Goal: Task Accomplishment & Management: Manage account settings

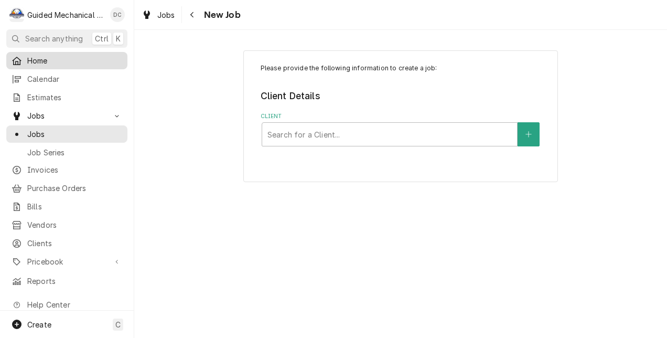
click at [49, 57] on span "Home" at bounding box center [74, 60] width 95 height 11
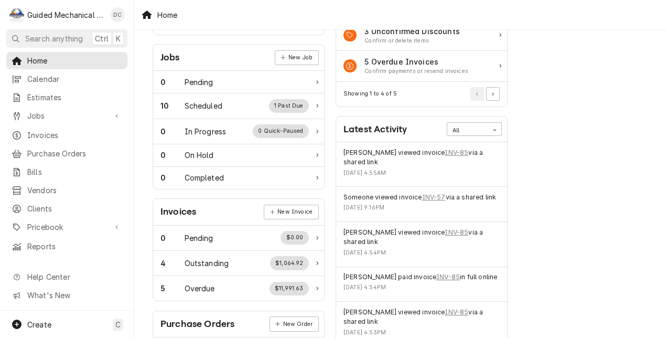
scroll to position [157, 0]
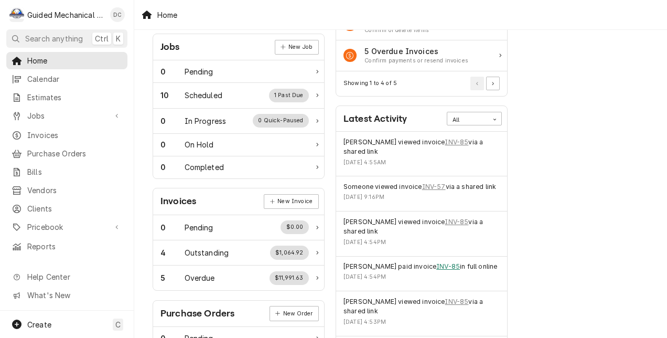
click at [443, 262] on link "INV-85" at bounding box center [448, 266] width 24 height 9
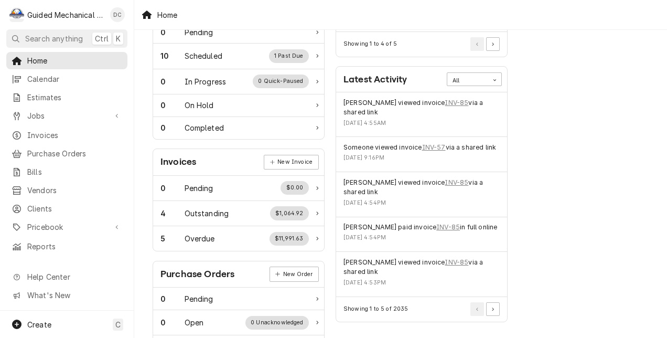
scroll to position [210, 0]
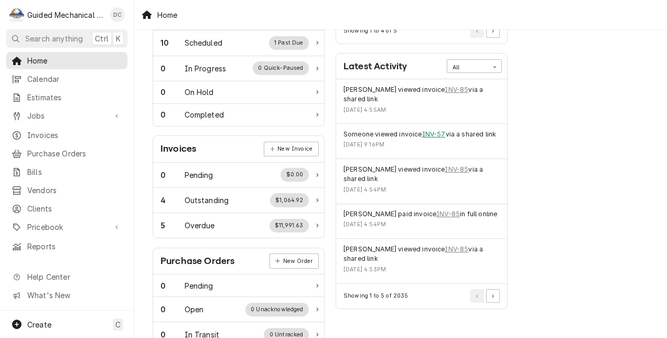
click at [439, 134] on link "INV-57" at bounding box center [434, 134] width 24 height 9
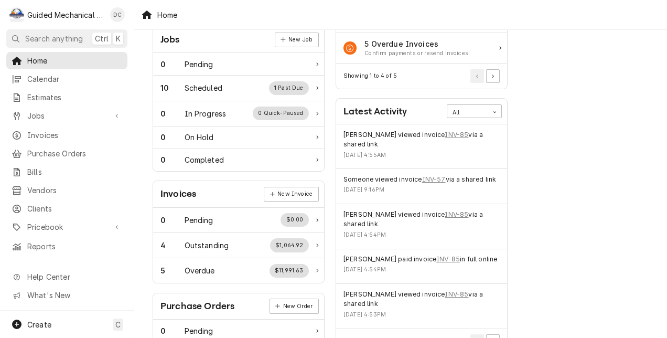
scroll to position [262, 0]
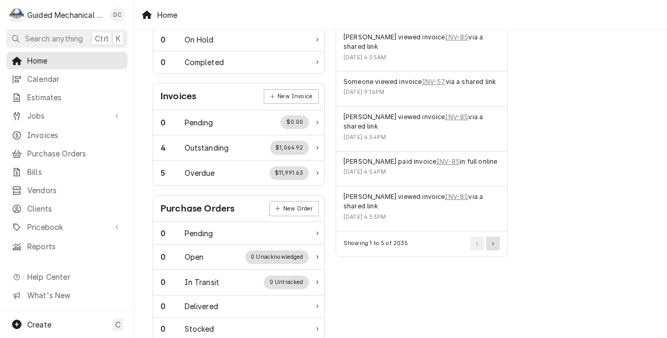
click at [493, 243] on button "Pagination Controls" at bounding box center [493, 244] width 14 height 14
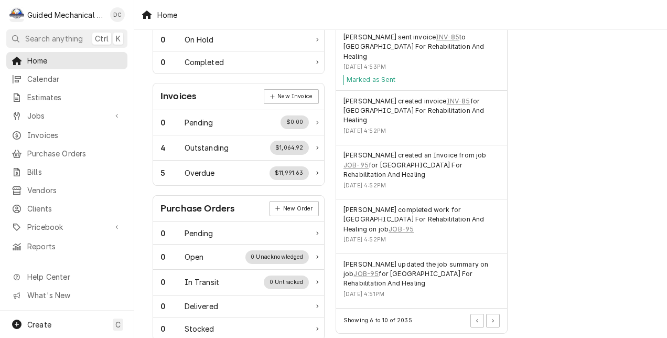
click at [558, 157] on div "Performance Metrics Revenue Potential All 65% $99,854.83 65 % Collected $54,380…" at bounding box center [605, 117] width 183 height 681
click at [221, 150] on div "Outstanding" at bounding box center [207, 147] width 45 height 11
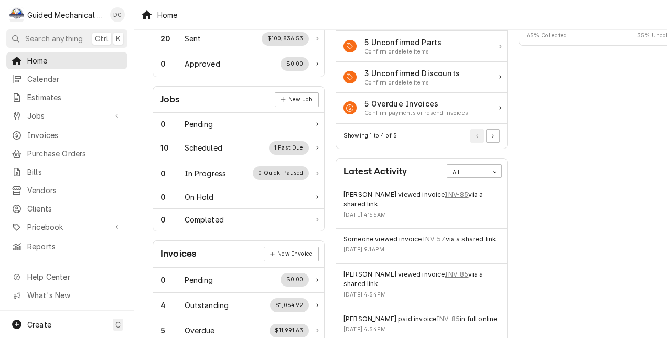
scroll to position [157, 0]
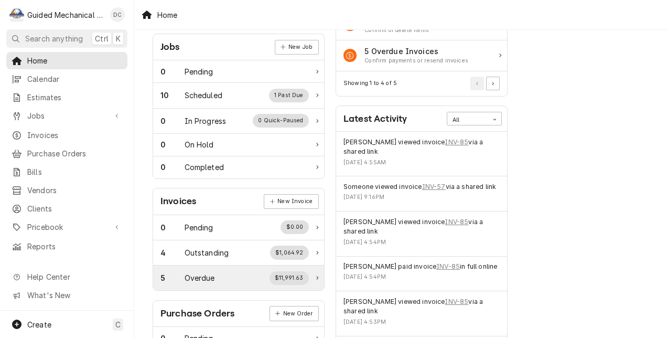
click at [258, 279] on div "5 Overdue $11,991.63" at bounding box center [235, 278] width 148 height 14
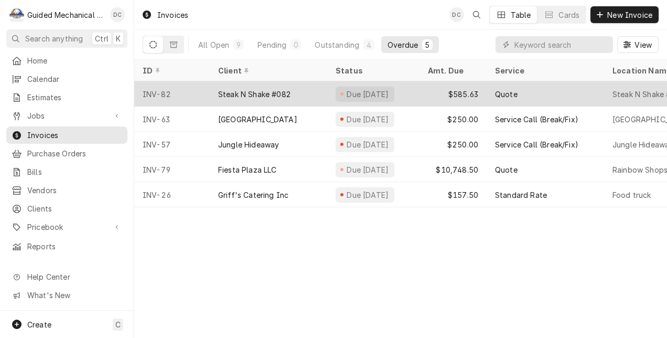
click at [411, 86] on div "Due [DATE]" at bounding box center [373, 93] width 92 height 25
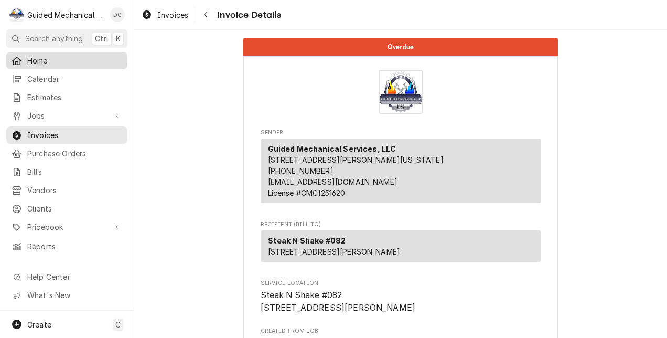
click at [72, 55] on span "Home" at bounding box center [74, 60] width 95 height 11
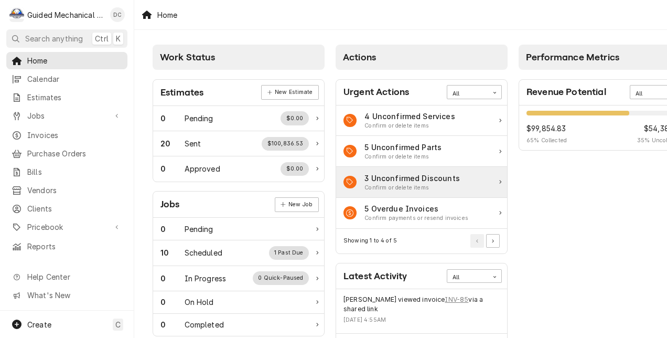
click at [496, 183] on div "3 Unconfirmed Discounts Confirm or delete items" at bounding box center [421, 182] width 171 height 31
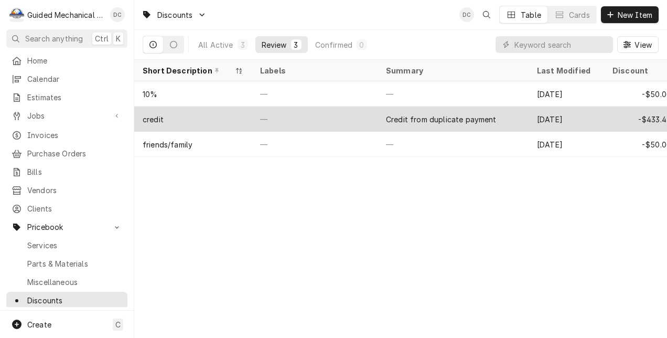
click at [223, 120] on div "credit" at bounding box center [193, 118] width 118 height 25
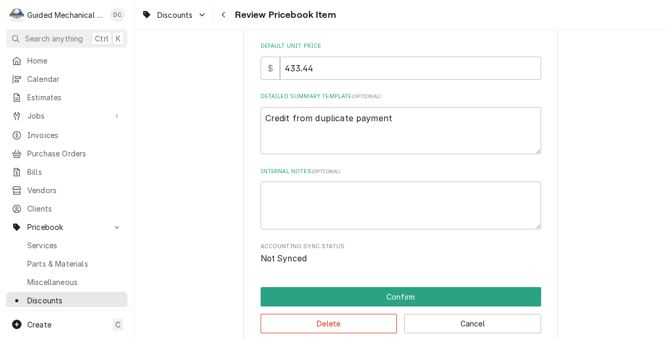
scroll to position [315, 0]
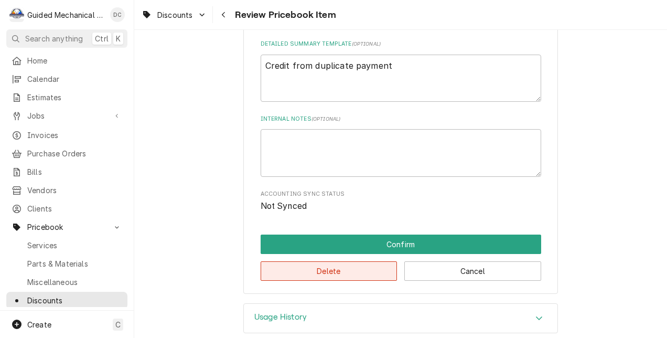
click at [370, 274] on button "Delete" at bounding box center [329, 270] width 137 height 19
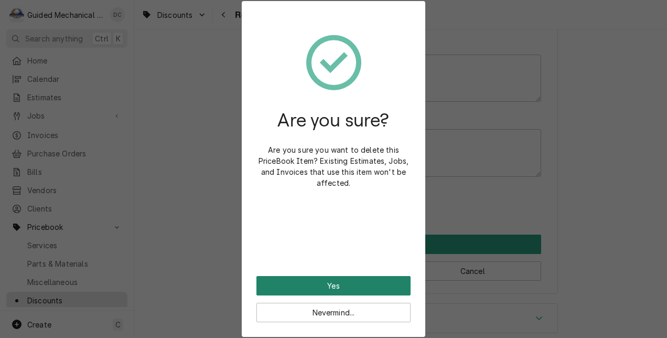
click at [371, 278] on button "Yes" at bounding box center [334, 285] width 154 height 19
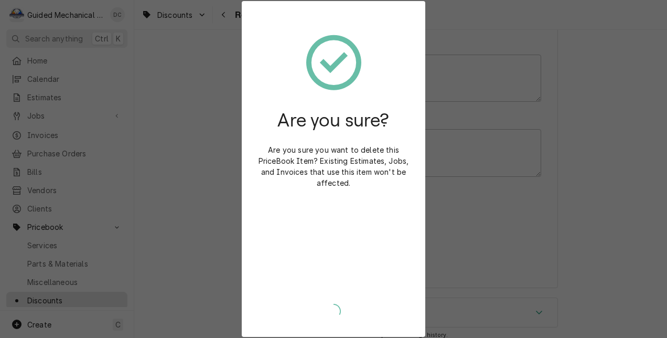
type textarea "x"
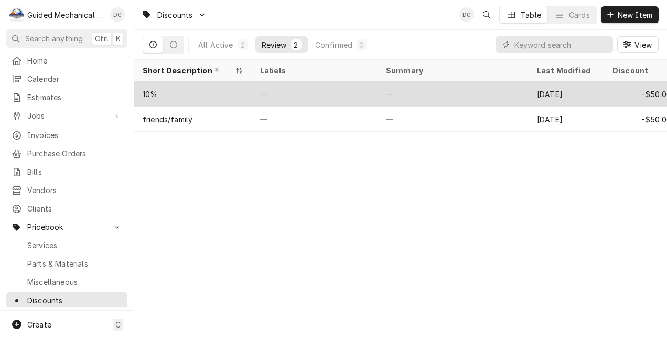
click at [347, 95] on div "—" at bounding box center [315, 93] width 126 height 25
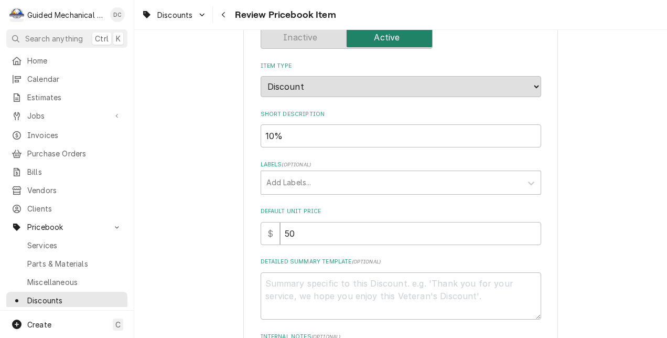
scroll to position [315, 0]
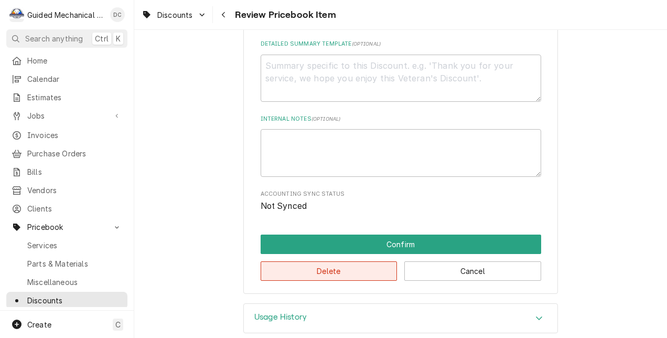
click at [318, 268] on button "Delete" at bounding box center [329, 270] width 137 height 19
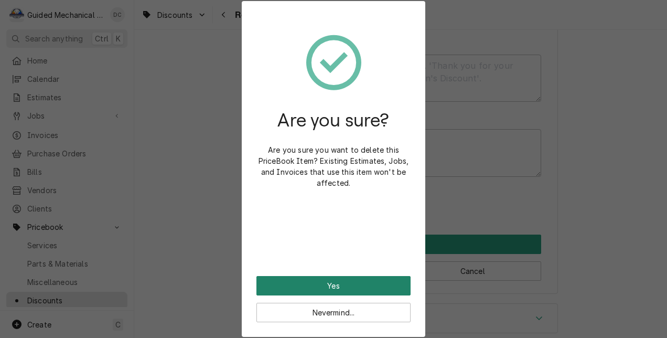
click at [328, 278] on button "Yes" at bounding box center [334, 285] width 154 height 19
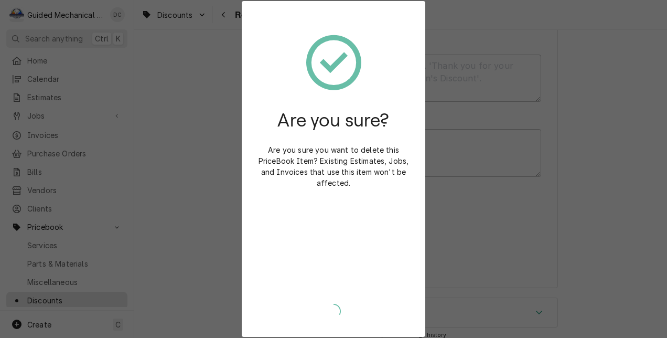
type textarea "x"
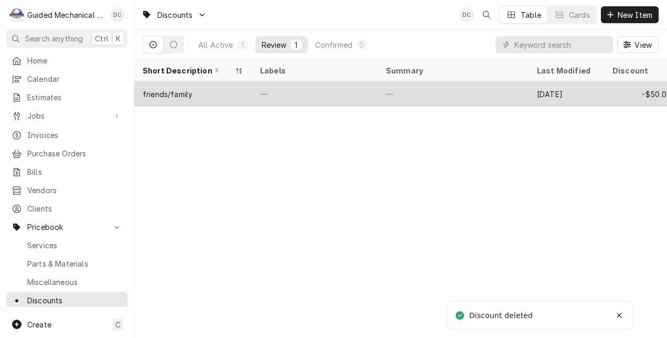
click at [291, 91] on div "—" at bounding box center [315, 93] width 126 height 25
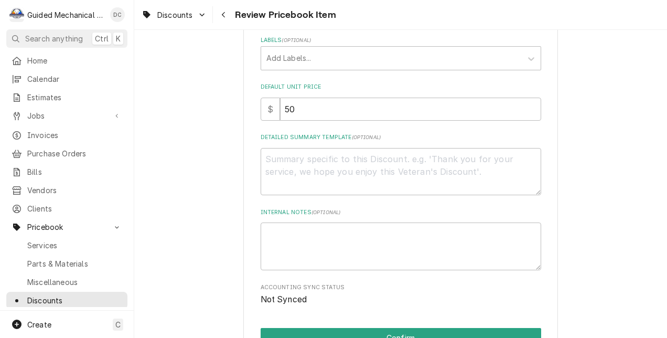
scroll to position [329, 0]
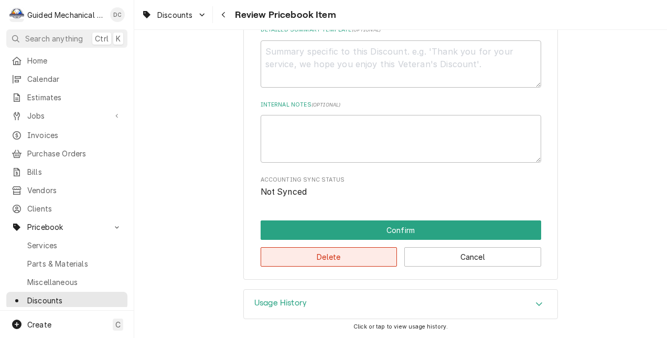
click at [338, 256] on button "Delete" at bounding box center [329, 256] width 137 height 19
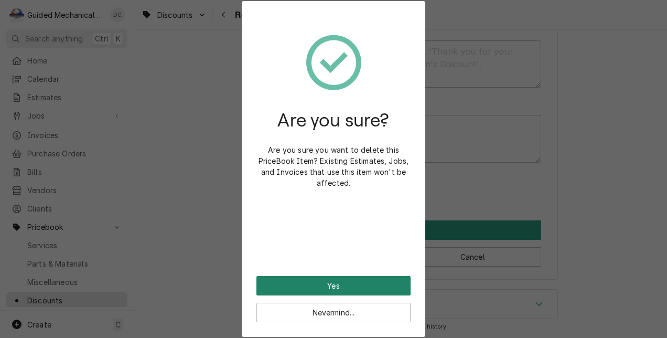
click at [366, 291] on button "Yes" at bounding box center [334, 285] width 154 height 19
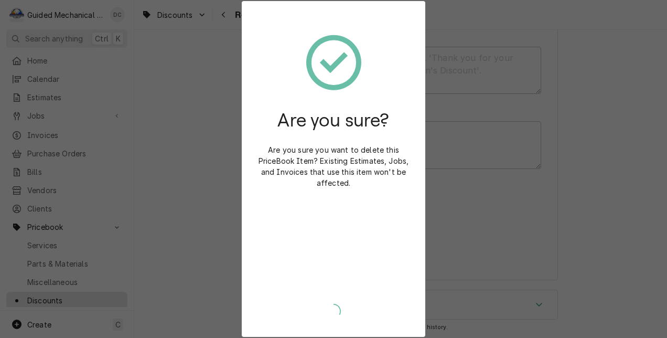
type textarea "x"
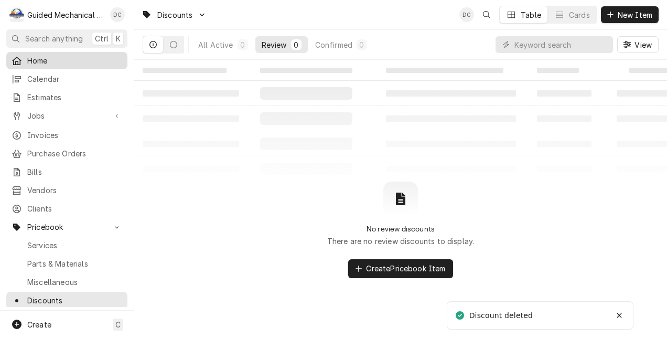
click at [73, 59] on span "Home" at bounding box center [74, 60] width 95 height 11
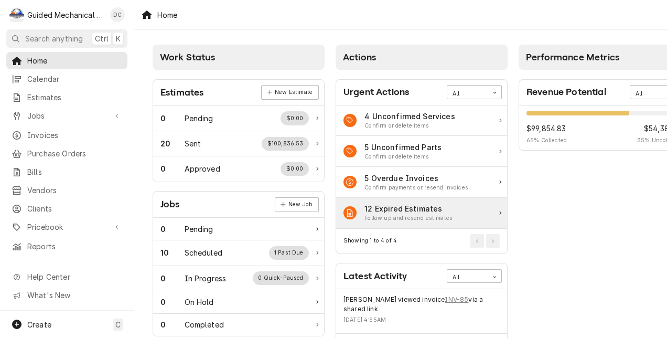
click at [501, 214] on div "12 Expired Estimates Follow up and resend estimates" at bounding box center [421, 213] width 171 height 31
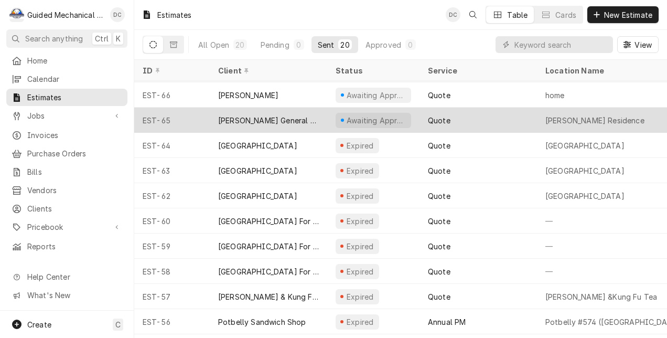
scroll to position [157, 0]
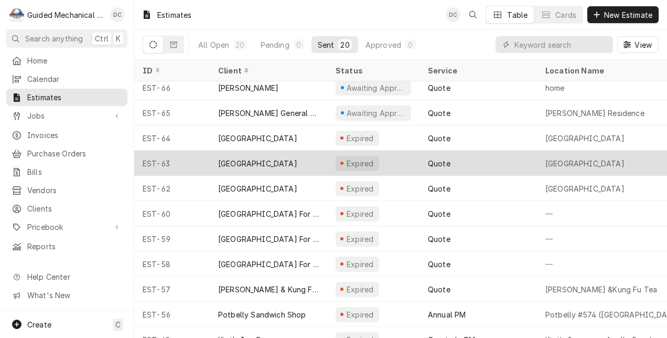
drag, startPoint x: 303, startPoint y: 130, endPoint x: 275, endPoint y: 159, distance: 40.5
click at [275, 159] on div "Pella plaza" at bounding box center [269, 163] width 118 height 25
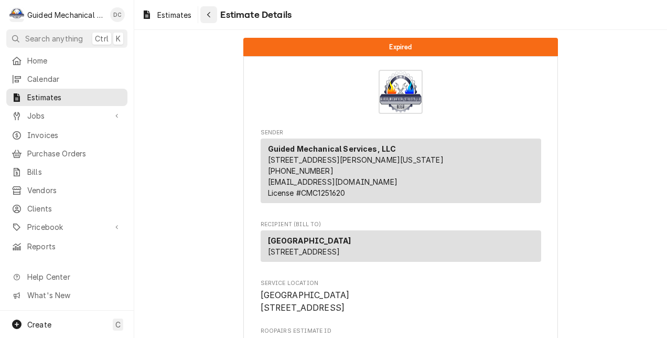
click at [214, 22] on button "Navigate back" at bounding box center [208, 14] width 17 height 17
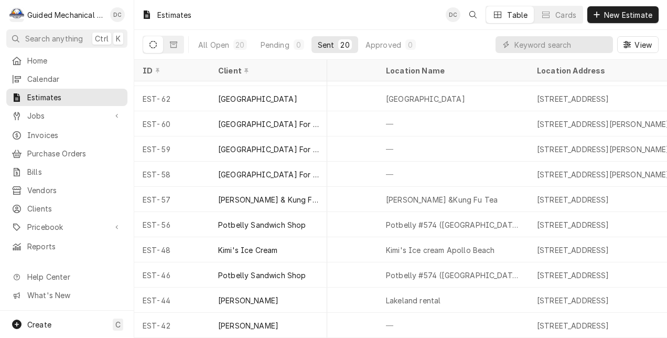
scroll to position [252, 0]
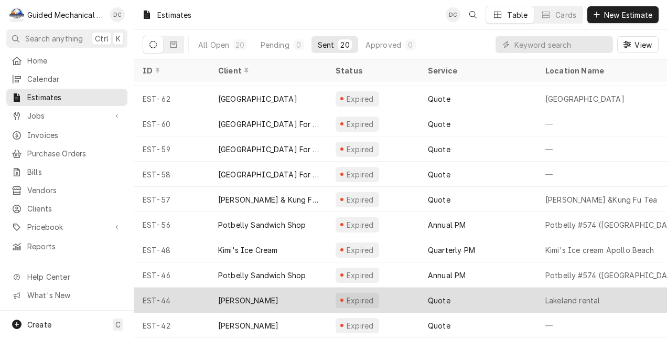
click at [284, 290] on div "Alexey Trayer" at bounding box center [269, 299] width 118 height 25
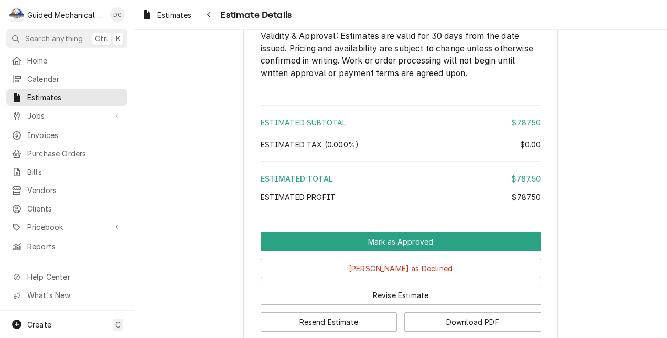
scroll to position [1227, 0]
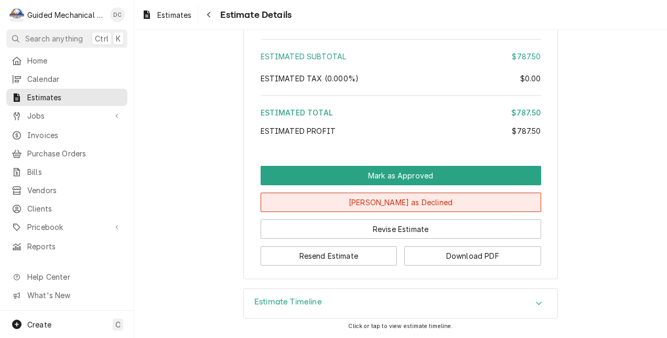
click at [452, 202] on button "Mark as Declined" at bounding box center [401, 202] width 281 height 19
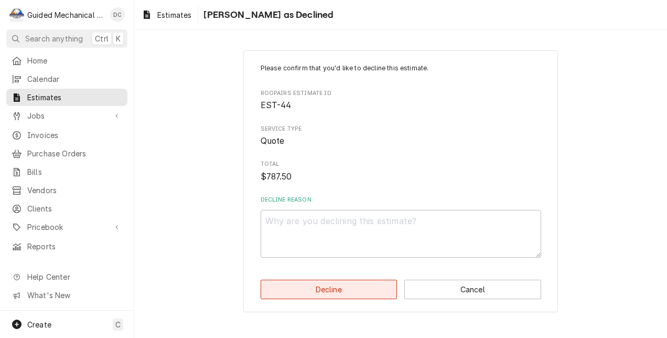
click at [370, 295] on button "Decline" at bounding box center [329, 289] width 137 height 19
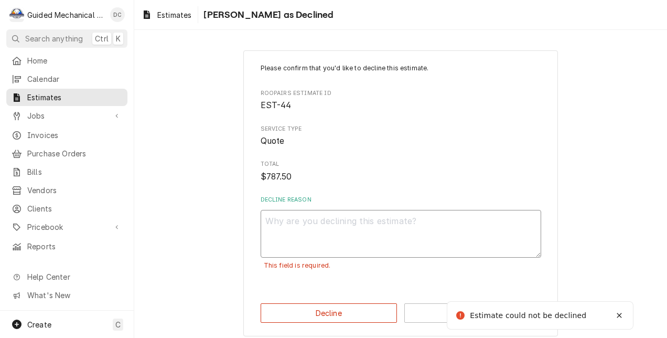
click at [376, 256] on textarea "Decline Reason" at bounding box center [401, 234] width 281 height 48
type textarea "x"
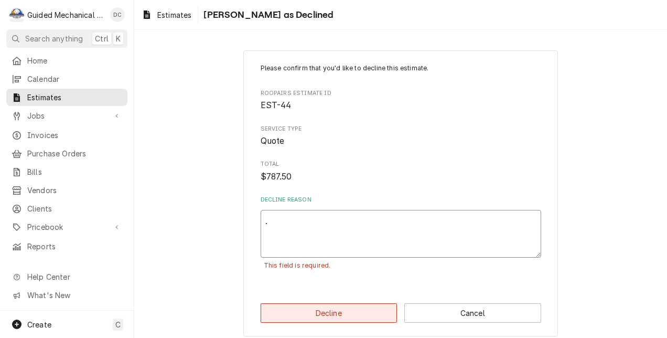
type textarea "."
click at [348, 311] on button "Decline" at bounding box center [329, 312] width 137 height 19
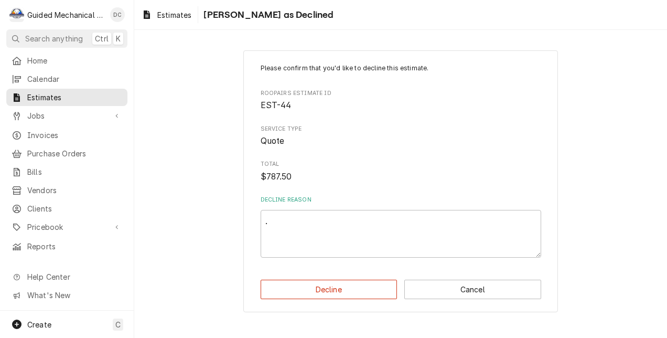
type textarea "x"
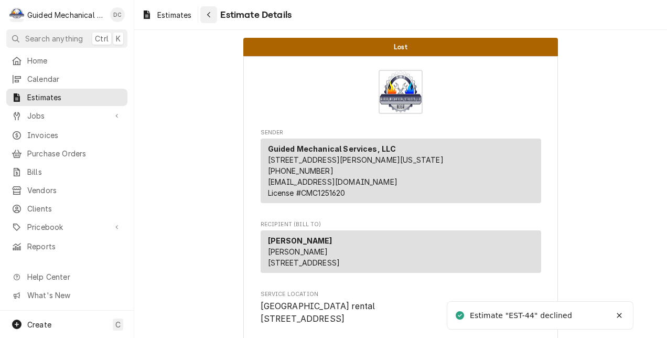
click at [209, 14] on icon "Navigate back" at bounding box center [209, 14] width 5 height 7
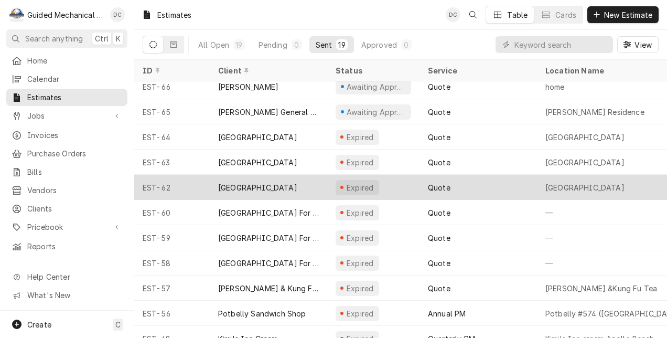
scroll to position [176, 0]
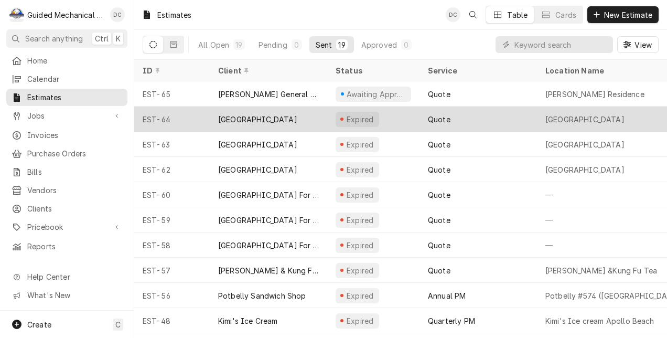
click at [307, 119] on div "Pella plaza" at bounding box center [269, 118] width 118 height 25
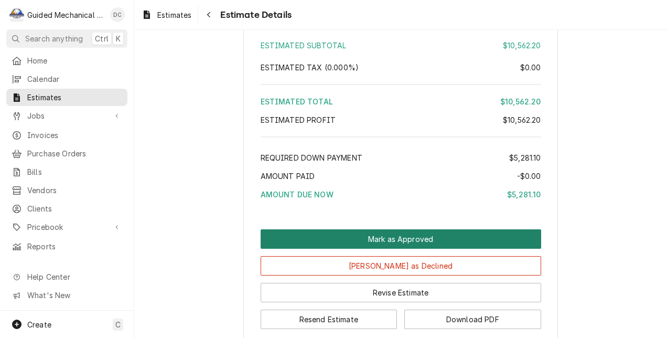
scroll to position [1145, 0]
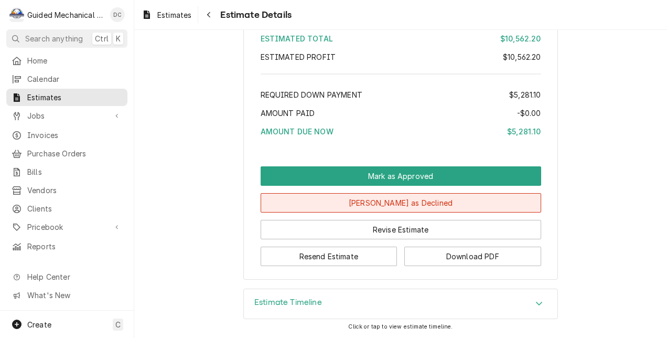
click at [323, 199] on button "[PERSON_NAME] as Declined" at bounding box center [401, 202] width 281 height 19
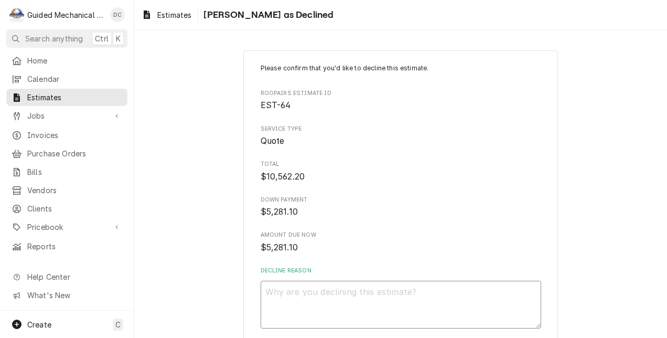
click at [367, 295] on textarea "Decline Reason" at bounding box center [401, 305] width 281 height 48
type textarea "x"
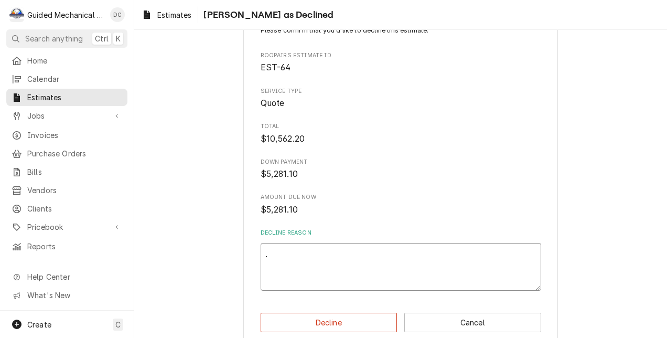
scroll to position [54, 0]
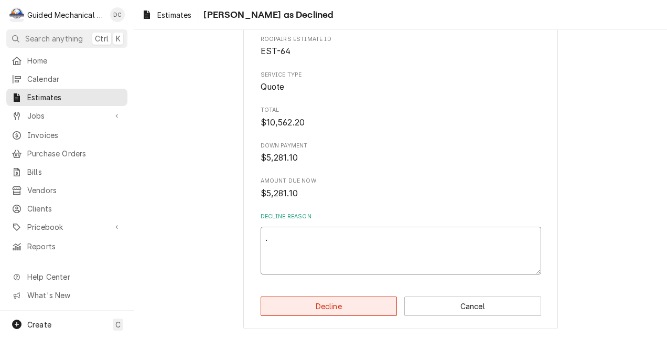
type textarea "."
click at [350, 299] on button "Decline" at bounding box center [329, 305] width 137 height 19
type textarea "x"
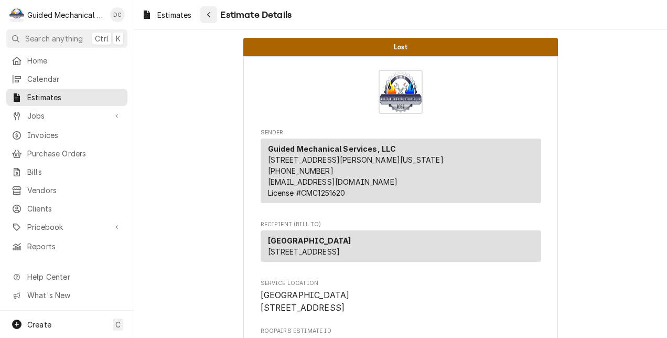
click at [213, 18] on div "Navigate back" at bounding box center [209, 14] width 10 height 10
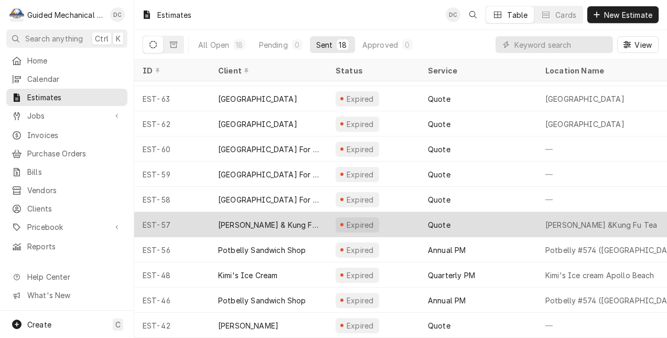
scroll to position [201, 0]
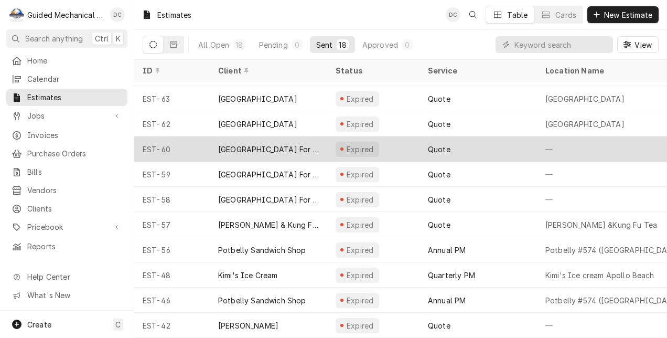
click at [312, 144] on div "[GEOGRAPHIC_DATA] For Rehabilitation And Healing" at bounding box center [268, 149] width 101 height 11
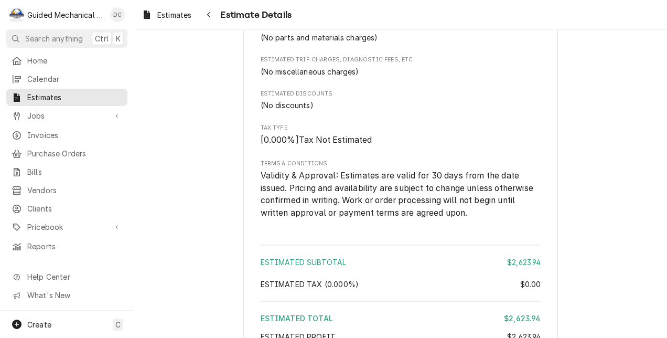
scroll to position [1128, 0]
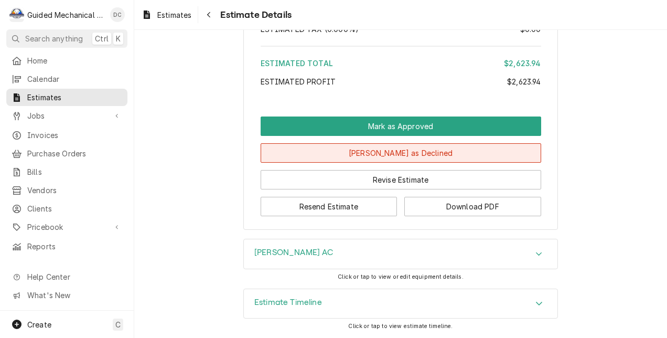
click at [381, 155] on button "Mark as Declined" at bounding box center [401, 152] width 281 height 19
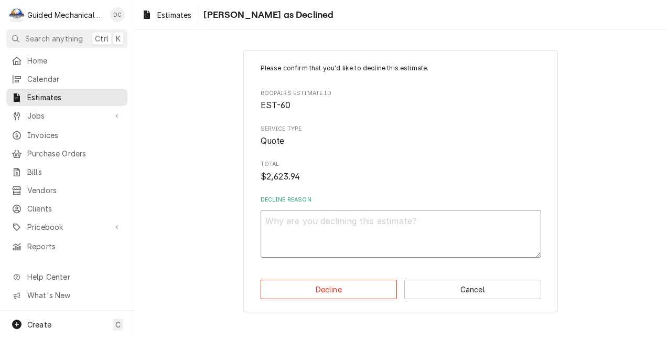
click at [429, 225] on textarea "Decline Reason" at bounding box center [401, 234] width 281 height 48
type textarea "x"
type textarea "."
click at [383, 287] on button "Decline" at bounding box center [329, 289] width 137 height 19
type textarea "x"
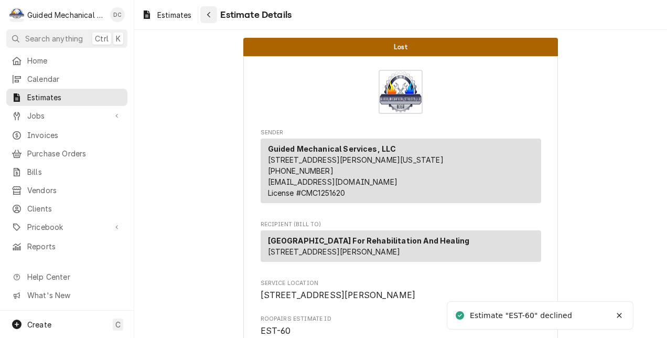
click at [210, 15] on icon "Navigate back" at bounding box center [209, 14] width 5 height 7
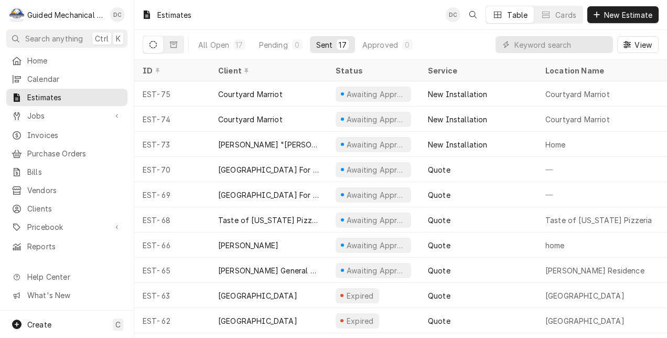
scroll to position [52, 0]
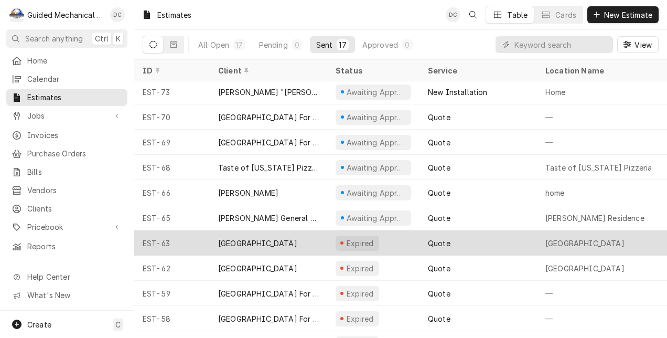
click at [274, 238] on div "[GEOGRAPHIC_DATA]" at bounding box center [269, 242] width 118 height 25
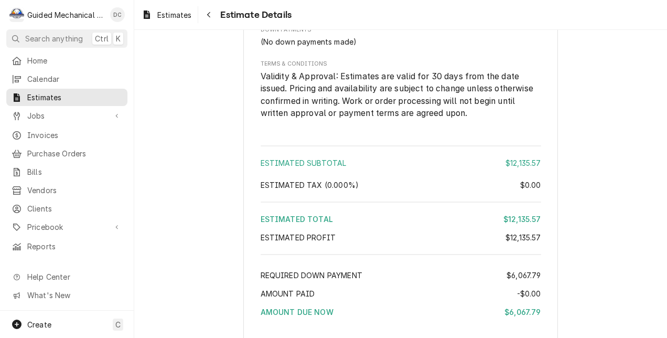
scroll to position [1156, 0]
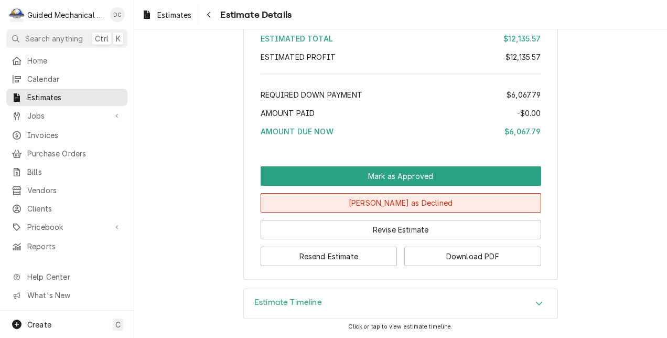
click at [354, 199] on button "Mark as Declined" at bounding box center [401, 202] width 281 height 19
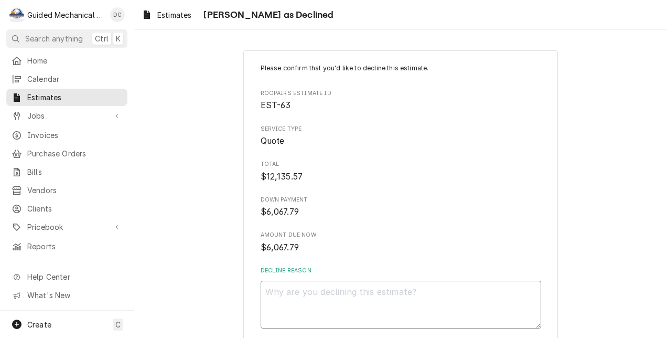
click at [382, 293] on textarea "Decline Reason" at bounding box center [401, 305] width 281 height 48
type textarea "x"
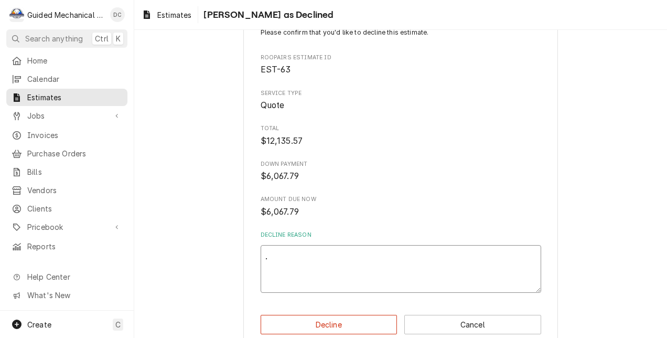
scroll to position [52, 0]
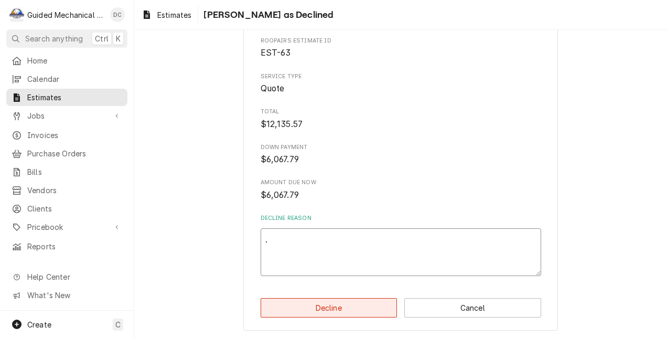
type textarea "."
click at [366, 310] on button "Decline" at bounding box center [329, 307] width 137 height 19
type textarea "x"
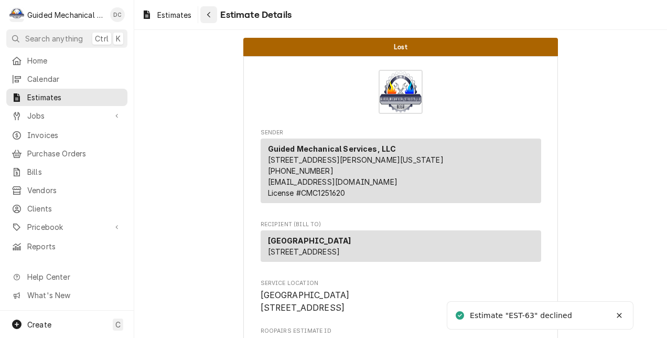
click at [206, 17] on div "Navigate back" at bounding box center [209, 14] width 10 height 10
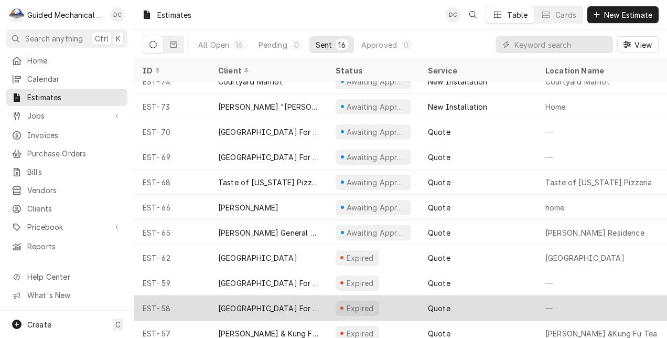
scroll to position [76, 0]
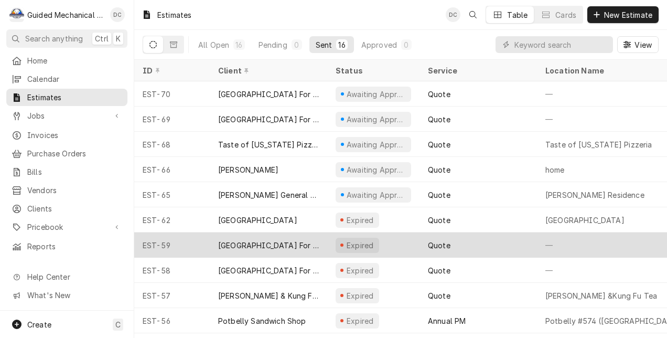
click at [308, 240] on div "Ybor City Center For Rehabilitation And Healing" at bounding box center [268, 245] width 101 height 11
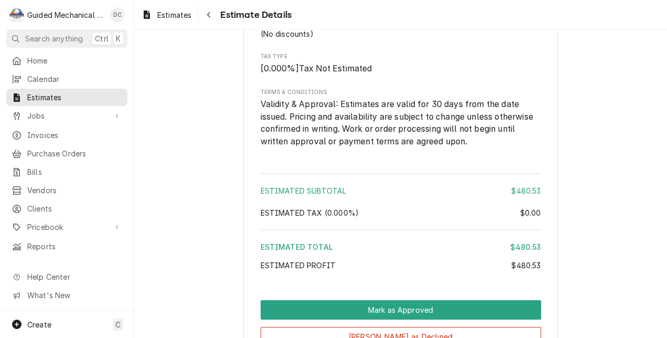
scroll to position [997, 0]
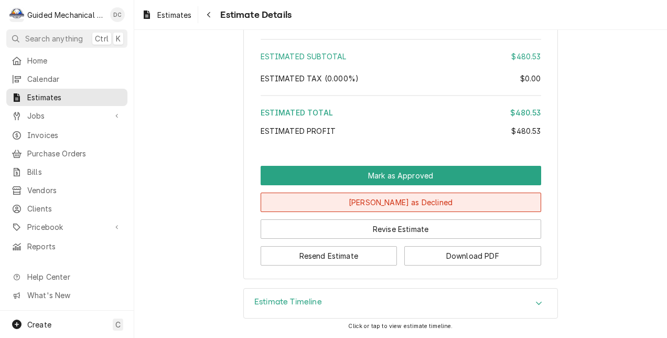
click at [453, 212] on button "Mark as Declined" at bounding box center [401, 202] width 281 height 19
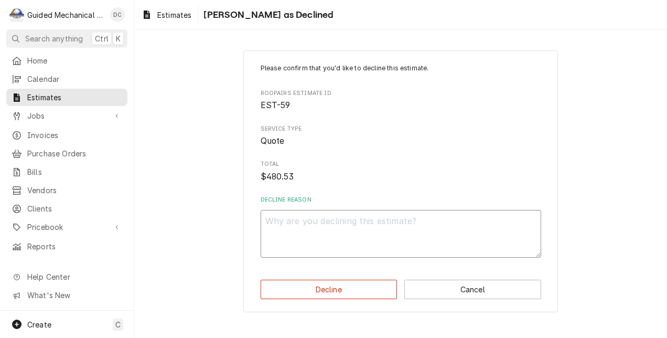
click at [456, 229] on textarea "Decline Reason" at bounding box center [401, 234] width 281 height 48
type textarea "x"
type textarea "."
click at [381, 285] on button "Decline" at bounding box center [329, 289] width 137 height 19
type textarea "x"
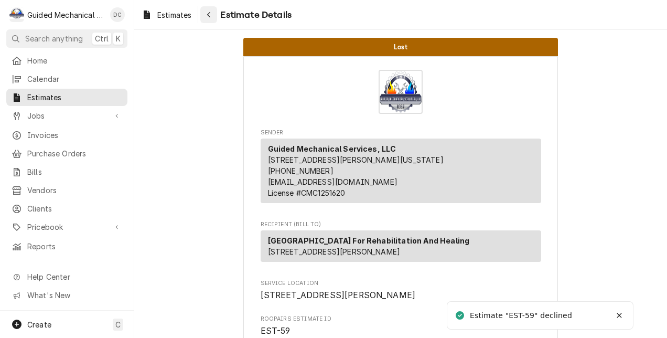
click at [213, 18] on div "Navigate back" at bounding box center [209, 14] width 10 height 10
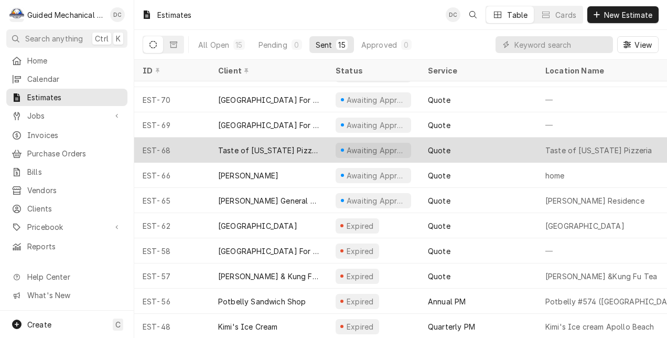
scroll to position [76, 0]
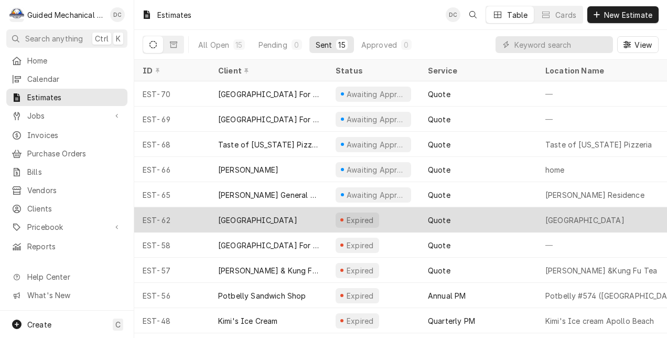
click at [311, 211] on div "[GEOGRAPHIC_DATA]" at bounding box center [269, 219] width 118 height 25
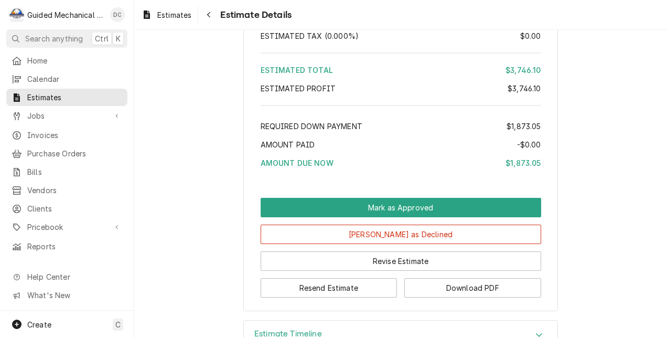
scroll to position [1134, 0]
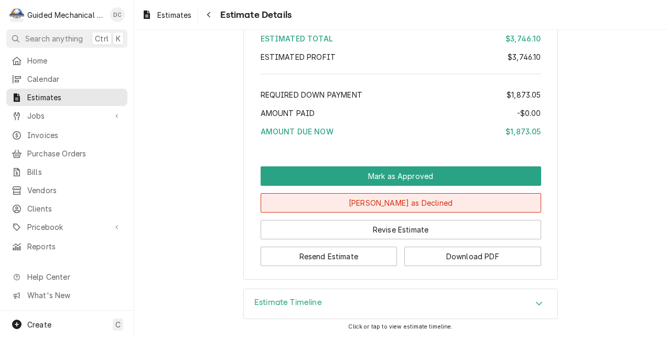
click at [357, 202] on button "Mark as Declined" at bounding box center [401, 202] width 281 height 19
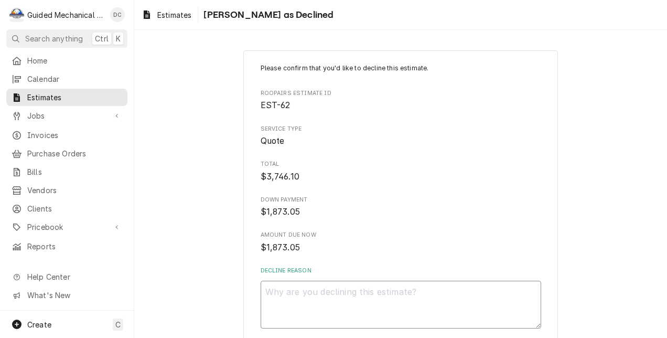
click at [356, 289] on textarea "Decline Reason" at bounding box center [401, 305] width 281 height 48
type textarea "x"
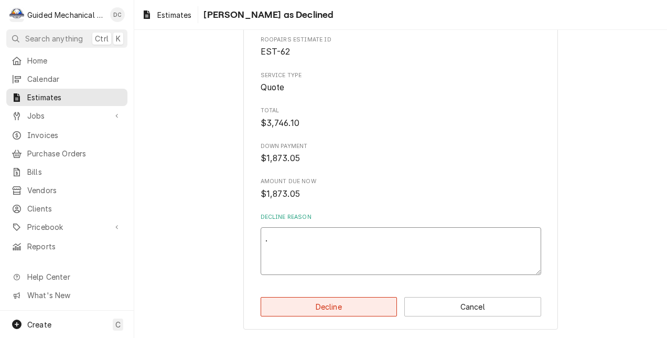
scroll to position [54, 0]
type textarea "."
click at [351, 303] on button "Decline" at bounding box center [329, 305] width 137 height 19
type textarea "x"
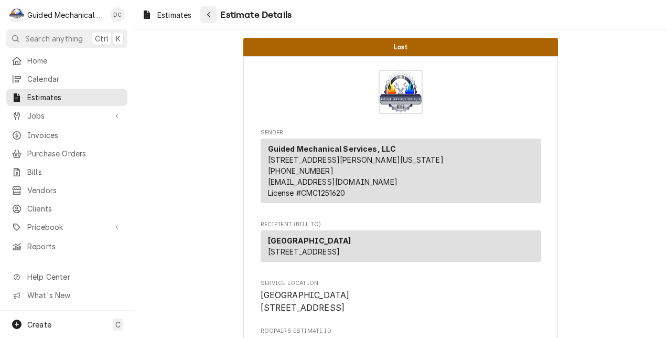
click at [214, 20] on button "Navigate back" at bounding box center [208, 14] width 17 height 17
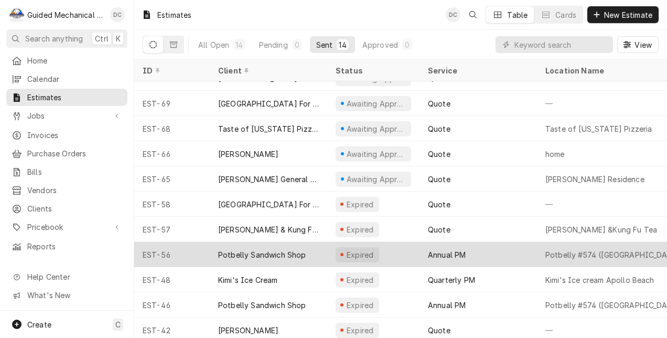
scroll to position [101, 0]
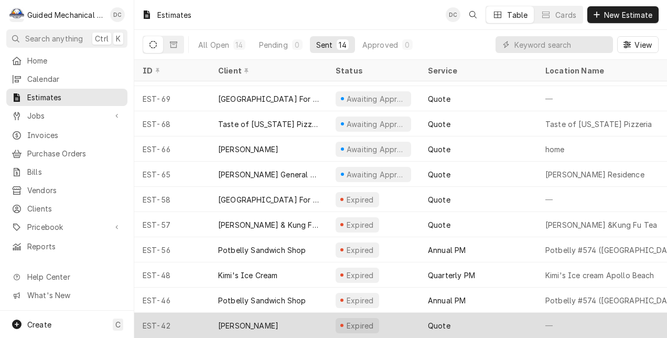
click at [299, 319] on div "[PERSON_NAME]" at bounding box center [269, 325] width 118 height 25
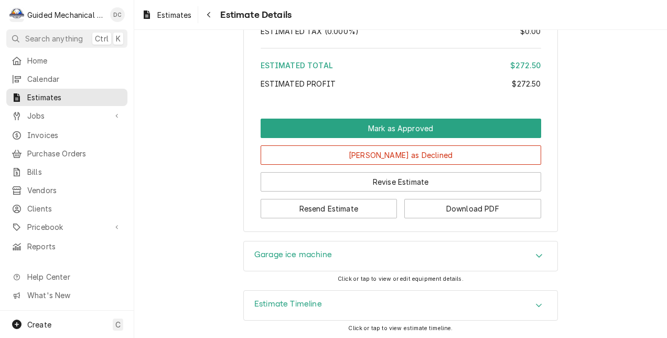
scroll to position [1131, 0]
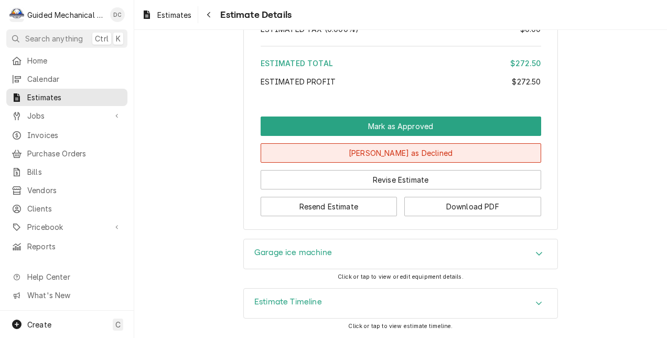
click at [392, 154] on button "Mark as Declined" at bounding box center [401, 152] width 281 height 19
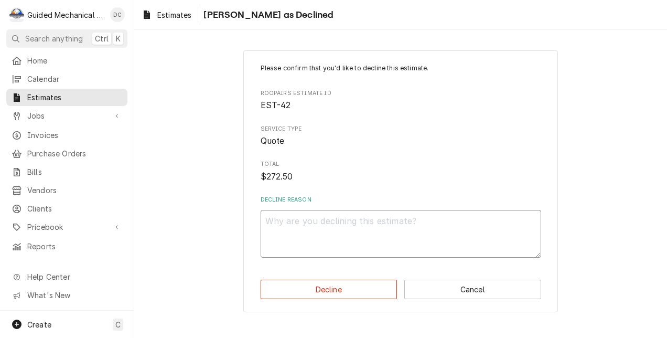
click at [421, 231] on textarea "Decline Reason" at bounding box center [401, 234] width 281 height 48
type textarea "x"
type textarea "."
click at [385, 293] on button "Decline" at bounding box center [329, 289] width 137 height 19
type textarea "x"
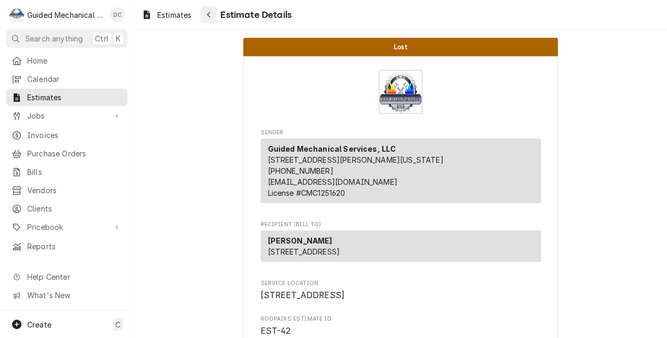
click at [211, 15] on icon "Navigate back" at bounding box center [209, 14] width 5 height 7
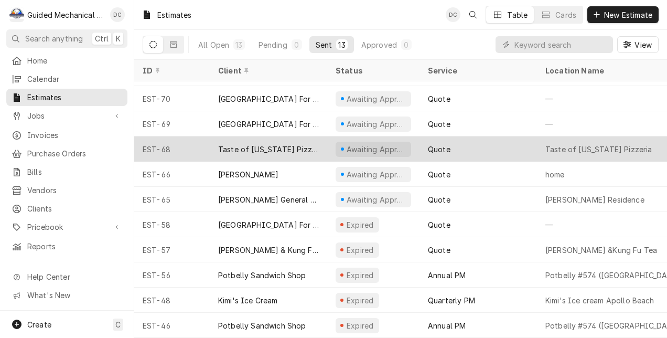
scroll to position [76, 0]
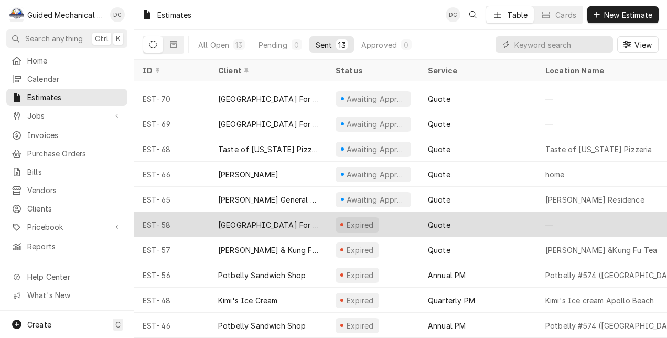
click at [293, 219] on div "[GEOGRAPHIC_DATA] For Rehabilitation And Healing" at bounding box center [268, 224] width 101 height 11
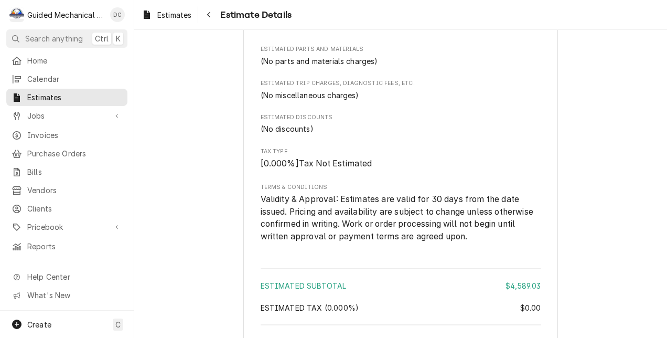
scroll to position [1106, 0]
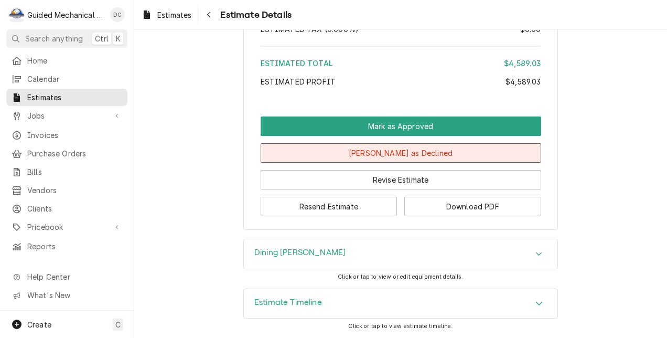
click at [302, 156] on button "Mark as Declined" at bounding box center [401, 152] width 281 height 19
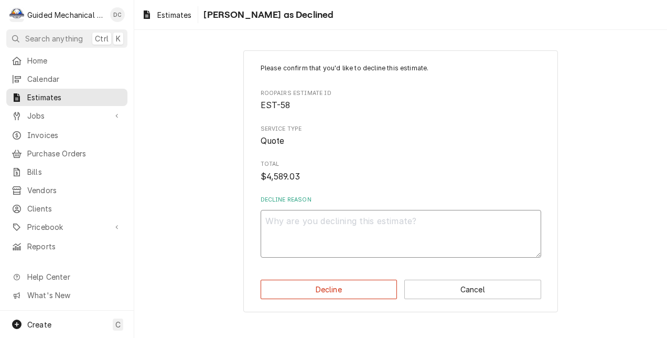
click at [351, 221] on textarea "Decline Reason" at bounding box center [401, 234] width 281 height 48
type textarea "x"
type textarea "."
click at [372, 294] on button "Decline" at bounding box center [329, 289] width 137 height 19
type textarea "x"
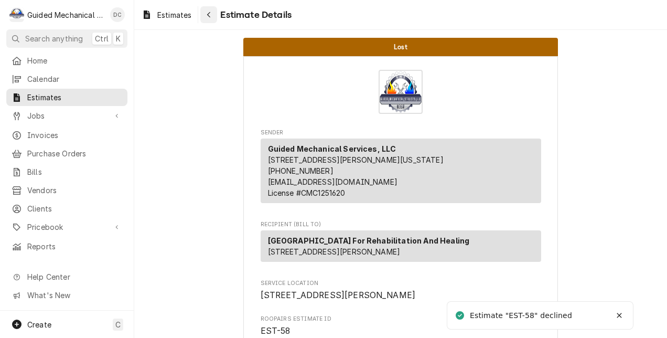
click at [214, 13] on div "Navigate back" at bounding box center [209, 14] width 10 height 10
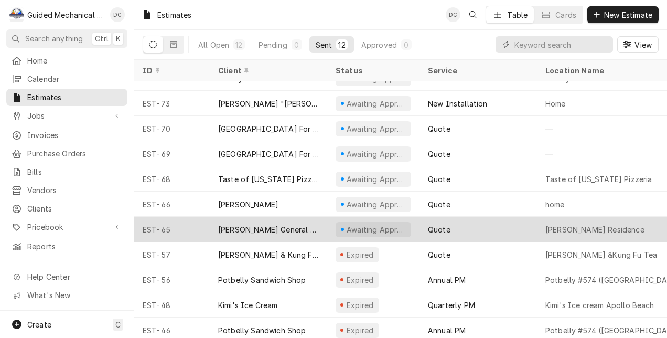
scroll to position [50, 0]
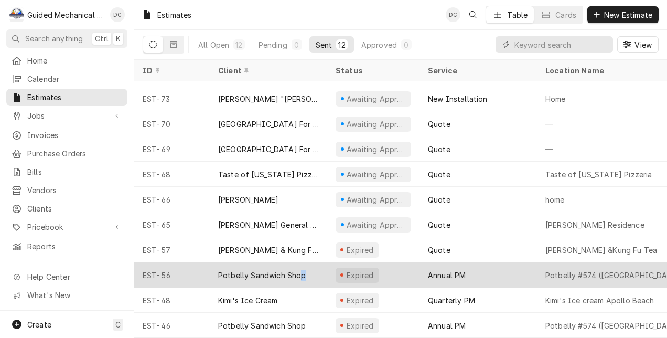
click at [300, 270] on div "Potbelly Sandwich Shop" at bounding box center [262, 275] width 88 height 11
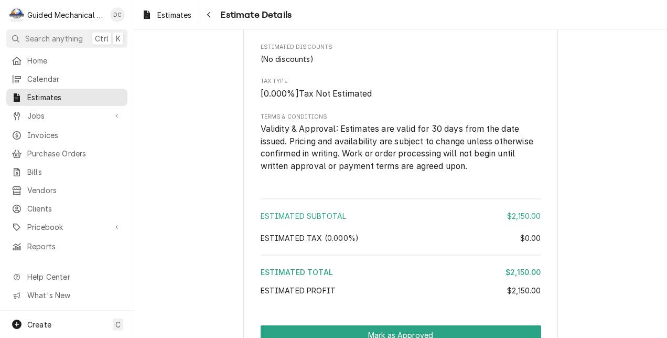
scroll to position [1312, 0]
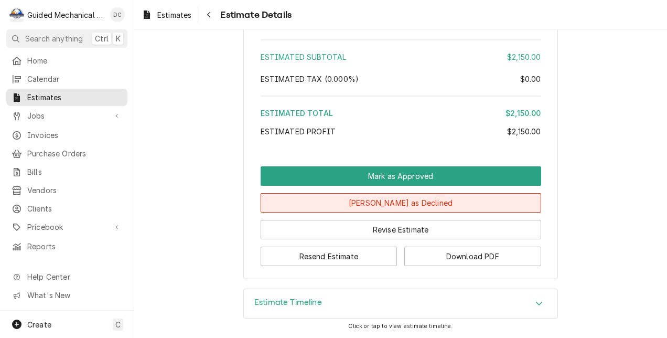
click at [314, 211] on button "Mark as Declined" at bounding box center [401, 202] width 281 height 19
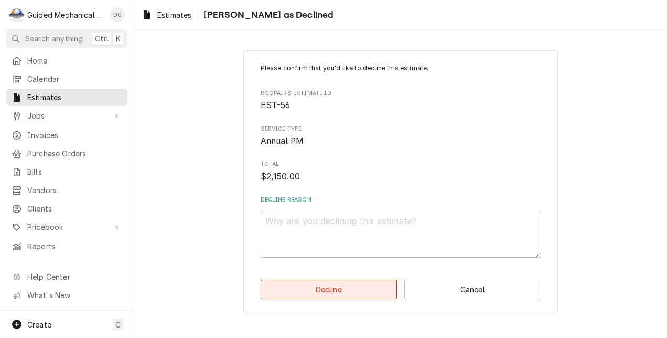
click at [343, 285] on button "Decline" at bounding box center [329, 289] width 137 height 19
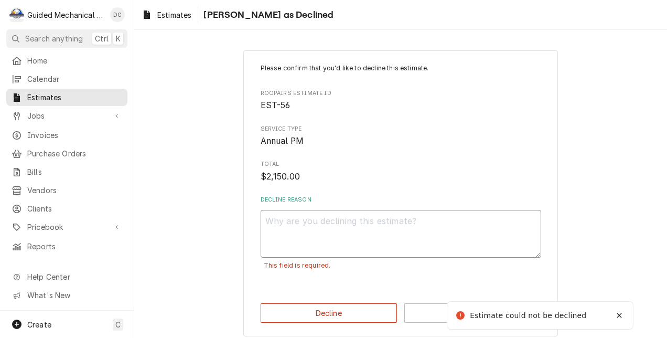
click at [449, 243] on textarea "Decline Reason" at bounding box center [401, 234] width 281 height 48
type textarea "x"
type textarea "."
click at [364, 311] on button "Decline" at bounding box center [329, 312] width 137 height 19
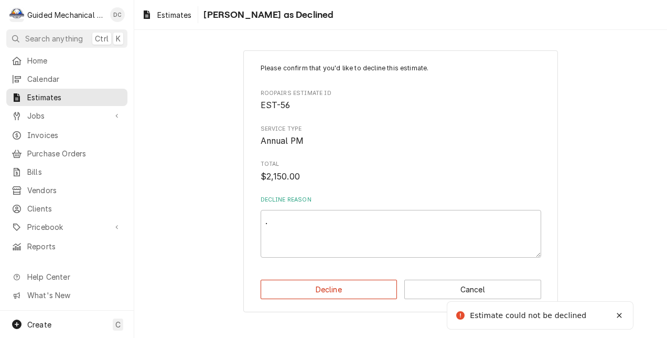
type textarea "x"
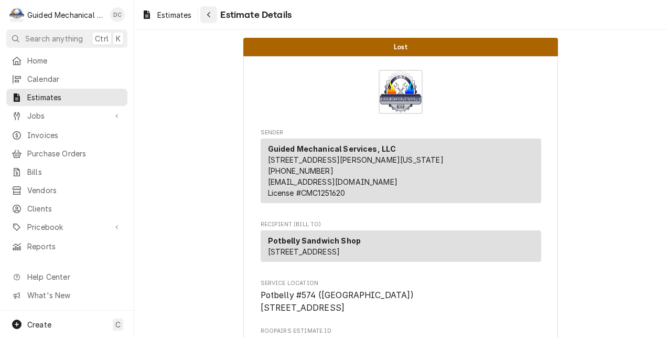
click at [209, 17] on icon "Navigate back" at bounding box center [209, 14] width 5 height 7
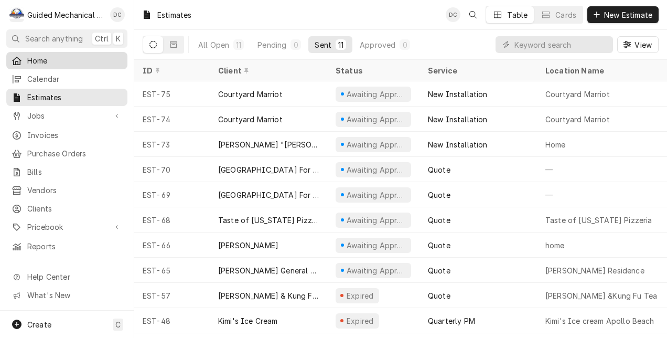
click at [45, 57] on span "Home" at bounding box center [74, 60] width 95 height 11
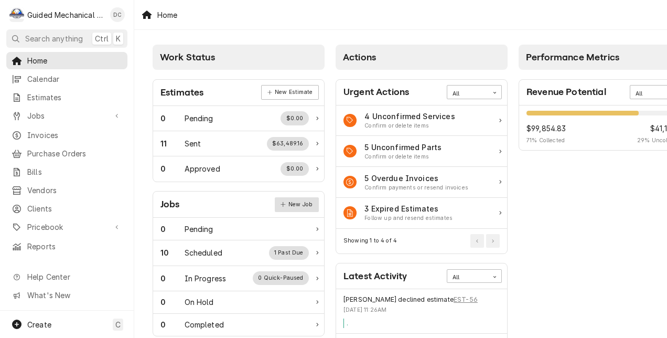
click at [294, 201] on link "New Job" at bounding box center [297, 204] width 44 height 15
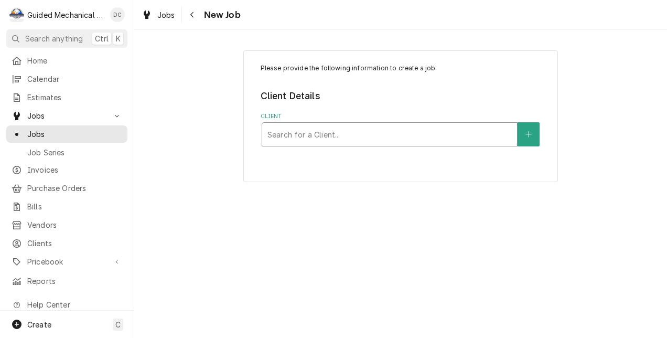
click at [361, 135] on div "Client" at bounding box center [390, 134] width 244 height 19
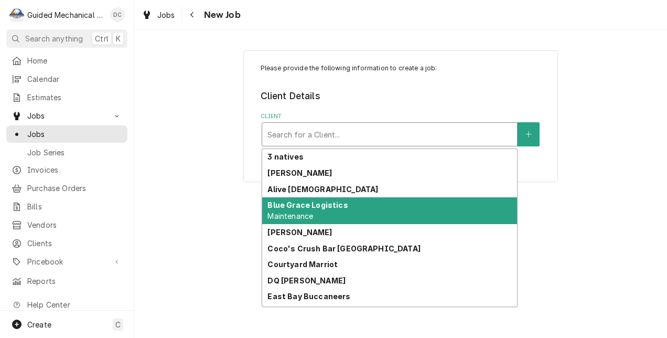
click at [349, 210] on div "Blue Grace Logistics Maintenance" at bounding box center [389, 210] width 255 height 27
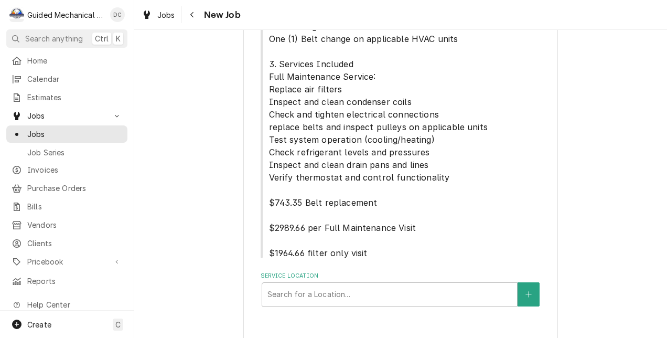
scroll to position [407, 0]
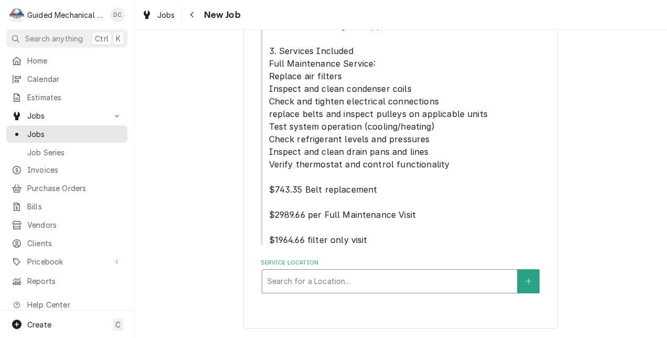
click at [465, 281] on div "Service Location" at bounding box center [390, 281] width 244 height 19
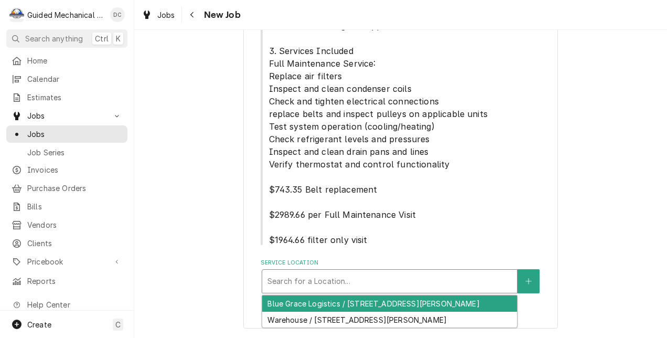
click at [437, 304] on div "Blue Grace Logistics / 2846 S Falkenburg Rd, Riverview, FL 33578" at bounding box center [389, 303] width 255 height 16
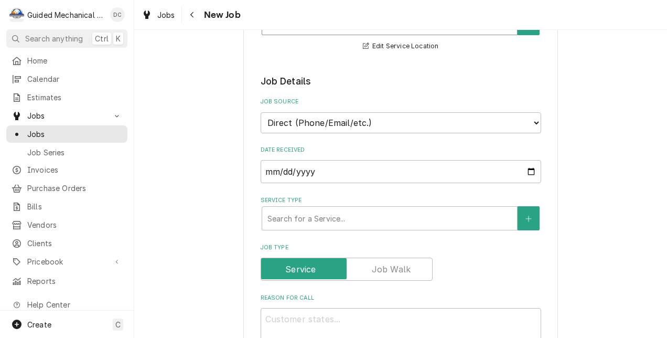
scroll to position [669, 0]
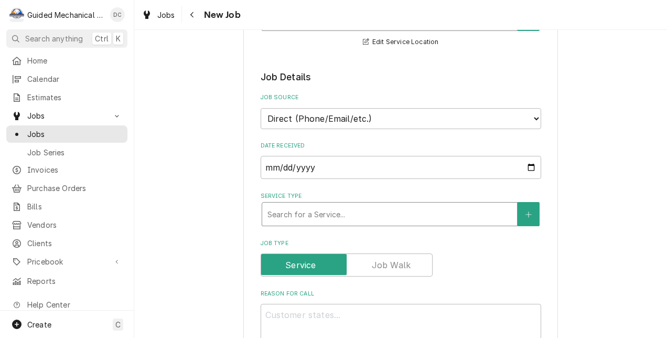
click at [344, 212] on div "Service Type" at bounding box center [390, 214] width 244 height 19
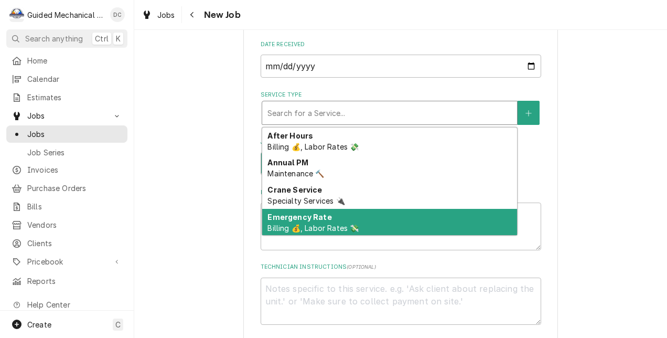
scroll to position [774, 0]
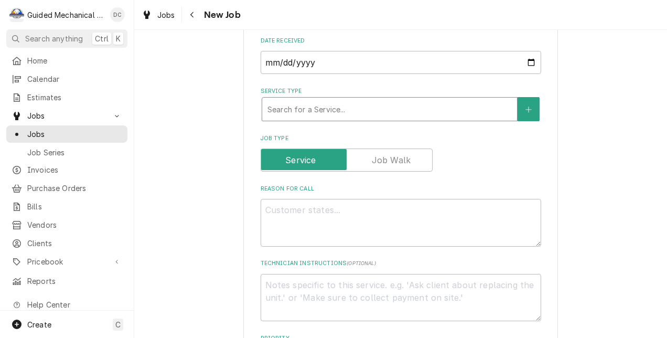
click at [438, 110] on div "Service Type" at bounding box center [390, 109] width 244 height 19
type textarea "x"
type input "t"
type textarea "x"
type input "tr"
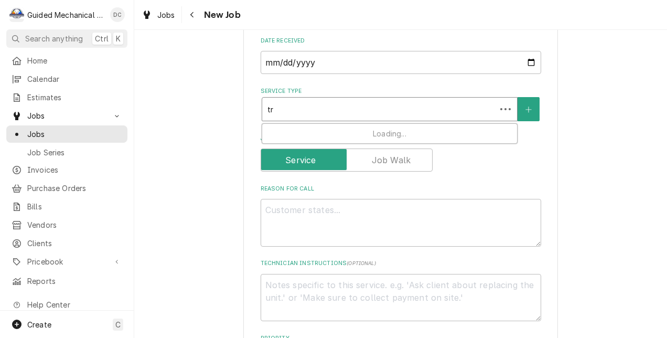
type textarea "x"
type input "tra"
type textarea "x"
type input "trav"
type textarea "x"
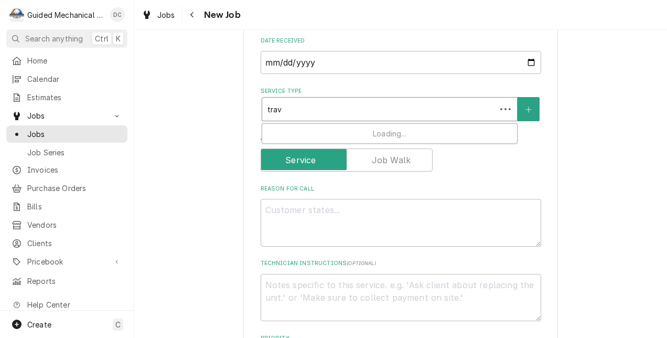
type input "trave"
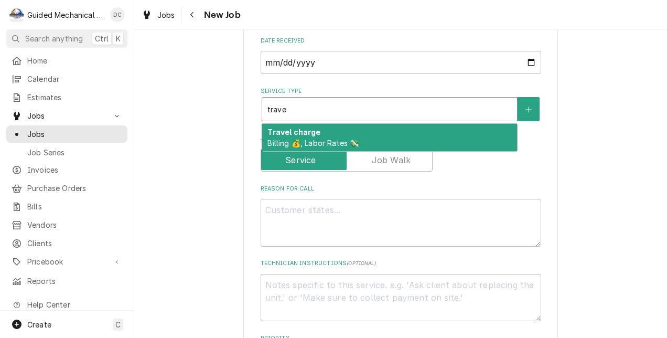
click at [381, 137] on div "Travel charge Billing 💰, Labor Rates 💸" at bounding box center [389, 137] width 255 height 27
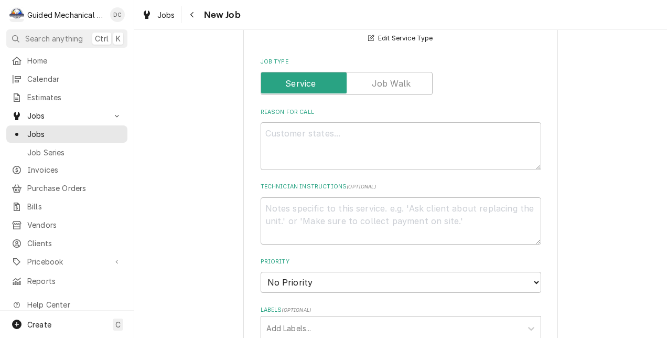
scroll to position [879, 0]
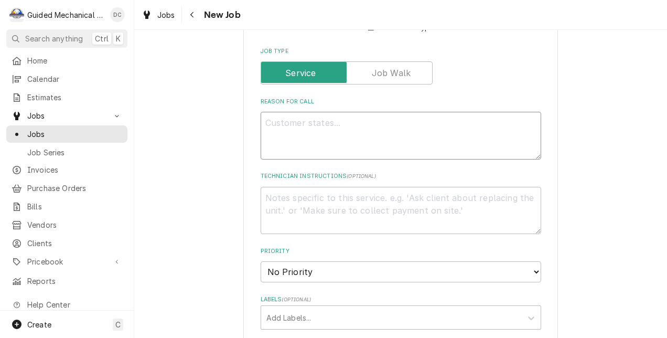
click at [360, 120] on textarea "Reason For Call" at bounding box center [401, 136] width 281 height 48
type textarea "x"
type textarea "m"
type textarea "x"
type textarea "mi"
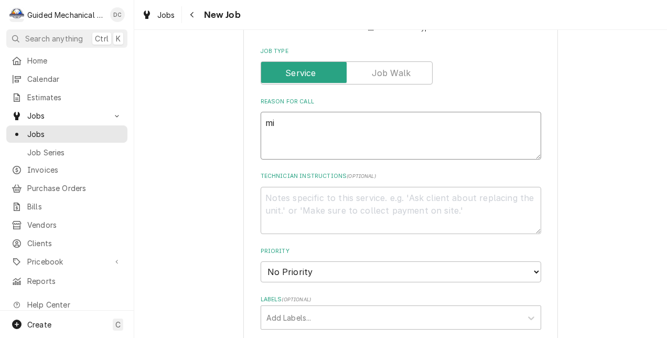
type textarea "x"
type textarea "min"
type textarea "x"
type textarea "mini"
type textarea "x"
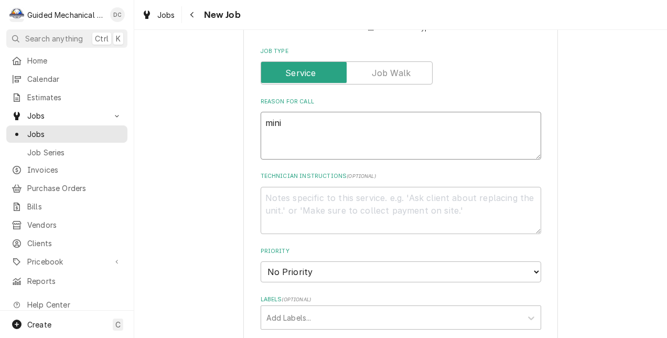
type textarea "minis"
type textarea "x"
type textarea "minisp"
type textarea "x"
type textarea "minispl"
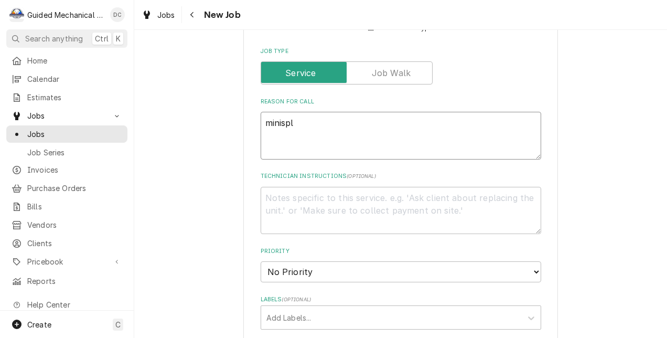
type textarea "x"
type textarea "minispli"
type textarea "x"
type textarea "minisplit"
type textarea "x"
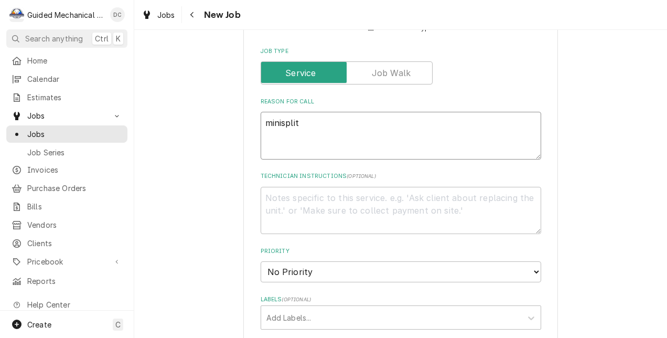
type textarea "minisplit"
type textarea "x"
type textarea "mini split"
type textarea "x"
type textarea "mini split"
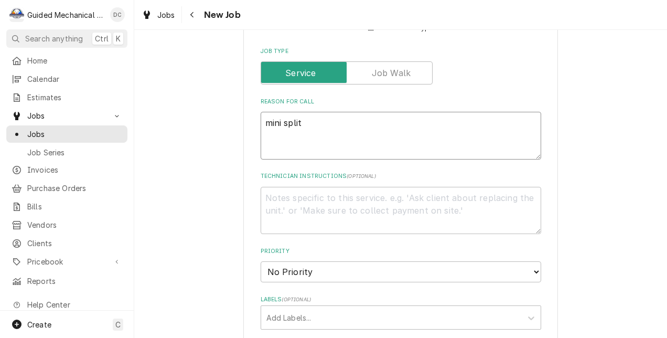
type textarea "x"
type textarea "mini split r"
type textarea "x"
type textarea "mini split re"
type textarea "x"
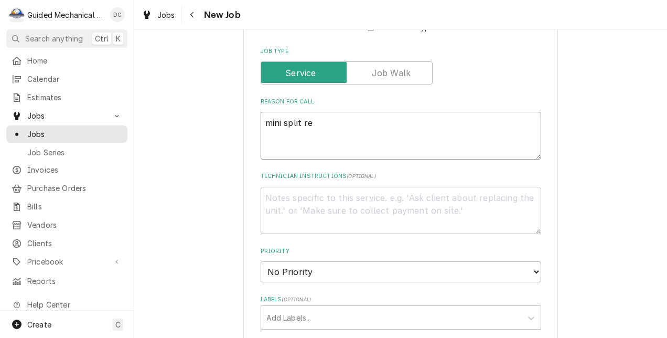
type textarea "mini split rep"
type textarea "x"
type textarea "mini split repa"
type textarea "x"
type textarea "mini split repai"
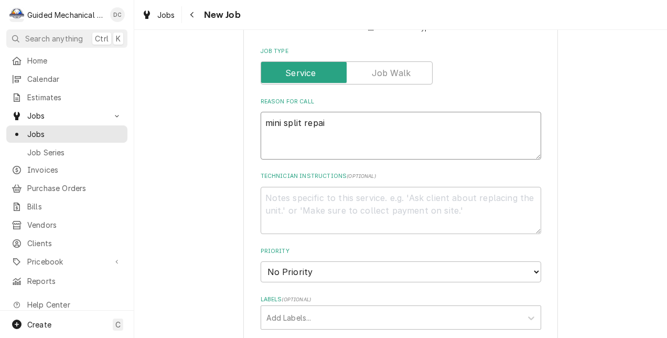
type textarea "x"
type textarea "mini split repair"
type textarea "x"
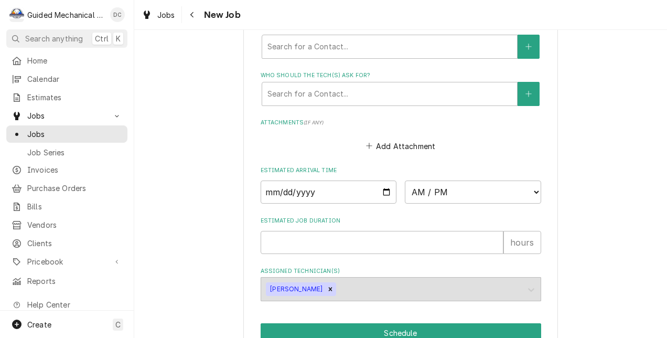
scroll to position [1247, 0]
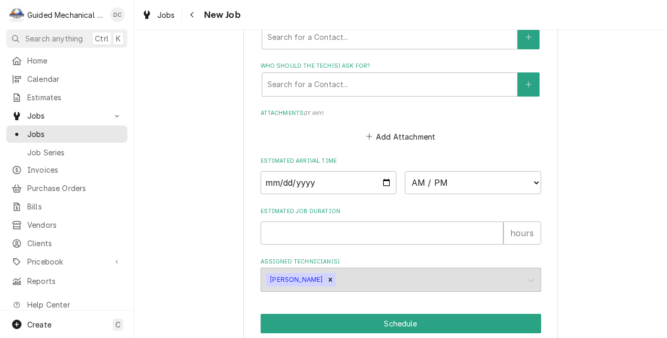
type textarea "mini split repair"
click at [377, 179] on input "Date" at bounding box center [329, 182] width 136 height 23
click at [389, 187] on input "Date" at bounding box center [329, 182] width 136 height 23
click at [381, 187] on input "Date" at bounding box center [329, 182] width 136 height 23
type textarea "x"
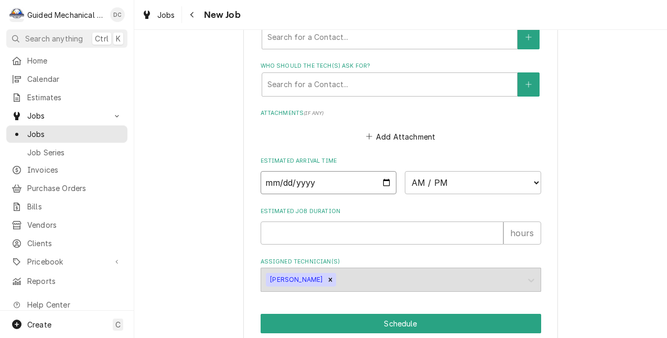
type input "2025-10-14"
type textarea "x"
click at [532, 186] on select "AM / PM 6:00 AM 6:15 AM 6:30 AM 6:45 AM 7:00 AM 7:15 AM 7:30 AM 7:45 AM 8:00 AM…" at bounding box center [473, 182] width 136 height 23
select select "07:00:00"
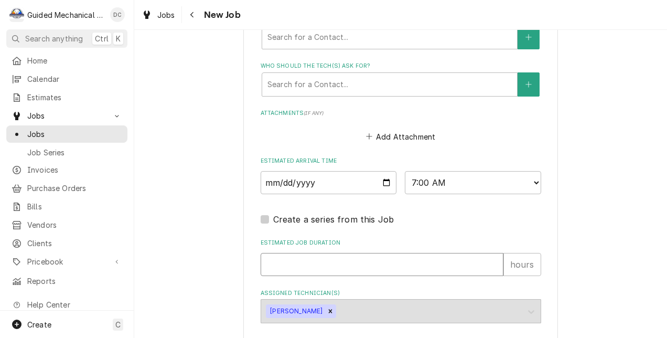
click at [474, 265] on input "Estimated Job Duration" at bounding box center [382, 264] width 243 height 23
type textarea "x"
type input "1"
type textarea "x"
type input "1"
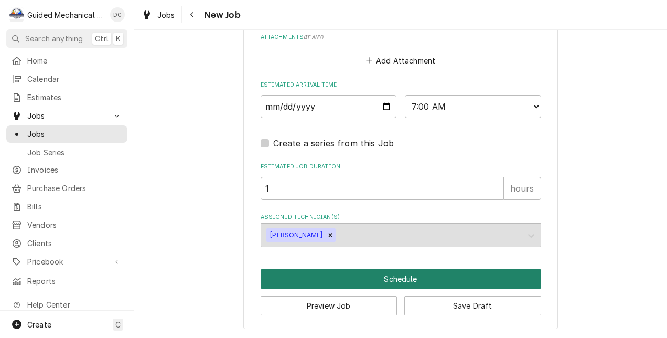
click at [456, 273] on button "Schedule" at bounding box center [401, 278] width 281 height 19
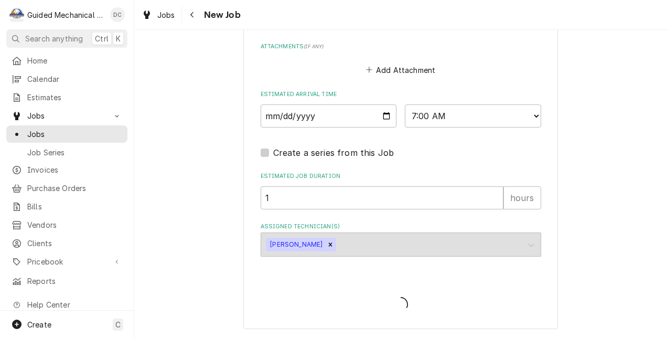
type textarea "x"
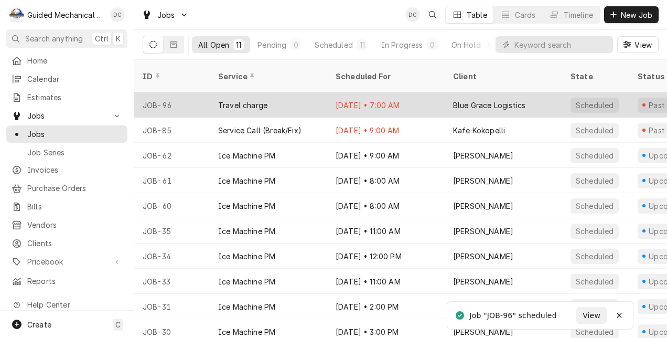
click at [312, 92] on div "Travel charge" at bounding box center [269, 104] width 118 height 25
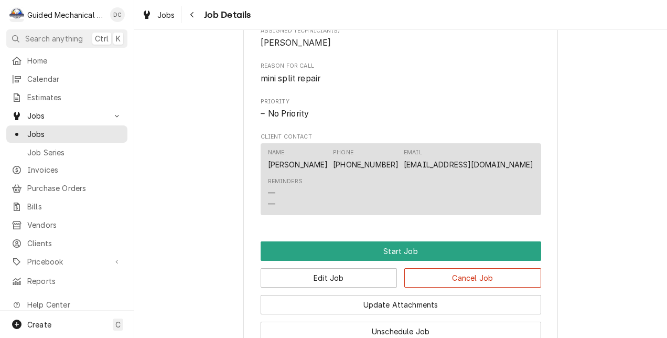
scroll to position [944, 0]
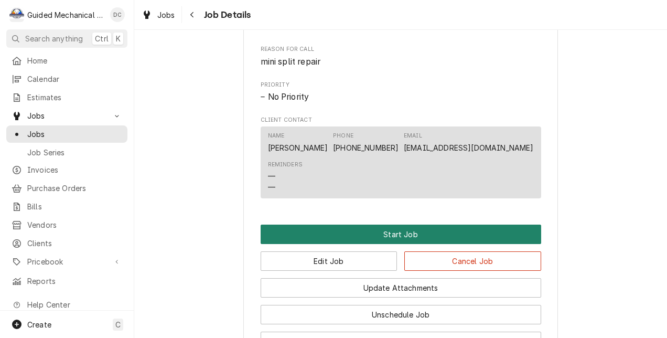
click at [490, 243] on button "Start Job" at bounding box center [401, 234] width 281 height 19
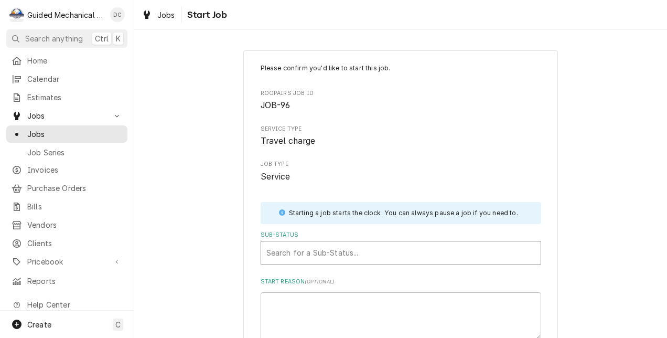
click at [466, 252] on div "Sub-Status" at bounding box center [401, 252] width 269 height 19
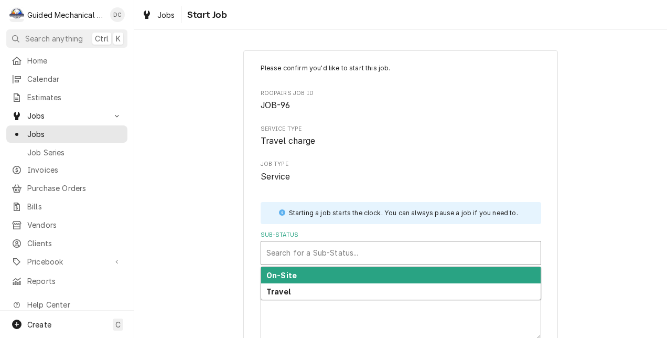
click at [444, 275] on div "On-Site" at bounding box center [401, 275] width 280 height 16
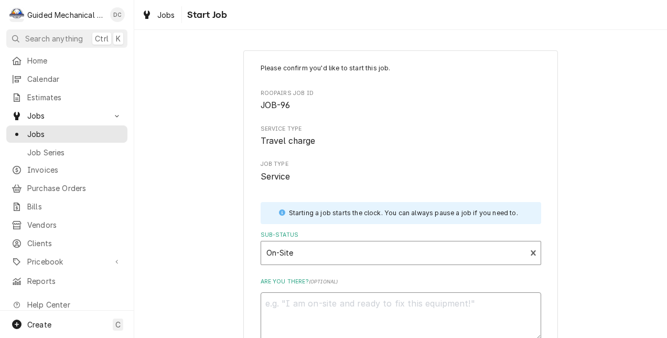
click at [417, 306] on textarea "Are you there? ( optional )" at bounding box center [401, 316] width 281 height 48
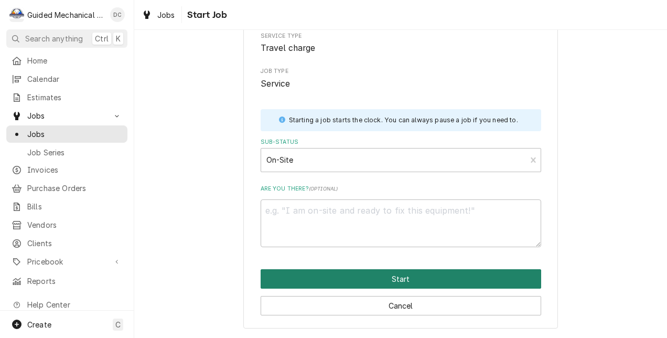
click at [455, 271] on button "Start" at bounding box center [401, 278] width 281 height 19
type textarea "x"
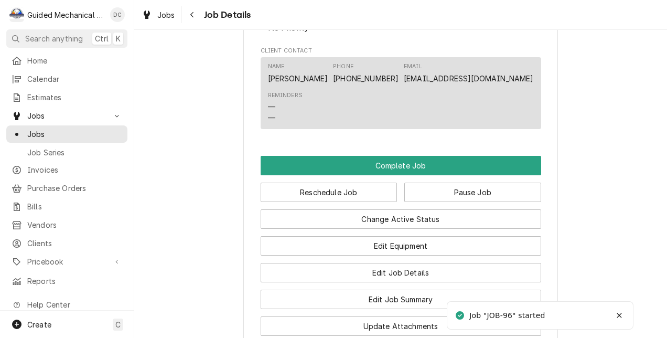
scroll to position [1102, 0]
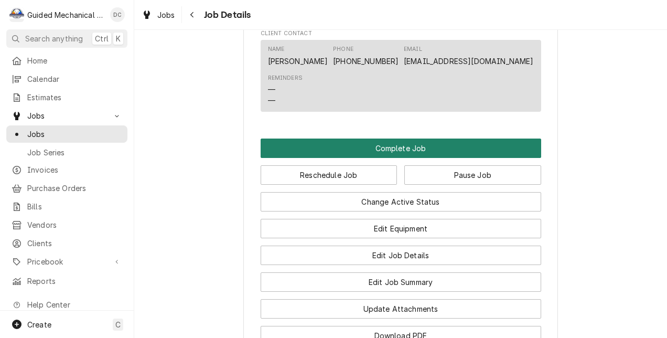
click at [461, 158] on button "Complete Job" at bounding box center [401, 148] width 281 height 19
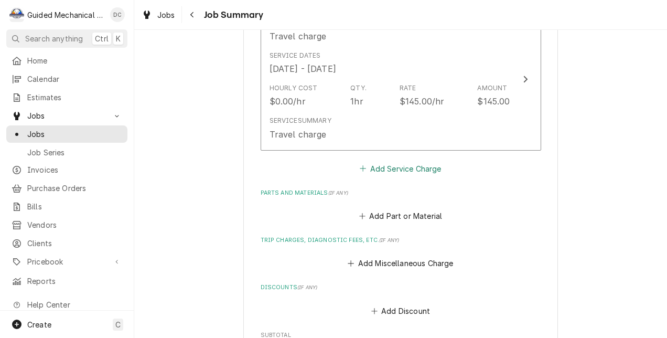
scroll to position [315, 0]
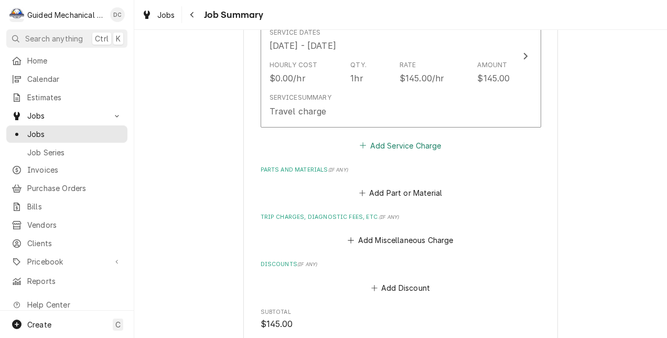
click at [403, 151] on button "Add Service Charge" at bounding box center [400, 145] width 85 height 15
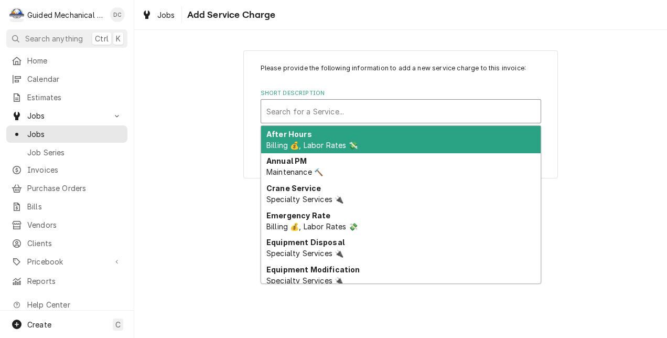
click at [424, 108] on div "Short Description" at bounding box center [401, 111] width 269 height 19
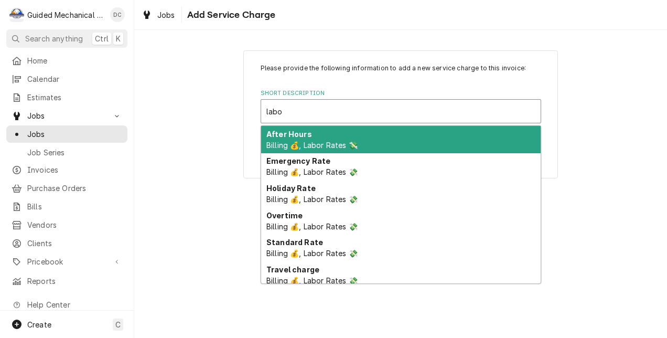
type input "labor"
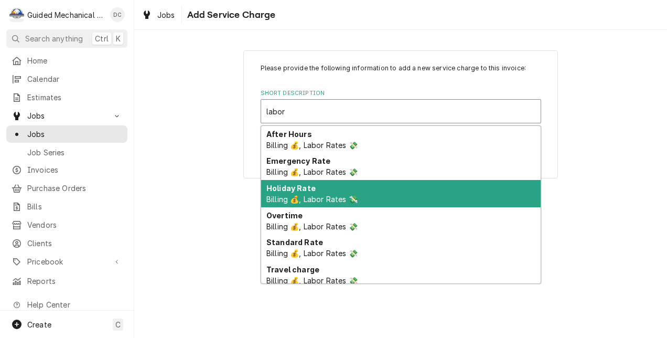
scroll to position [48, 0]
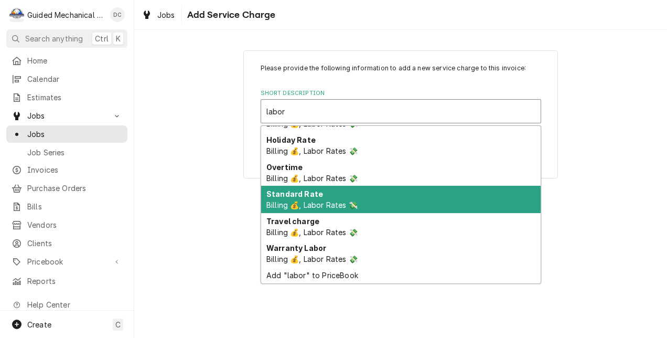
click at [336, 197] on div "Standard Rate Billing 💰, Labor Rates 💸" at bounding box center [401, 199] width 280 height 27
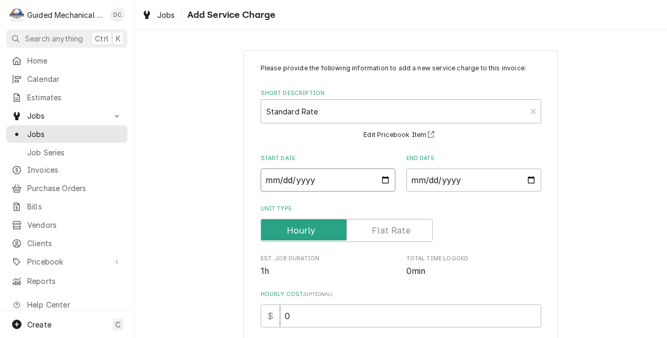
click at [381, 179] on input "Start Date" at bounding box center [328, 179] width 135 height 23
type textarea "x"
type input "2025-10-14"
click at [526, 178] on input "End Date" at bounding box center [474, 179] width 135 height 23
type textarea "x"
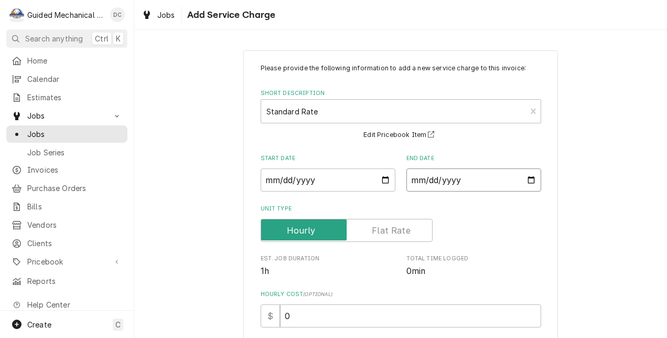
type input "2025-10-14"
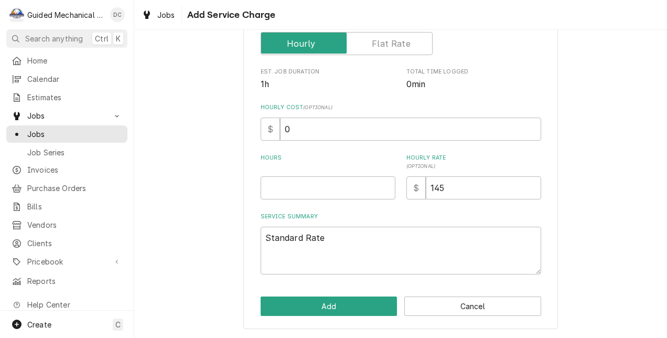
scroll to position [187, 0]
click at [435, 189] on input "145" at bounding box center [483, 187] width 115 height 23
type textarea "x"
type input "15"
type textarea "x"
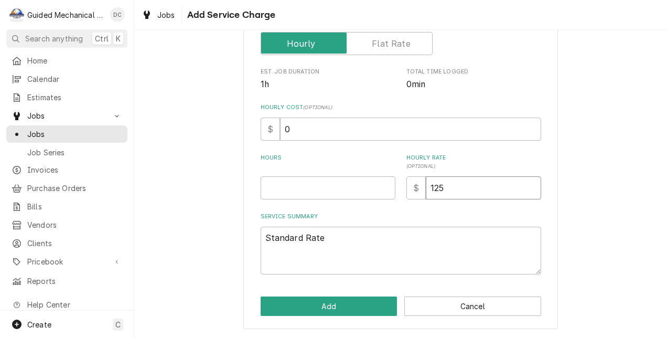
type input "125"
click at [348, 187] on input "Hours" at bounding box center [328, 187] width 135 height 23
type textarea "x"
type input "1"
drag, startPoint x: 345, startPoint y: 238, endPoint x: 230, endPoint y: 242, distance: 115.0
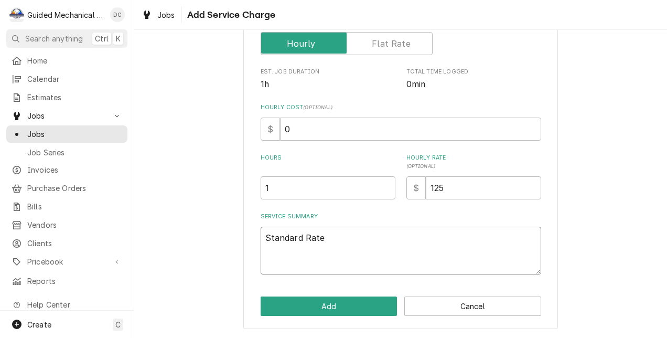
click at [230, 242] on div "Please provide the following information to add a new service charge to this in…" at bounding box center [400, 96] width 533 height 484
type textarea "x"
type textarea "M"
type textarea "x"
type textarea "Mi"
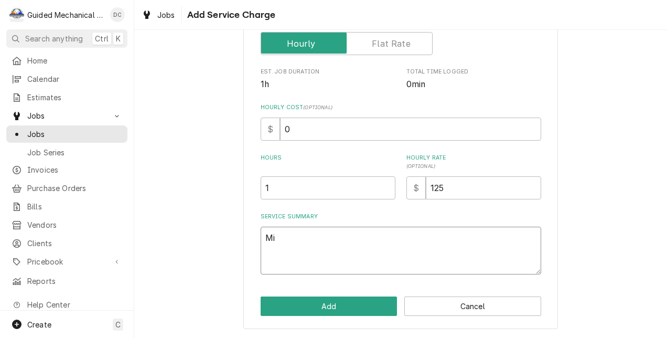
type textarea "x"
type textarea "Mit"
type textarea "x"
type textarea "Mits"
type textarea "x"
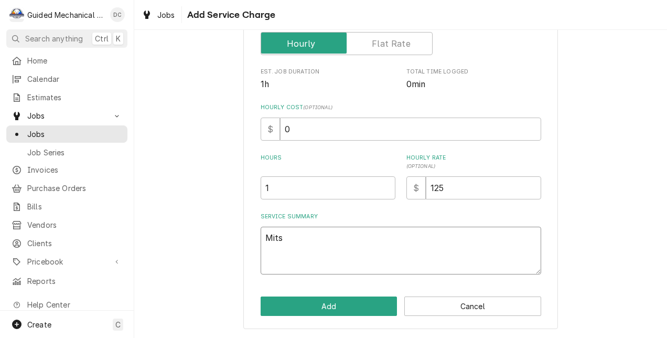
type textarea "Mitsu"
type textarea "x"
type textarea "Mitsub"
type textarea "x"
type textarea "Mitsubi"
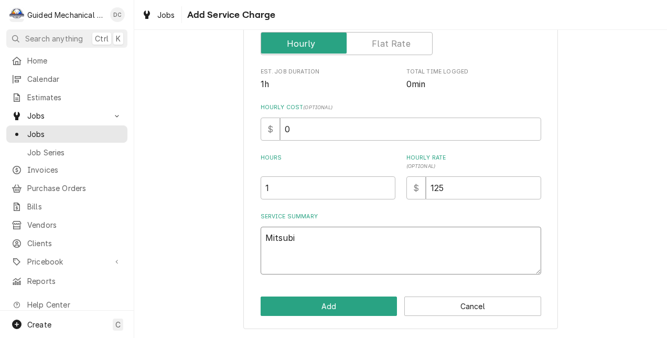
type textarea "x"
type textarea "Mitsubish"
type textarea "x"
type textarea "Mitsubishi"
type textarea "x"
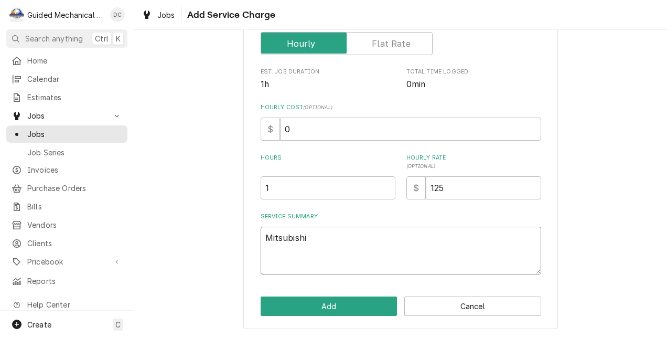
type textarea "Mitsubishi"
type textarea "x"
type textarea "Mitsubishi M"
type textarea "x"
type textarea "Mitsubishi Mi"
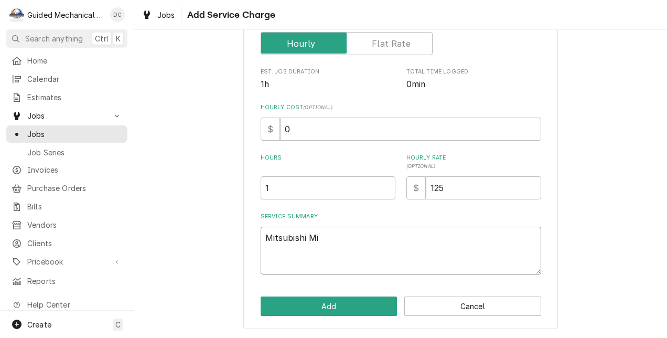
type textarea "x"
type textarea "Mitsubishi Min"
type textarea "x"
type textarea "Mitsubishi Mini"
type textarea "x"
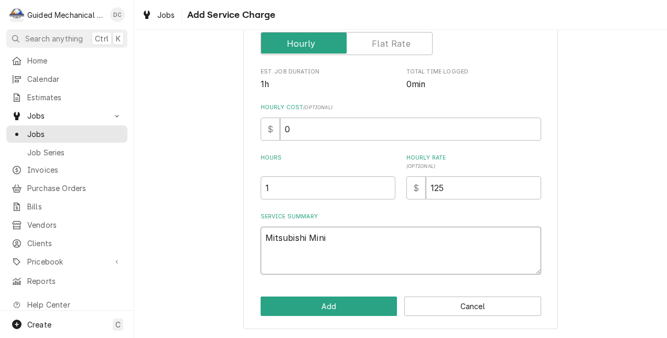
type textarea "Mitsubishi Mini"
type textarea "x"
type textarea "Mitsubishi Mini s"
type textarea "x"
type textarea "Mitsubishi Mini sp"
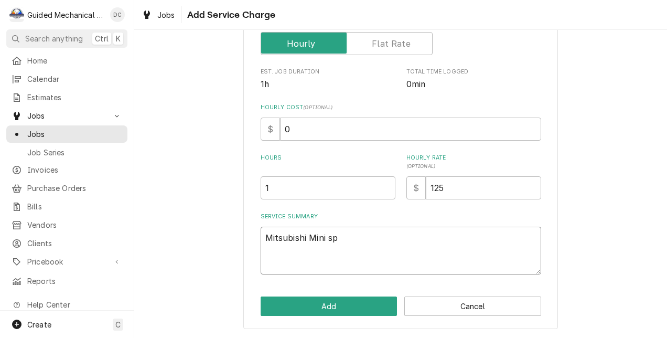
type textarea "x"
type textarea "Mitsubishi Mini spl"
type textarea "x"
type textarea "Mitsubishi Mini spli"
type textarea "x"
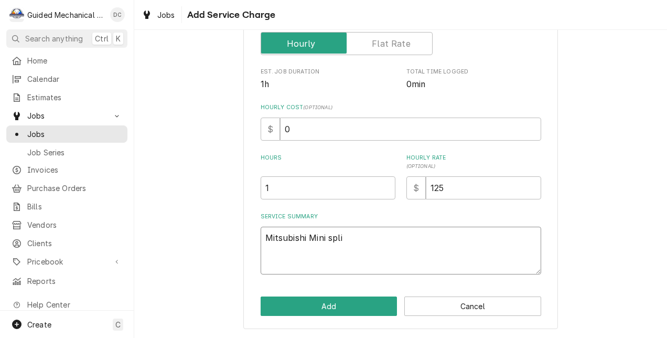
type textarea "Mitsubishi Mini split"
type textarea "x"
type textarea "Mitsubishi Mini split"
type textarea "x"
type textarea "Mitsubishi Mini split ("
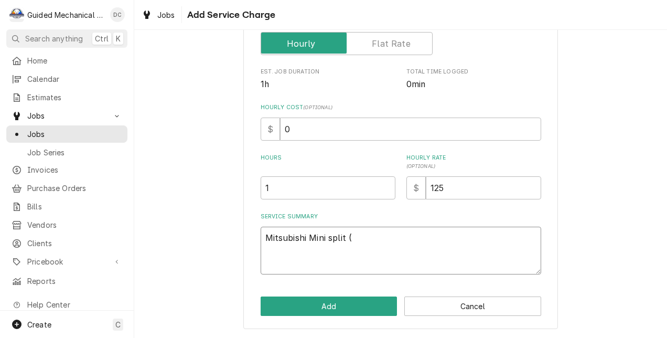
type textarea "x"
type textarea "Mitsubishi Mini split (s"
type textarea "x"
type textarea "Mitsubishi Mini split (se"
type textarea "x"
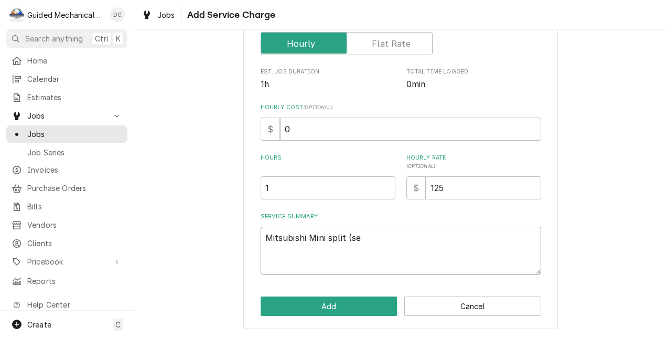
type textarea "Mitsubishi Mini split (ser"
type textarea "x"
type textarea "Mitsubishi Mini split (serv"
type textarea "x"
type textarea "Mitsubishi Mini split (serve"
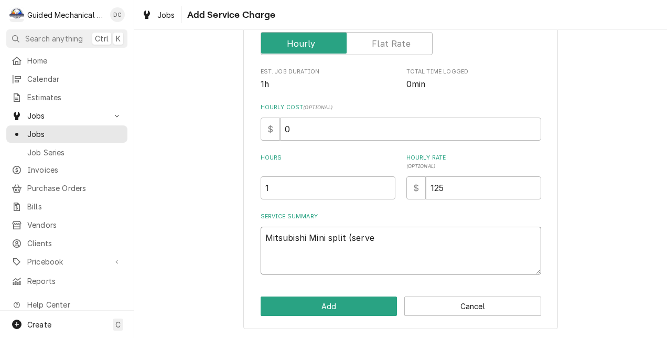
type textarea "x"
type textarea "Mitsubishi Mini split (server"
type textarea "x"
type textarea "Mitsubishi Mini split (server"
type textarea "x"
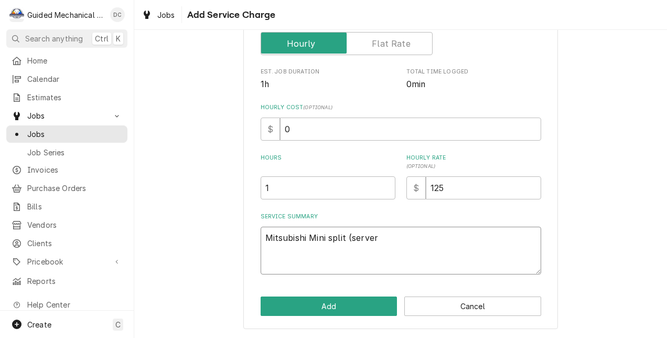
type textarea "Mitsubishi Mini split (server r"
type textarea "x"
type textarea "Mitsubishi Mini split (server ro"
type textarea "x"
type textarea "Mitsubishi Mini split (server roo"
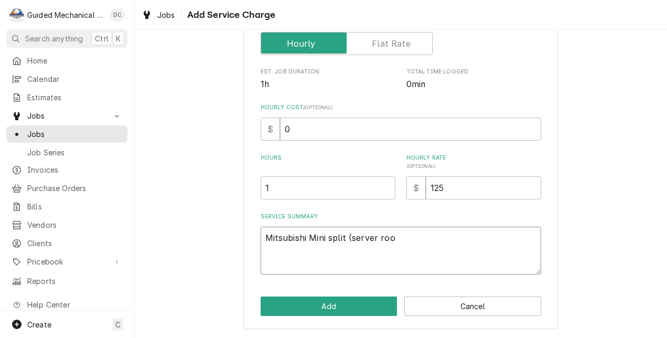
type textarea "x"
type textarea "Mitsubishi Mini split (server room"
type textarea "x"
type textarea "Mitsubishi Mini split (server room)"
type textarea "x"
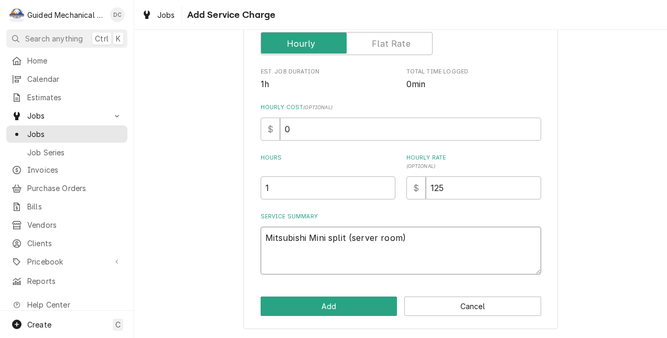
type textarea "Mitsubishi Mini split (server room)"
type textarea "x"
type textarea "Mitsubishi Mini split (server room) N"
type textarea "x"
type textarea "Mitsubishi Mini split (server room) NT"
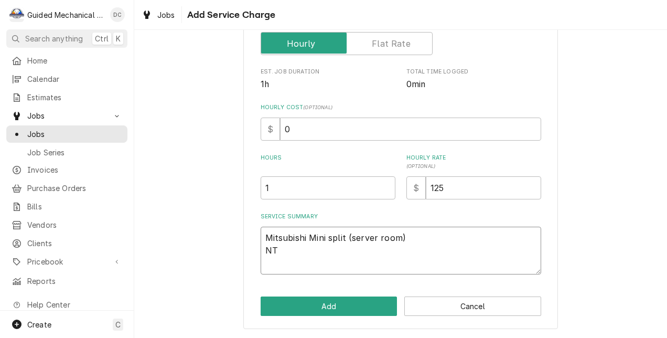
type textarea "x"
type textarea "Mitsubishi Mini split (server room) NTX"
type textarea "x"
type textarea "Mitsubishi Mini split (server room) NTXW"
type textarea "x"
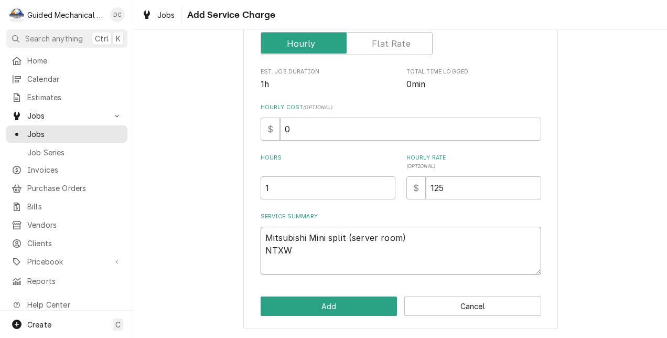
type textarea "Mitsubishi Mini split (server room) NTXWM"
type textarea "x"
type textarea "Mitsubishi Mini split (server room) NTXWMT"
type textarea "x"
type textarea "Mitsubishi Mini split (server room) NTXWMT2"
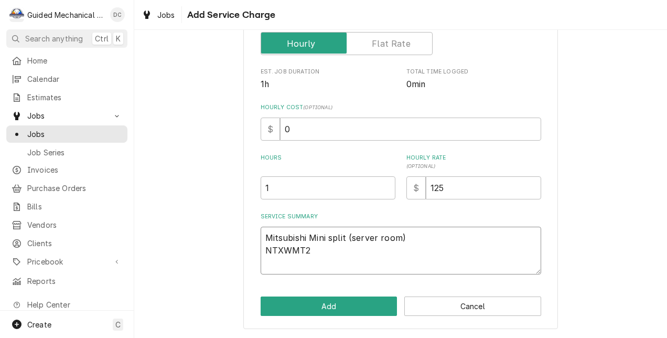
type textarea "x"
type textarea "Mitsubishi Mini split (server room) NTXWMT24"
type textarea "x"
type textarea "Mitsubishi Mini split (server room) NTXWMT24A"
type textarea "x"
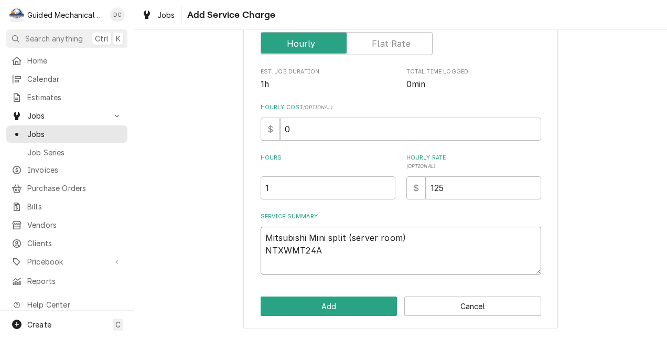
type textarea "Mitsubishi Mini split (server room) NTXWMT24A1"
type textarea "x"
type textarea "Mitsubishi Mini split (server room) NTXWMT24A11"
type textarea "x"
type textarea "Mitsubishi Mini split (server room) NTXWMT24A112"
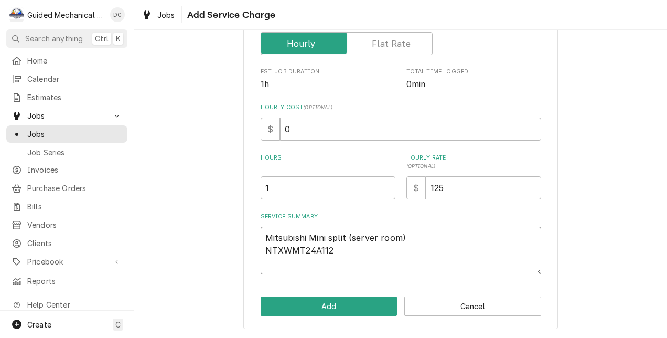
type textarea "x"
type textarea "Mitsubishi Mini split (server room) NTXWMT24A112A"
type textarea "x"
type textarea "Mitsubishi Mini split (server room) NTXWMT24A112AA"
click at [280, 263] on textarea "Mitsubishi Mini split (server room) NTXWMT24A112AA" at bounding box center [401, 251] width 281 height 48
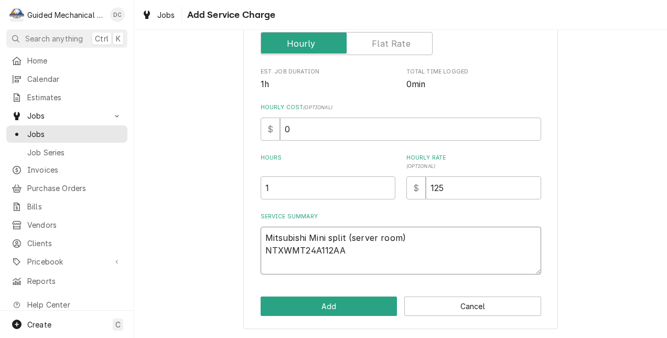
click at [363, 254] on textarea "Mitsubishi Mini split (server room) NTXWMT24A112AA" at bounding box center [401, 251] width 281 height 48
type textarea "x"
type textarea "Mitsubishi Mini split (server room) NTXWMT24A112AA"
type textarea "x"
type textarea "Mitsubishi Mini split (server room) NTXWMT24A112AA S"
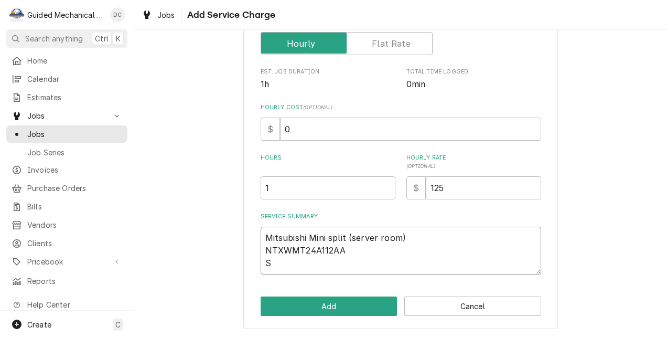
type textarea "x"
type textarea "Mitsubishi Mini split (server room) NTXWMT24A112AA S#"
type textarea "x"
type textarea "Mitsubishi Mini split (server room) NTXWMT24A112AA S#9"
type textarea "x"
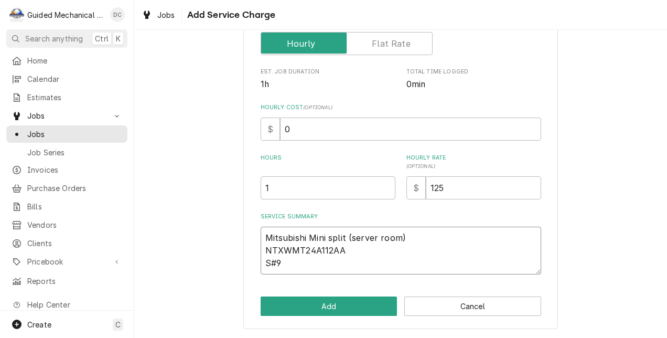
type textarea "Mitsubishi Mini split (server room) NTXWMT24A112AA S#90"
type textarea "x"
type textarea "Mitsubishi Mini split (server room) NTXWMT24A112AA S#900"
type textarea "x"
type textarea "Mitsubishi Mini split (server room) NTXWMT24A112AA S#9001"
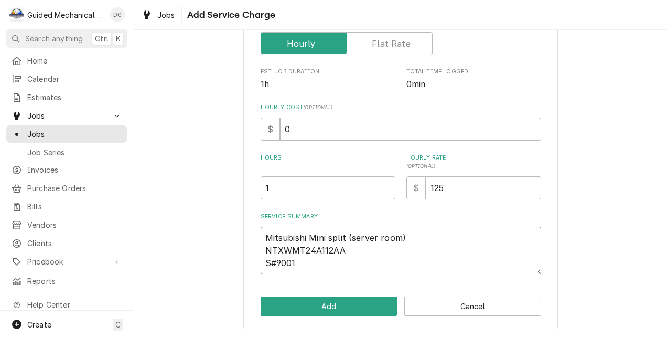
type textarea "x"
type textarea "Mitsubishi Mini split (server room) NTXWMT24A112AA S#90011"
type textarea "x"
type textarea "Mitsubishi Mini split (server room) NTXWMT24A112AA S#900112"
type textarea "x"
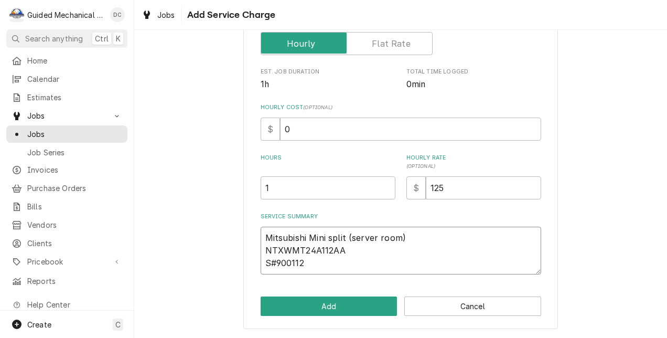
type textarea "Mitsubishi Mini split (server room) NTXWMT24A112AA S#9001127"
type textarea "x"
type textarea "Mitsubishi Mini split (server room) NTXWMT24A112AA S#9001127T"
type textarea "x"
type textarea "Mitsubishi Mini split (server room) NTXWMT24A112AA S#9001127T2"
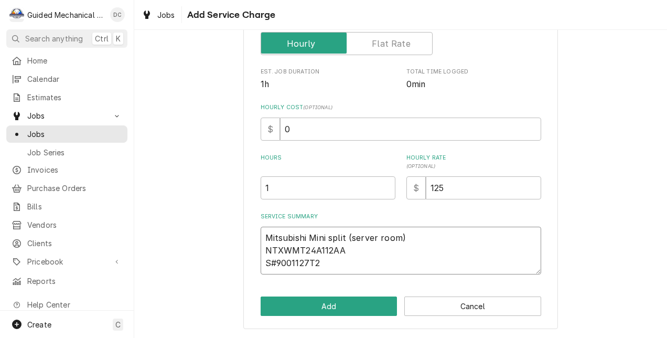
type textarea "x"
type textarea "Mitsubishi Mini split (server room) NTXWMT24A112AA S#9001127T20"
type textarea "x"
type textarea "Mitsubishi Mini split (server room) NTXWMT24A112AA S#9001127T20U"
type textarea "x"
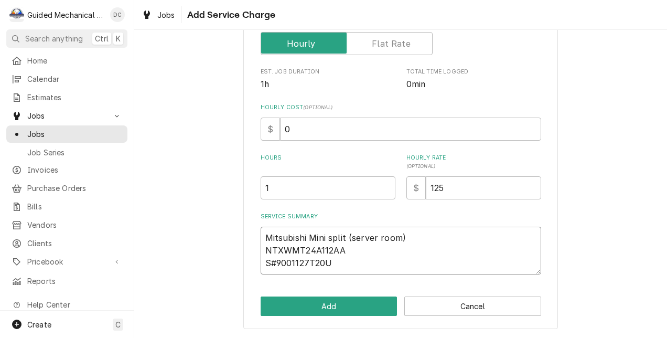
type textarea "Mitsubishi Mini split (server room) NTXWMT24A112AA S#9001127T20U8"
type textarea "x"
type textarea "Mitsubishi Mini split (server room) NTXWMT24A112AA S#9001127T20U80"
type textarea "x"
type textarea "Mitsubishi Mini split (server room) NTXWMT24A112AA S#9001127T20U80Y"
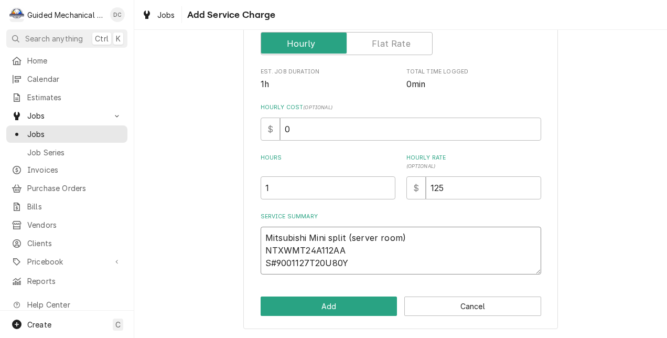
type textarea "x"
type textarea "Mitsubishi Mini split (server room) MNTXWMT24A112AA S#9001127T20U80Y"
type textarea "x"
type textarea "Mitsubishi Mini split (server room) M#NTXWMT24A112AA S#9001127T20U80Y"
click at [375, 267] on textarea "Mitsubishi Mini split (server room) M#NTXWMT24A112AA S#9001127T20U80Y" at bounding box center [401, 251] width 281 height 48
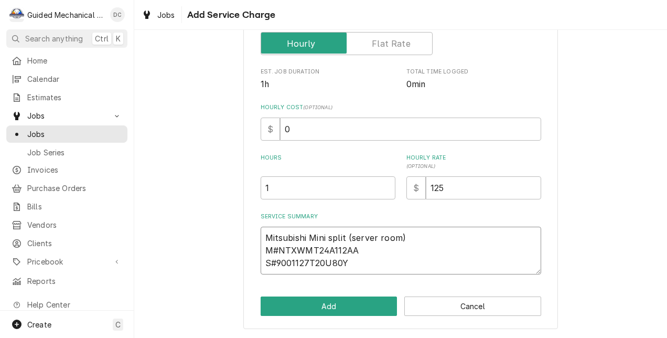
type textarea "x"
type textarea "Mitsubishi Mini split (server room) M#NTXWMT24A112AA S#9001127T20U80Y"
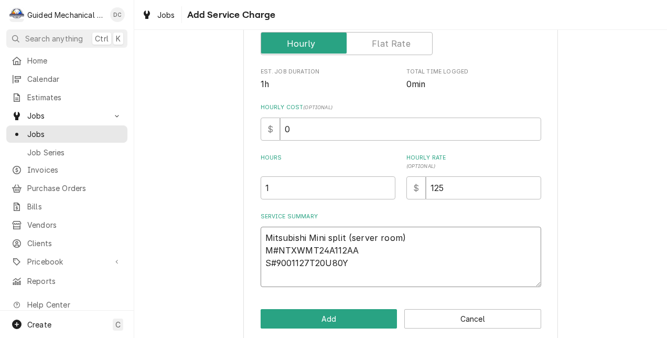
type textarea "x"
type textarea "Mitsubishi Mini split (server room) M#NTXWMT24A112AA S#9001127T20U80Y"
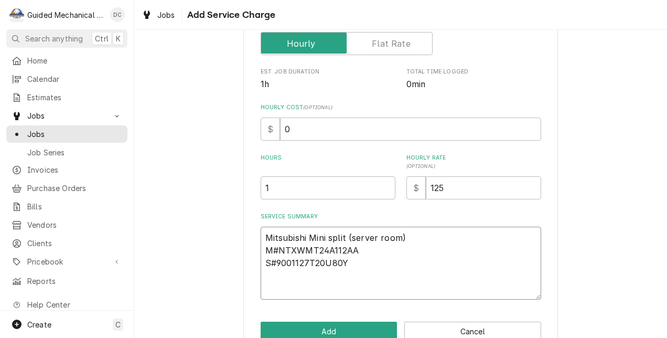
type textarea "x"
type textarea "Mitsubishi Mini split (server room) M#NTXWMT24A112AA S#9001127T20U80Y V"
type textarea "x"
type textarea "Mitsubishi Mini split (server room) M#NTXWMT24A112AA S#9001127T20U80Y"
type textarea "x"
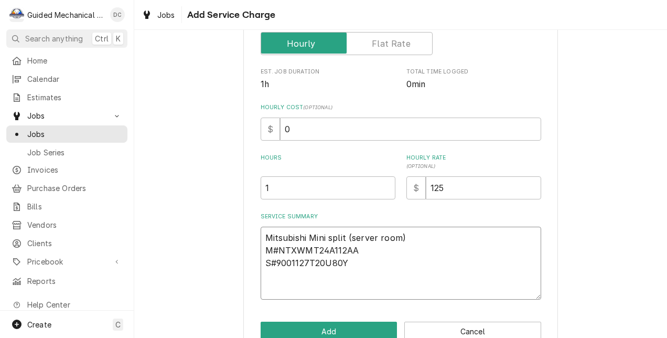
type textarea "Mitsubishi Mini split (server room) M#NTXWMT24A112AA S#9001127T20U80Y C"
type textarea "x"
type textarea "Mitsubishi Mini split (server room) M#NTXWMT24A112AA S#9001127T20U80Y Ch"
type textarea "x"
type textarea "Mitsubishi Mini split (server room) M#NTXWMT24A112AA S#9001127T20U80Y Che"
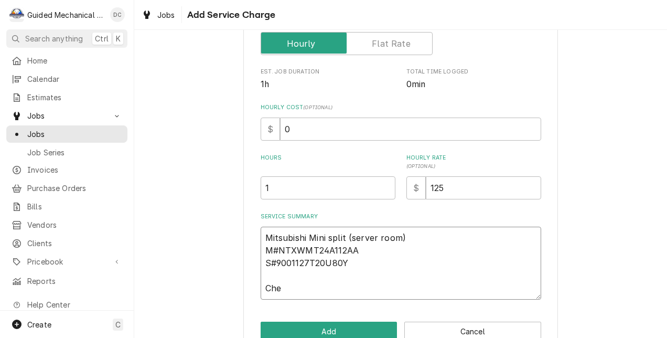
type textarea "x"
type textarea "Mitsubishi Mini split (server room) M#NTXWMT24A112AA S#9001127T20U80Y Chec"
type textarea "x"
type textarea "Mitsubishi Mini split (server room) M#NTXWMT24A112AA S#9001127T20U80Y Check"
type textarea "x"
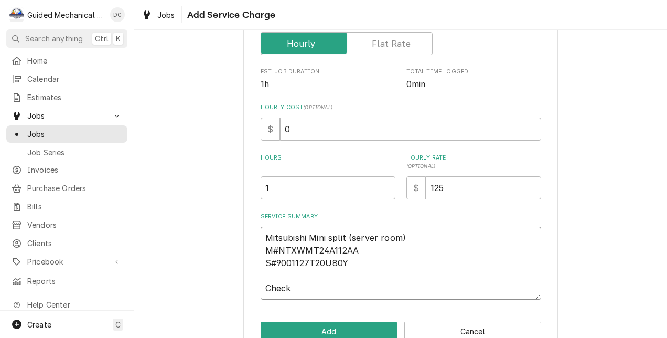
type textarea "Mitsubishi Mini split (server room) M#NTXWMT24A112AA S#9001127T20U80Y Checke"
type textarea "x"
type textarea "Mitsubishi Mini split (server room) M#NTXWMT24A112AA S#9001127T20U80Y Checked"
type textarea "x"
type textarea "Mitsubishi Mini split (server room) M#NTXWMT24A112AA S#9001127T20U80Y Checked"
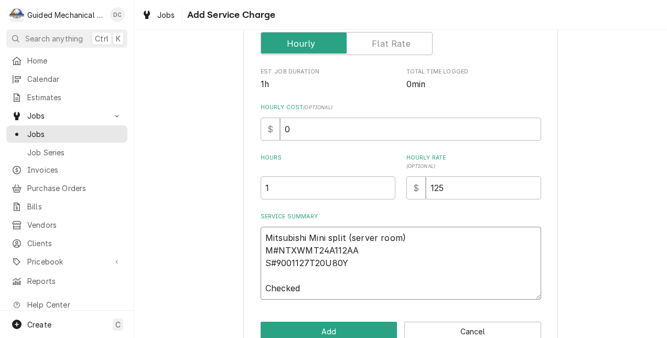
type textarea "x"
type textarea "Mitsubishi Mini split (server room) M#NTXWMT24A112AA S#9001127T20U80Y Checked s"
type textarea "x"
type textarea "Mitsubishi Mini split (server room) M#NTXWMT24A112AA S#9001127T20U80Y Checked sy"
type textarea "x"
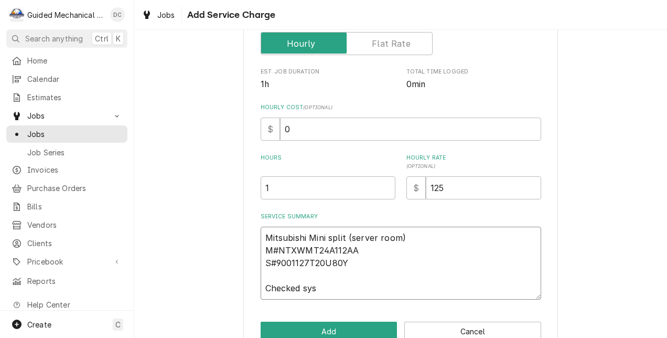
type textarea "Mitsubishi Mini split (server room) M#NTXWMT24A112AA S#9001127T20U80Y Checked s…"
type textarea "x"
type textarea "Mitsubishi Mini split (server room) M#NTXWMT24A112AA S#9001127T20U80Y Checked s…"
type textarea "x"
type textarea "Mitsubishi Mini split (server room) M#NTXWMT24A112AA S#9001127T20U80Y Checked s…"
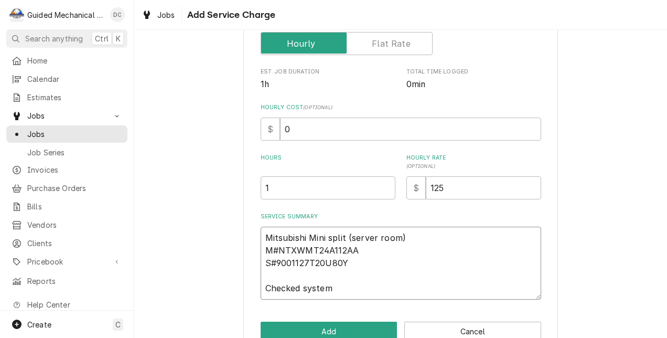
type textarea "x"
type textarea "Mitsubishi Mini split (server room) M#NTXWMT24A112AA S#9001127T20U80Y Checked s…"
type textarea "x"
type textarea "Mitsubishi Mini split (server room) M#NTXWMT24A112AA S#9001127T20U80Y Checked s…"
type textarea "x"
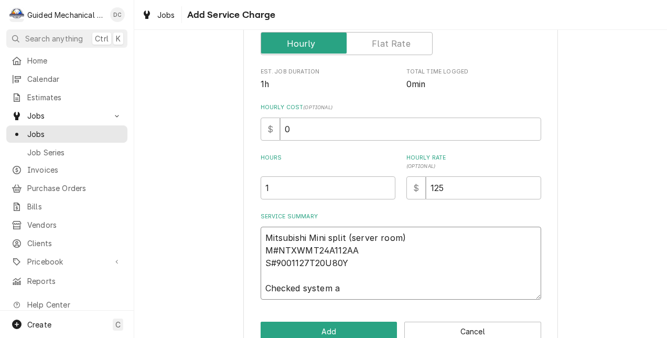
type textarea "Mitsubishi Mini split (server room) M#NTXWMT24A112AA S#9001127T20U80Y Checked s…"
type textarea "x"
type textarea "Mitsubishi Mini split (server room) M#NTXWMT24A112AA S#9001127T20U80Y Checked s…"
type textarea "x"
type textarea "Mitsubishi Mini split (server room) M#NTXWMT24A112AA S#9001127T20U80Y Checked s…"
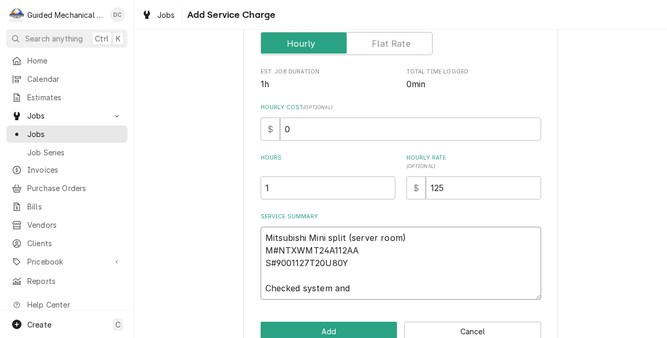
type textarea "x"
type textarea "Mitsubishi Mini split (server room) M#NTXWMT24A112AA S#9001127T20U80Y Checked s…"
type textarea "x"
type textarea "Mitsubishi Mini split (server room) M#NTXWMT24A112AA S#9001127T20U80Y Checked s…"
type textarea "x"
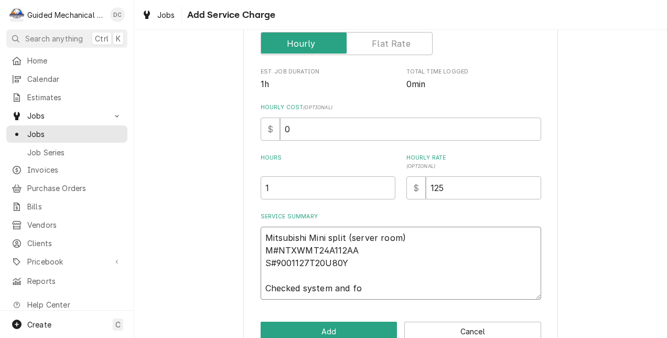
type textarea "Mitsubishi Mini split (server room) M#NTXWMT24A112AA S#9001127T20U80Y Checked s…"
type textarea "x"
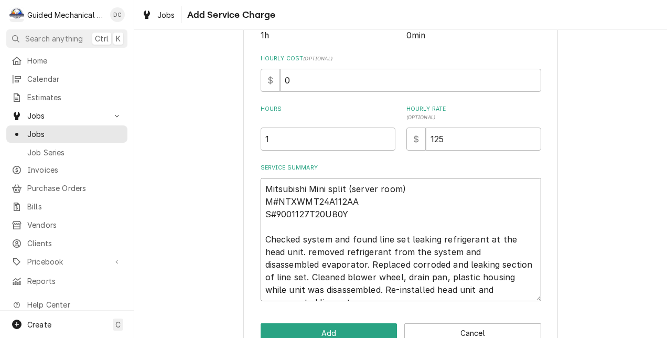
scroll to position [262, 0]
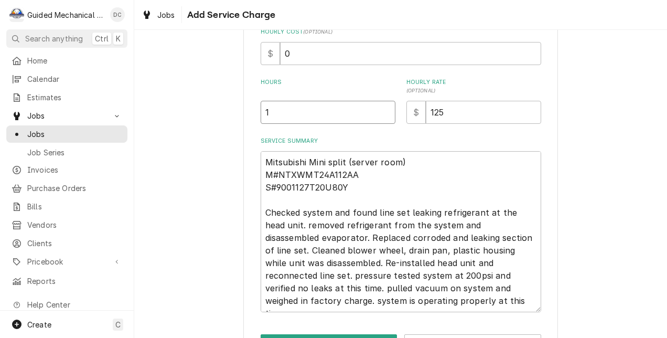
drag, startPoint x: 296, startPoint y: 114, endPoint x: 130, endPoint y: 99, distance: 166.4
click at [130, 101] on div "G Guided Mechanical Services, LLC DC Search anything Ctrl K Home Calendar Estim…" at bounding box center [333, 169] width 667 height 338
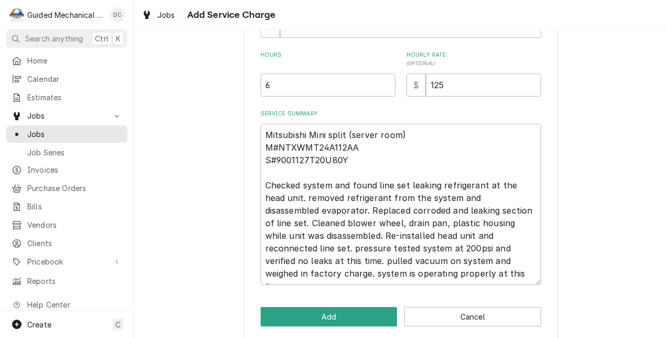
scroll to position [300, 0]
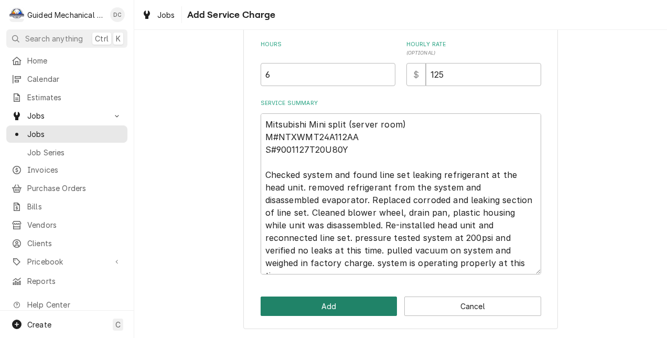
click at [367, 314] on button "Add" at bounding box center [329, 305] width 137 height 19
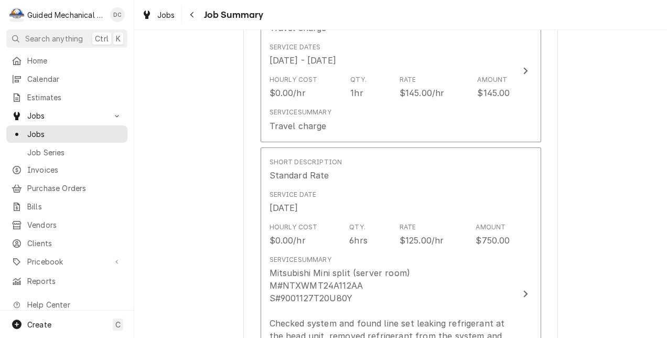
scroll to position [315, 0]
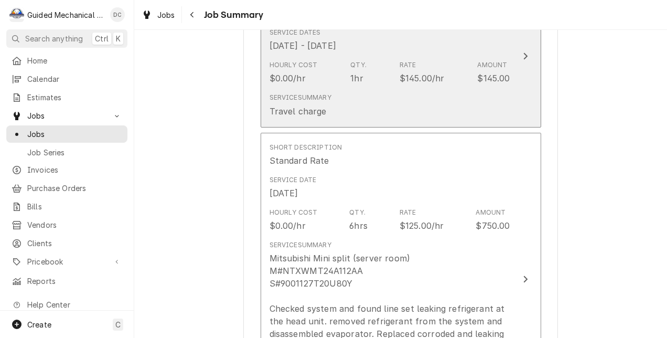
click at [492, 62] on div "Amount" at bounding box center [492, 64] width 30 height 9
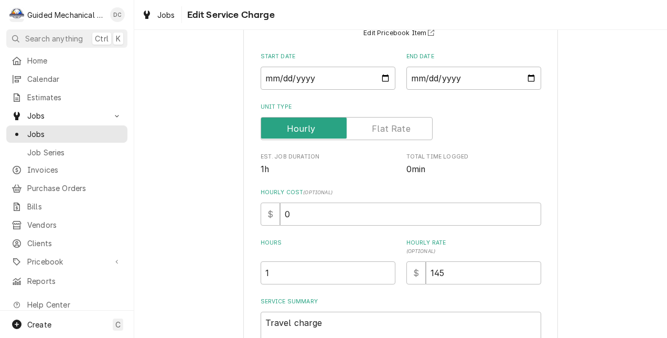
scroll to position [105, 0]
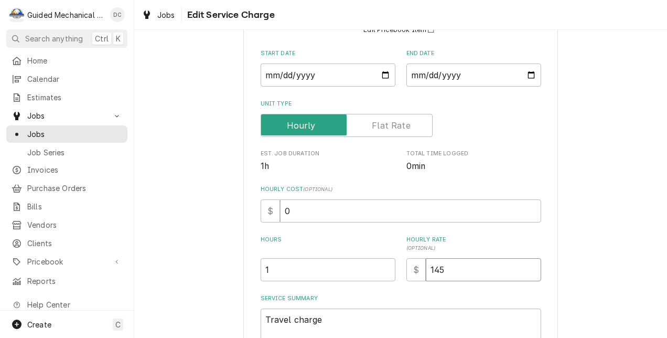
click at [436, 272] on input "145" at bounding box center [483, 269] width 115 height 23
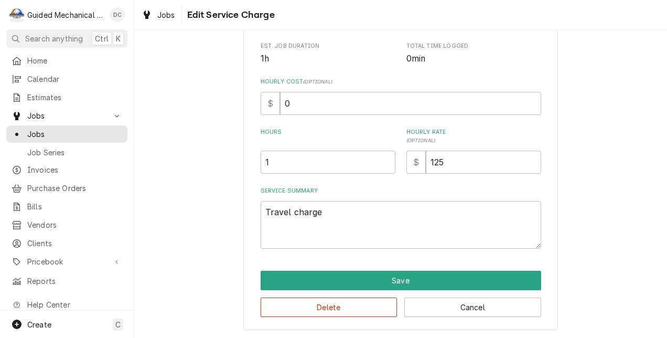
scroll to position [214, 0]
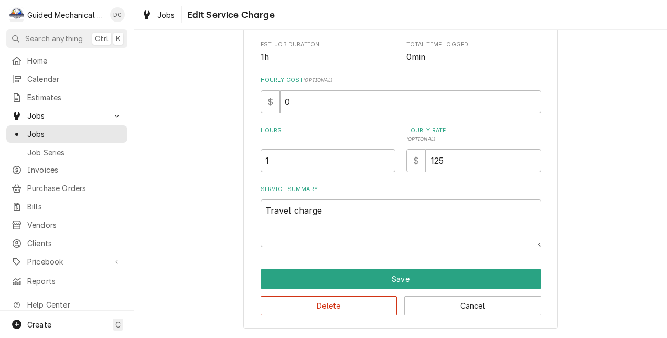
click at [521, 267] on div "Use the fields below to edit this service charge Short Description Travel charg…" at bounding box center [400, 82] width 315 height 493
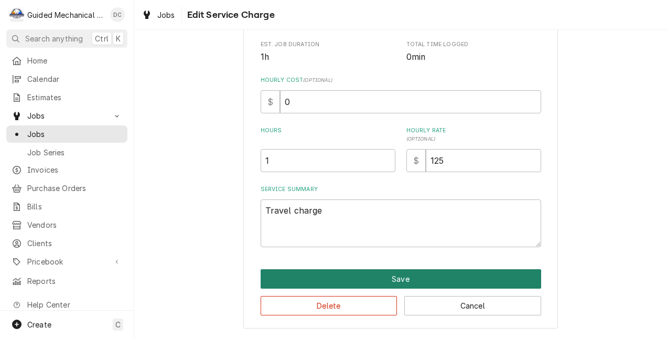
click at [521, 270] on button "Save" at bounding box center [401, 278] width 281 height 19
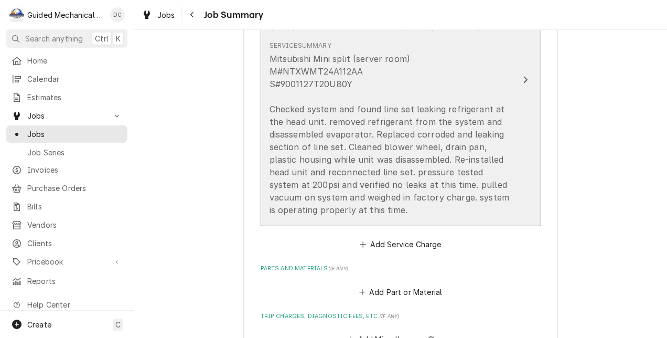
scroll to position [577, 0]
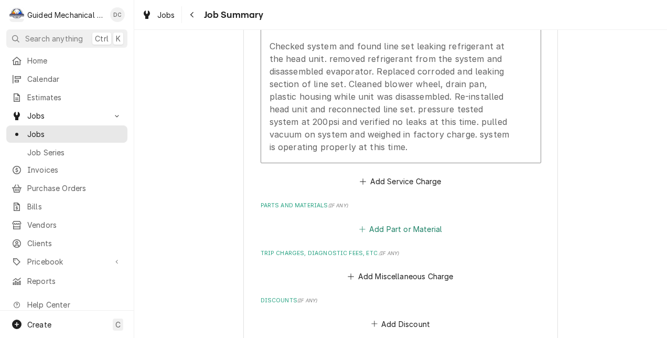
click at [435, 230] on button "Add Part or Material" at bounding box center [400, 228] width 87 height 15
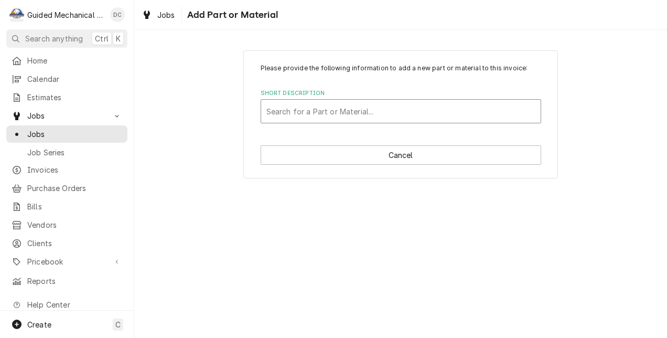
click at [432, 105] on div "Short Description" at bounding box center [401, 111] width 269 height 19
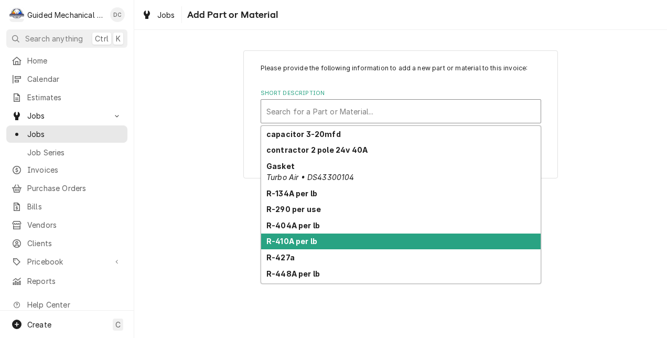
click at [342, 240] on div "R-410A per lb" at bounding box center [401, 241] width 280 height 16
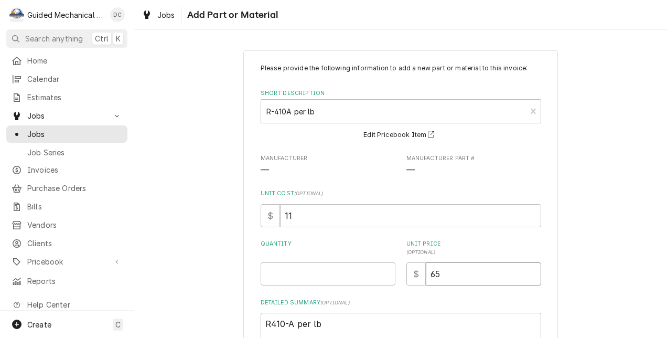
click at [431, 274] on input "65" at bounding box center [483, 273] width 115 height 23
click at [292, 277] on input "Quantity" at bounding box center [328, 273] width 135 height 23
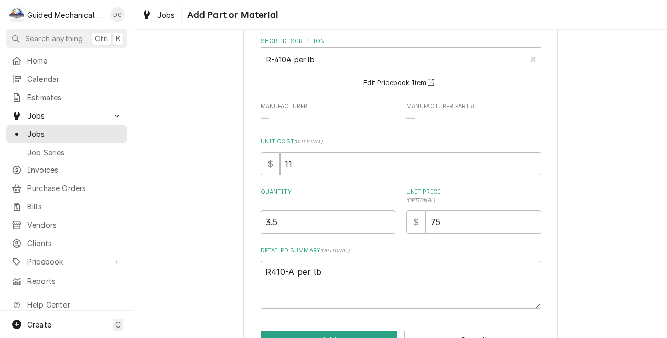
scroll to position [87, 0]
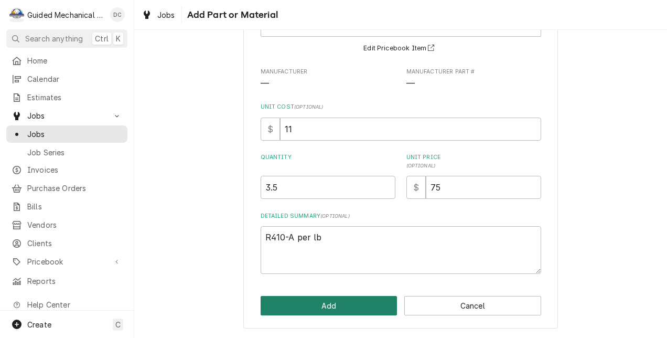
click at [365, 306] on button "Add" at bounding box center [329, 305] width 137 height 19
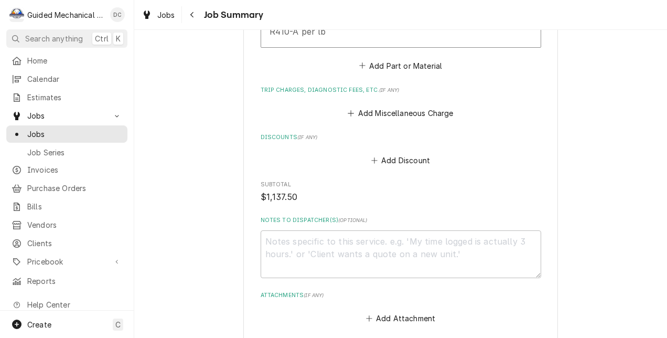
scroll to position [839, 0]
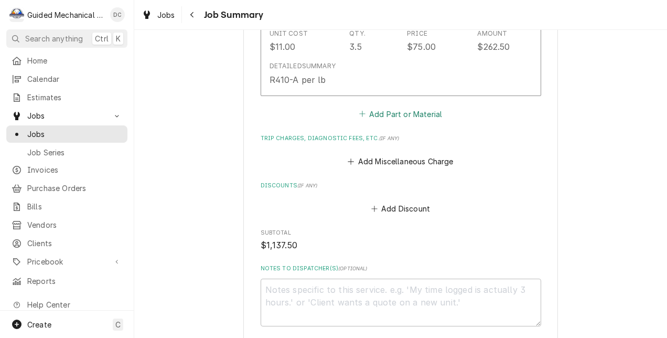
click at [427, 112] on button "Add Part or Material" at bounding box center [400, 113] width 87 height 15
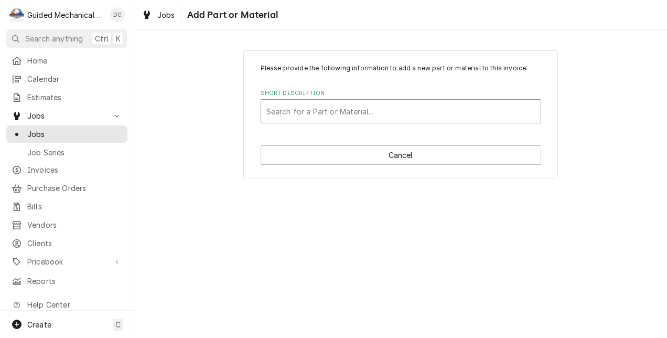
click at [398, 110] on div "Short Description" at bounding box center [401, 111] width 269 height 19
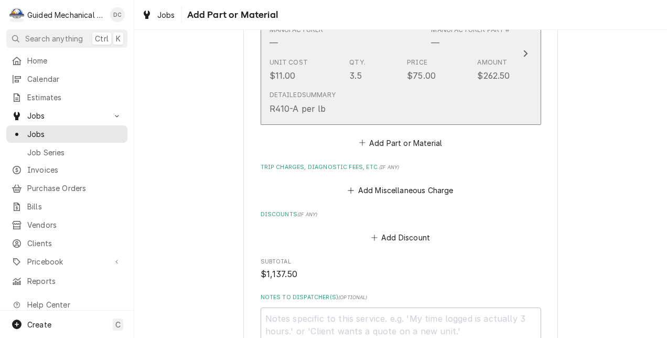
scroll to position [839, 0]
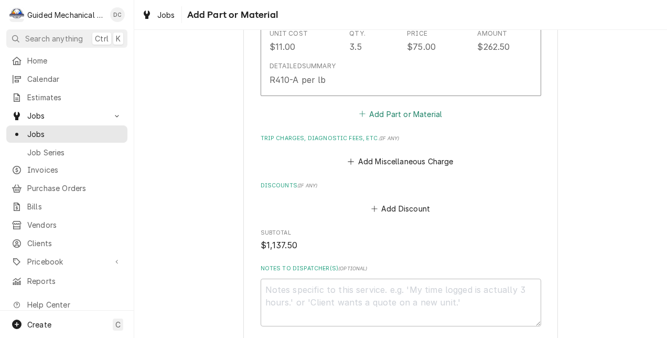
click at [378, 113] on button "Add Part or Material" at bounding box center [400, 113] width 87 height 15
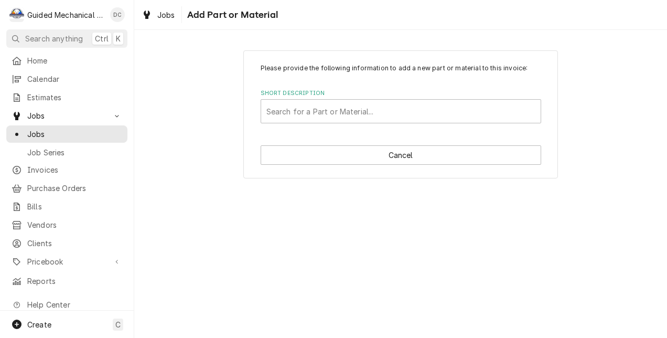
click at [378, 113] on div "Short Description" at bounding box center [401, 111] width 269 height 19
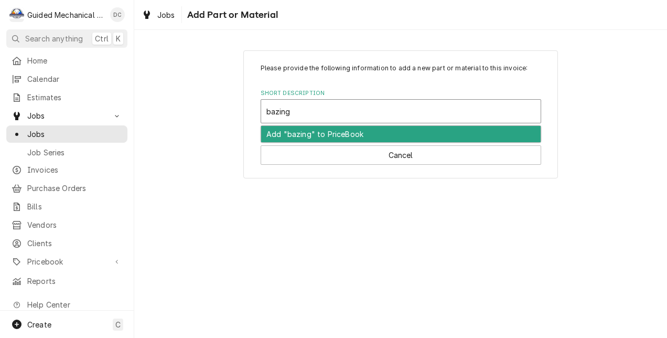
click at [385, 129] on div "Add "bazing" to PriceBook" at bounding box center [401, 134] width 280 height 16
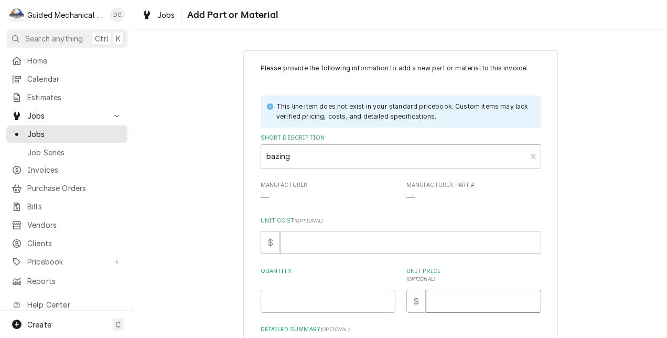
drag, startPoint x: 457, startPoint y: 302, endPoint x: 464, endPoint y: 304, distance: 6.8
click at [459, 302] on input "Unit Price ( optional )" at bounding box center [483, 301] width 115 height 23
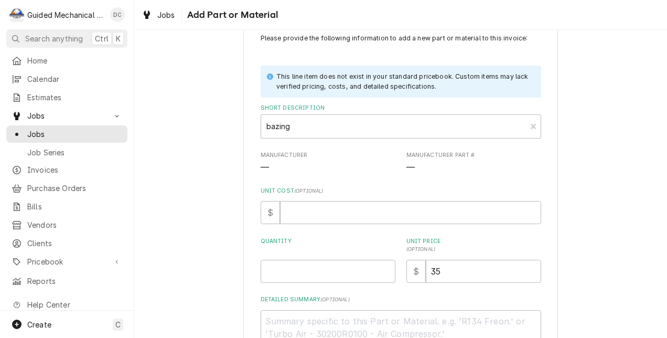
scroll to position [52, 0]
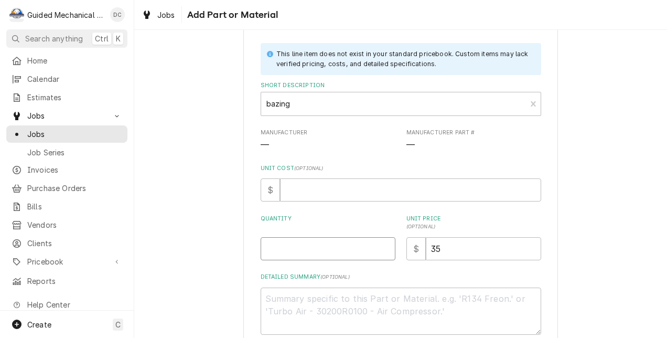
click at [369, 252] on input "Quantity" at bounding box center [328, 248] width 135 height 23
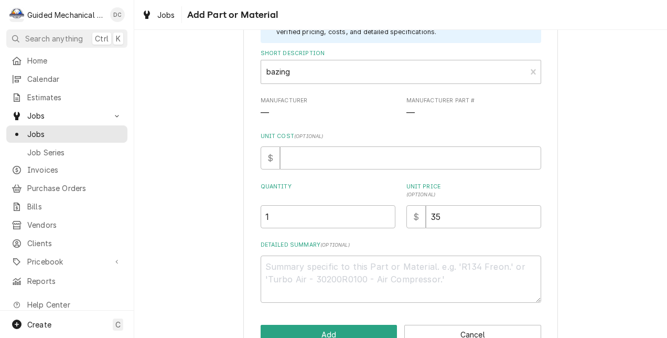
scroll to position [113, 0]
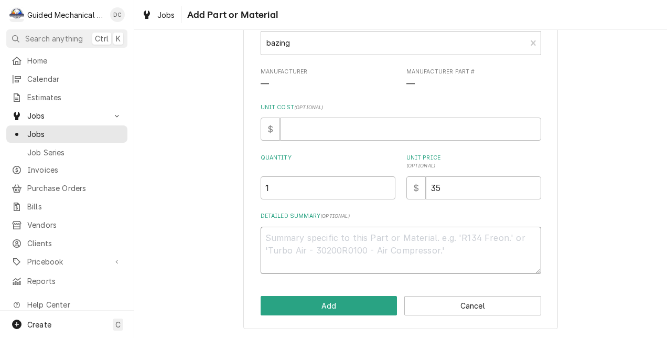
click at [326, 238] on textarea "Detailed Summary ( optional )" at bounding box center [401, 251] width 281 height 48
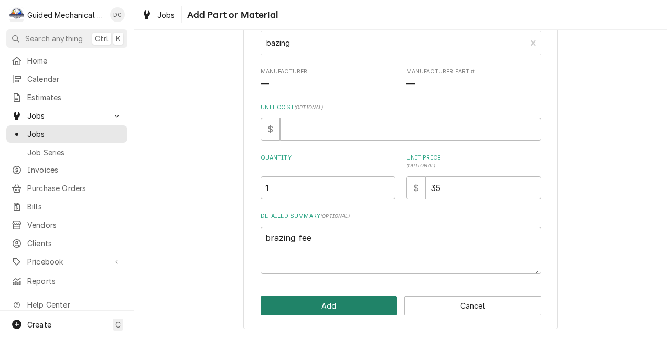
click at [353, 314] on button "Add" at bounding box center [329, 305] width 137 height 19
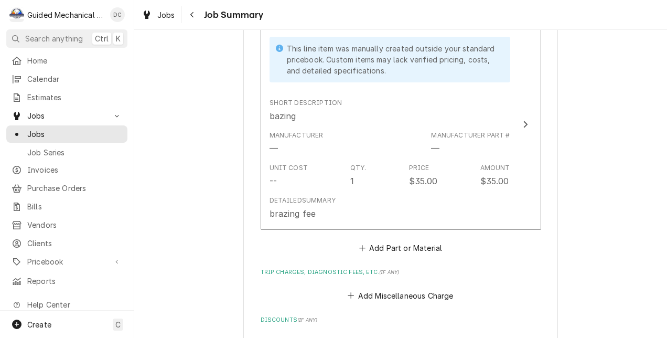
scroll to position [996, 0]
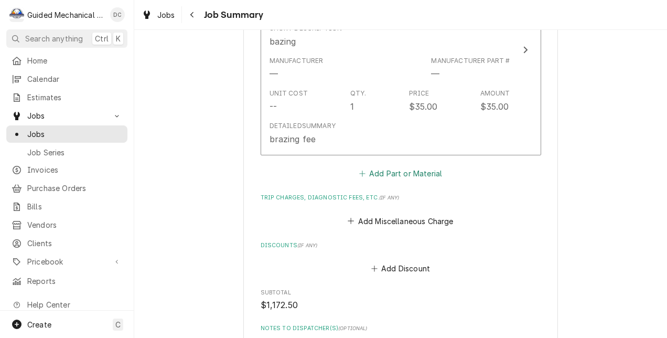
click at [408, 174] on button "Add Part or Material" at bounding box center [400, 173] width 87 height 15
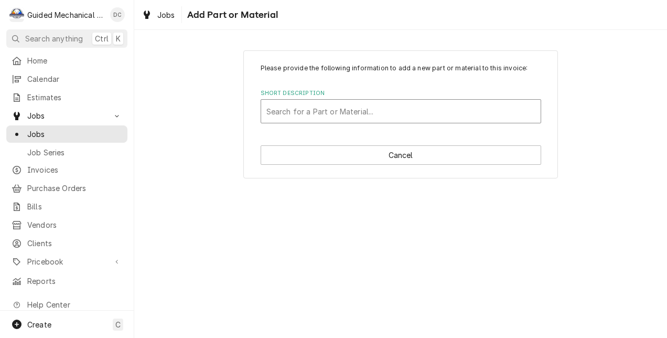
click at [388, 108] on div "Short Description" at bounding box center [401, 111] width 269 height 19
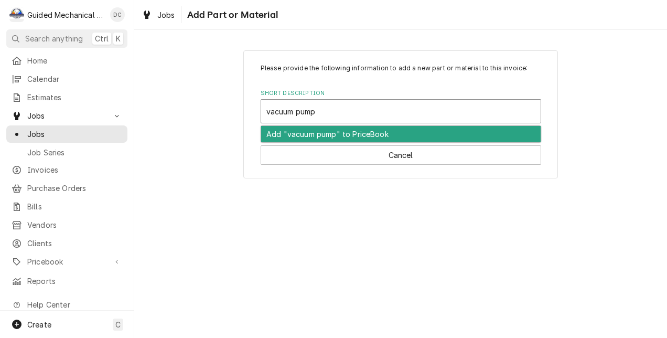
click at [430, 132] on div "Add "vacuum pump" to PriceBook" at bounding box center [401, 134] width 280 height 16
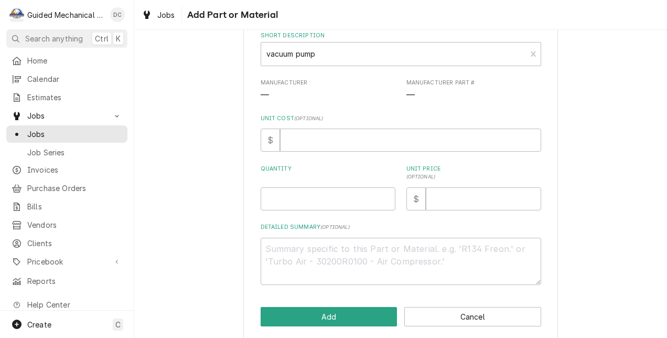
scroll to position [105, 0]
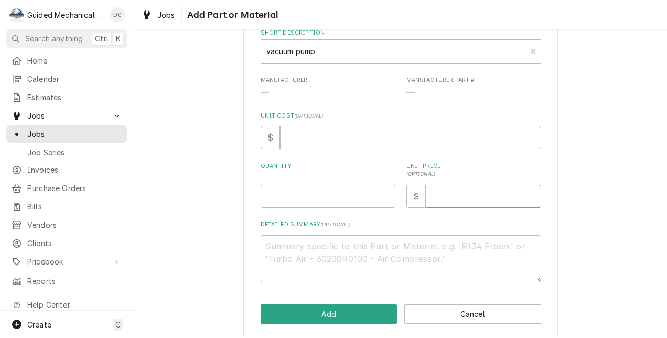
click at [496, 198] on input "Unit Price ( optional )" at bounding box center [483, 196] width 115 height 23
click at [262, 203] on input "Quantity" at bounding box center [328, 196] width 135 height 23
click at [367, 254] on textarea "Detailed Summary ( optional )" at bounding box center [401, 259] width 281 height 48
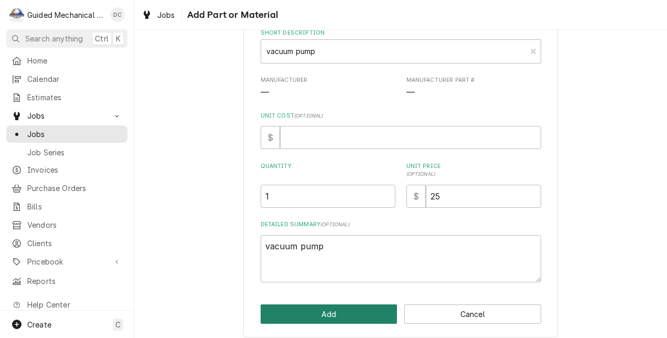
click at [341, 315] on button "Add" at bounding box center [329, 313] width 137 height 19
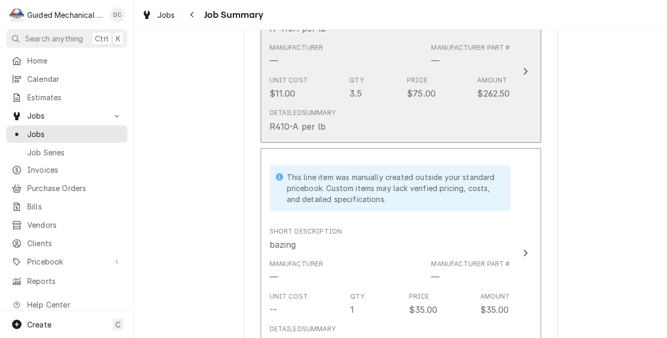
scroll to position [891, 0]
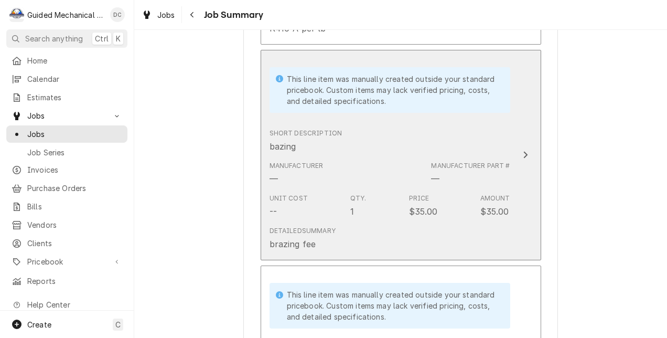
click at [417, 135] on div "Short Description bazing" at bounding box center [390, 140] width 241 height 33
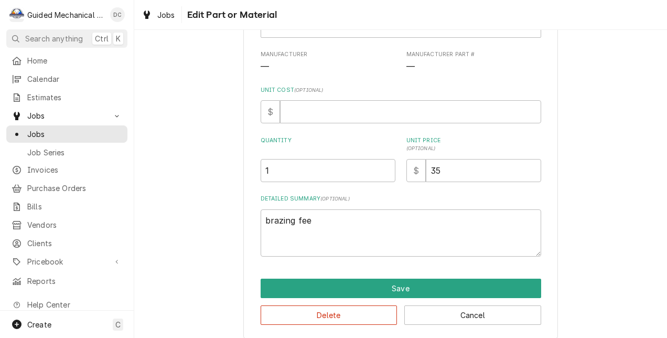
scroll to position [141, 0]
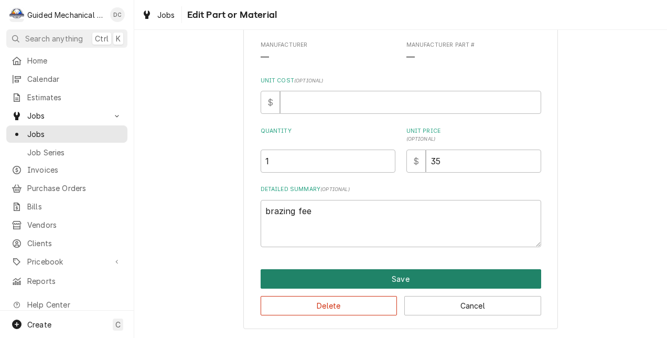
click at [355, 272] on button "Save" at bounding box center [401, 278] width 281 height 19
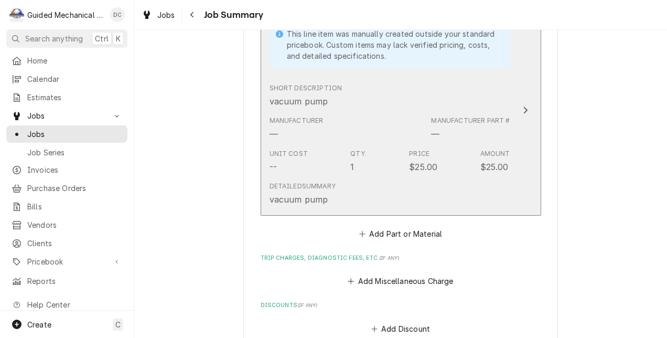
scroll to position [1153, 0]
click at [513, 105] on button "This line item was manually created outside your standard pricebook. Custom ite…" at bounding box center [401, 108] width 281 height 211
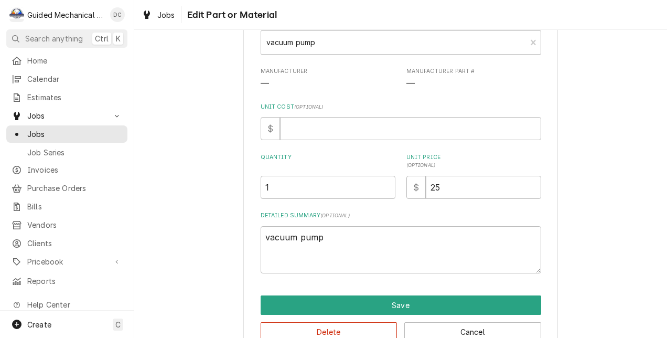
scroll to position [141, 0]
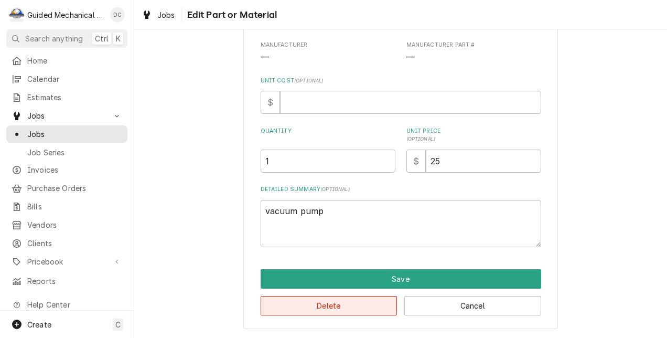
click at [378, 310] on button "Delete" at bounding box center [329, 305] width 137 height 19
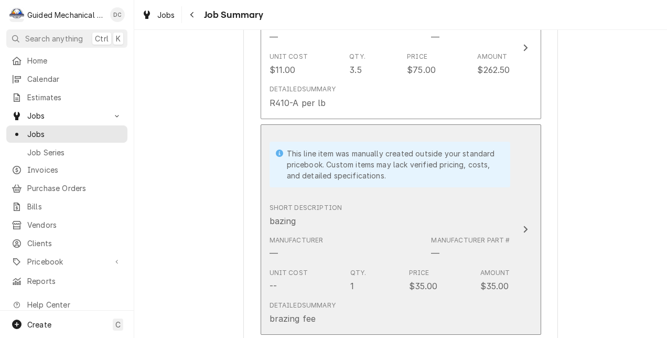
scroll to position [786, 0]
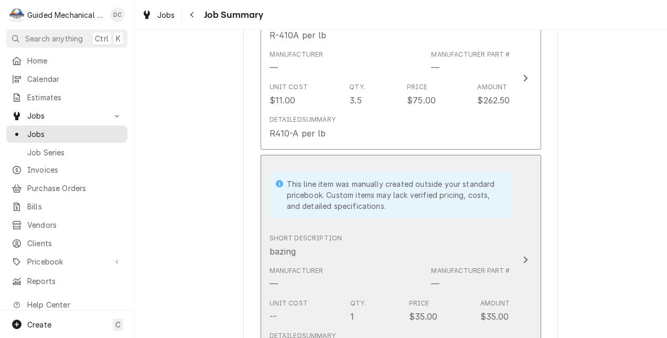
click at [527, 263] on div "Update Line Item" at bounding box center [526, 259] width 14 height 13
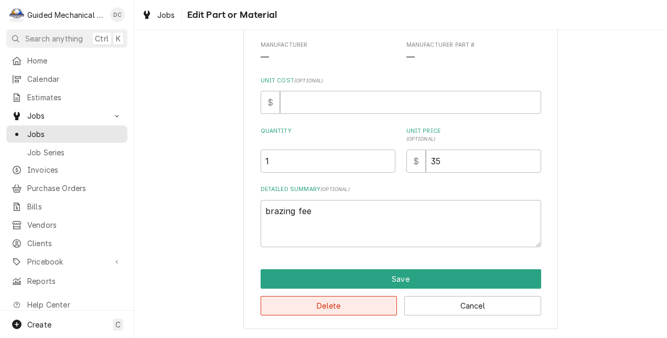
click at [355, 311] on button "Delete" at bounding box center [329, 305] width 137 height 19
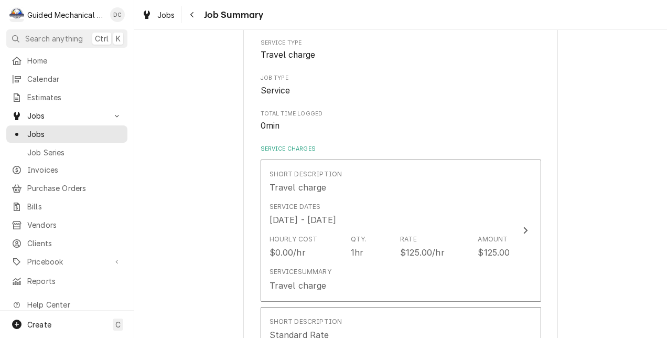
scroll to position [786, 0]
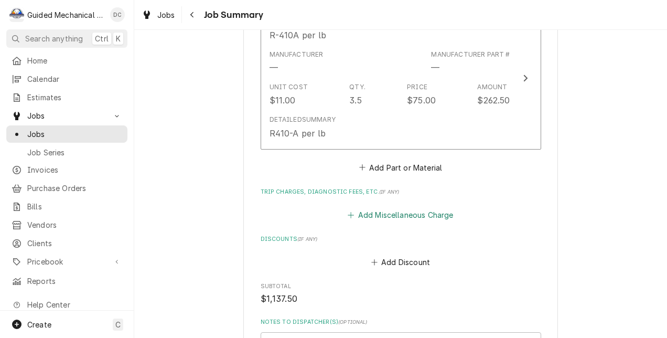
click at [378, 217] on button "Add Miscellaneous Charge" at bounding box center [400, 214] width 109 height 15
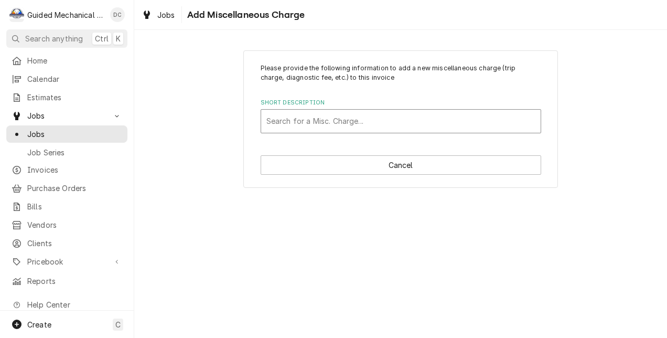
click at [391, 121] on div "Short Description" at bounding box center [401, 121] width 269 height 19
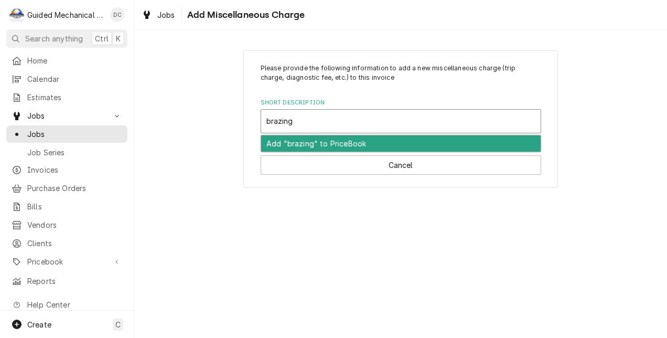
click at [412, 137] on div "Add "brazing" to PriceBook" at bounding box center [401, 143] width 280 height 16
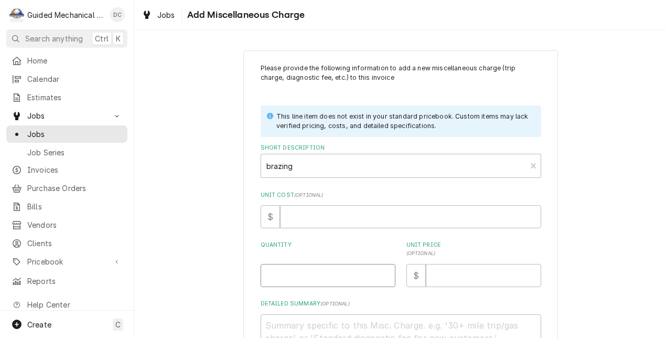
click at [353, 278] on input "Quantity" at bounding box center [328, 275] width 135 height 23
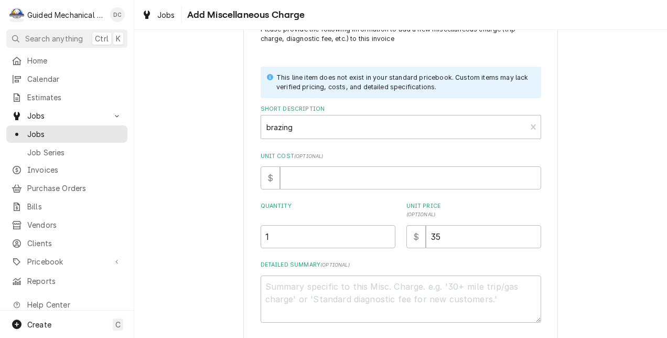
scroll to position [88, 0]
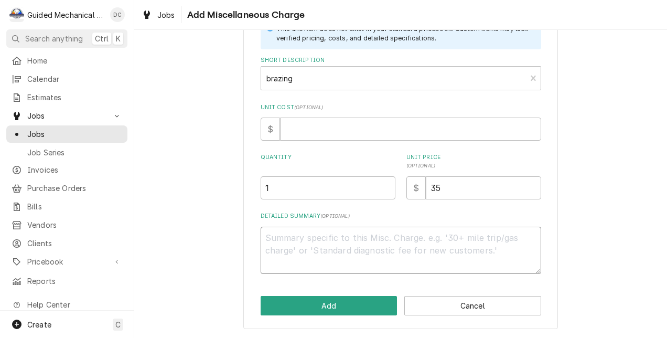
click at [393, 236] on textarea "Detailed Summary ( optional )" at bounding box center [401, 251] width 281 height 48
click at [328, 293] on div "Please provide the following information to add a new miscellaneous charge (tri…" at bounding box center [400, 146] width 315 height 366
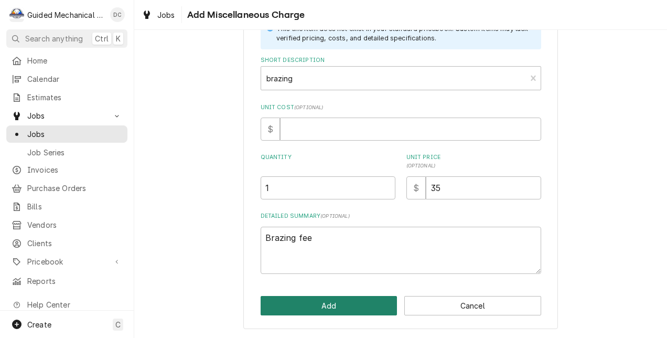
click at [328, 296] on button "Add" at bounding box center [329, 305] width 137 height 19
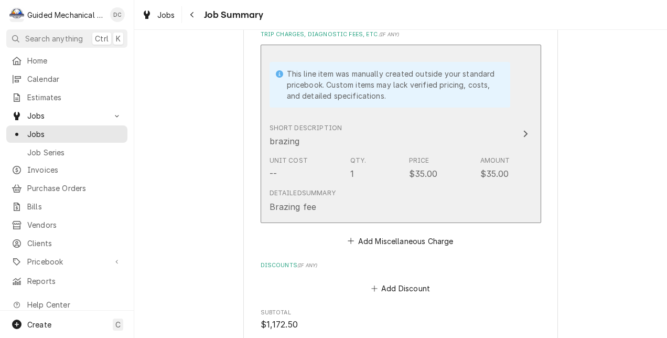
scroll to position [996, 0]
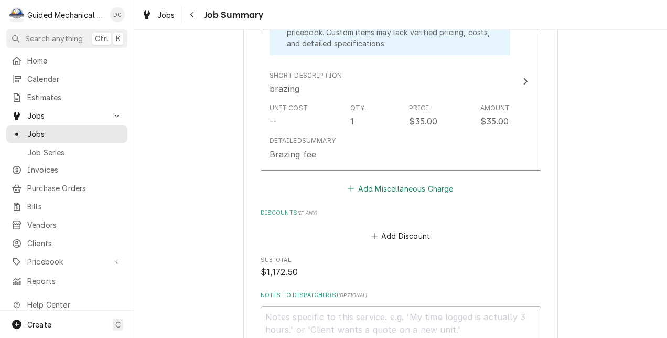
click at [444, 186] on button "Add Miscellaneous Charge" at bounding box center [400, 188] width 109 height 15
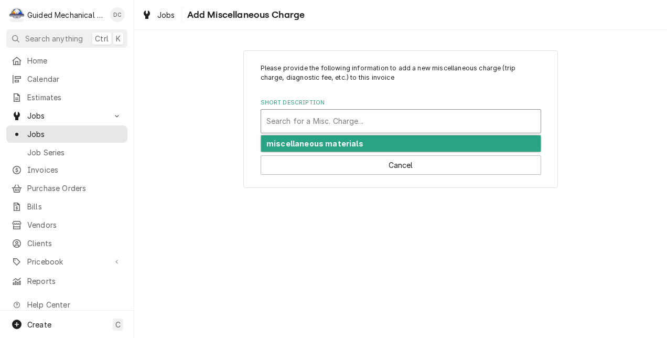
click at [400, 124] on div "Short Description" at bounding box center [401, 121] width 269 height 19
click at [385, 141] on div "Add "vacuum" to PriceBook" at bounding box center [401, 143] width 280 height 16
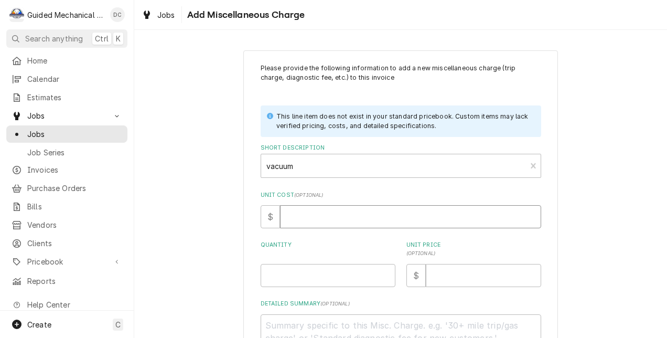
click at [432, 220] on input "Unit Cost ( optional )" at bounding box center [410, 216] width 261 height 23
click at [472, 282] on input "Unit Price ( optional )" at bounding box center [483, 275] width 115 height 23
click at [344, 261] on div "Quantity" at bounding box center [328, 264] width 135 height 46
click at [348, 270] on input "Quantity" at bounding box center [328, 275] width 135 height 23
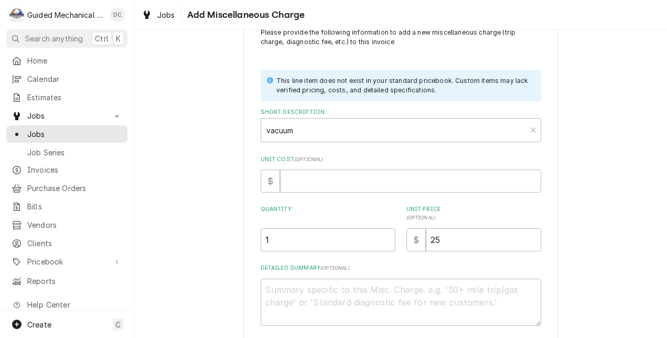
scroll to position [52, 0]
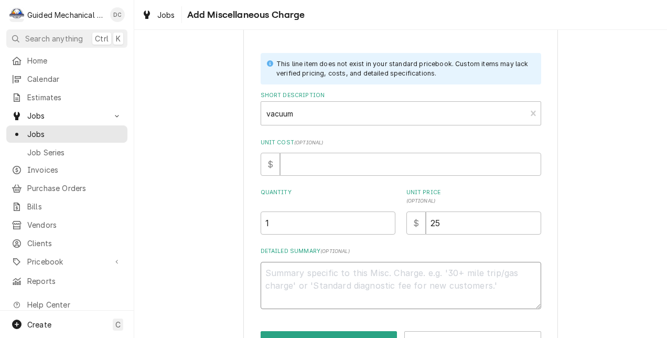
click at [338, 275] on textarea "Detailed Summary ( optional )" at bounding box center [401, 286] width 281 height 48
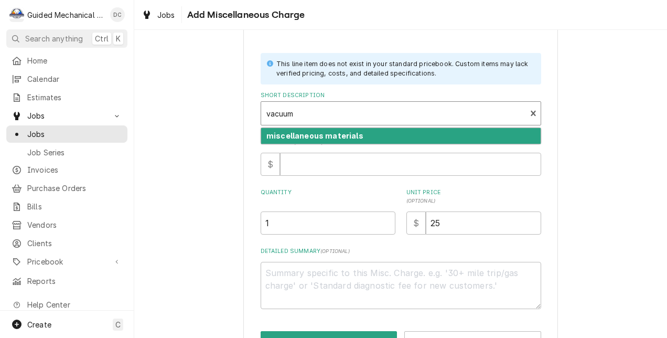
click at [510, 112] on div "Short Description" at bounding box center [394, 113] width 255 height 19
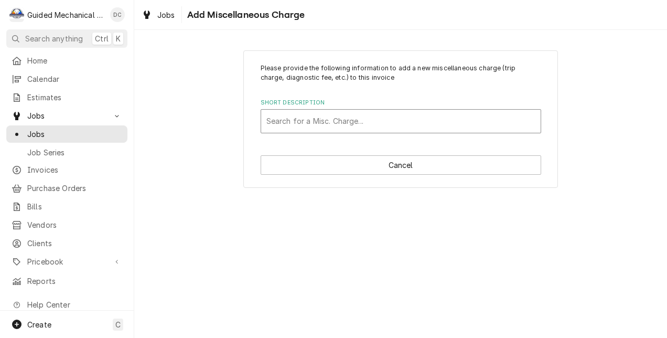
click at [463, 116] on div "Short Description" at bounding box center [401, 121] width 269 height 19
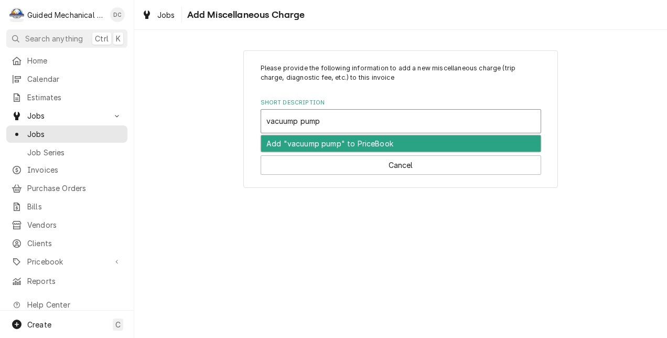
click at [441, 141] on div "Add "vacuump pump" to PriceBook" at bounding box center [401, 143] width 280 height 16
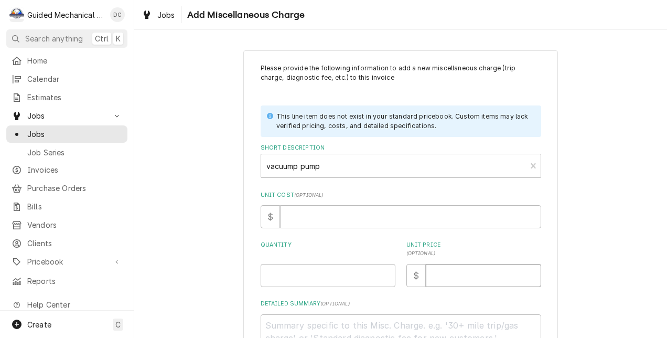
click at [463, 277] on input "Unit Price ( optional )" at bounding box center [483, 275] width 115 height 23
click at [346, 270] on input "Quantity" at bounding box center [328, 275] width 135 height 23
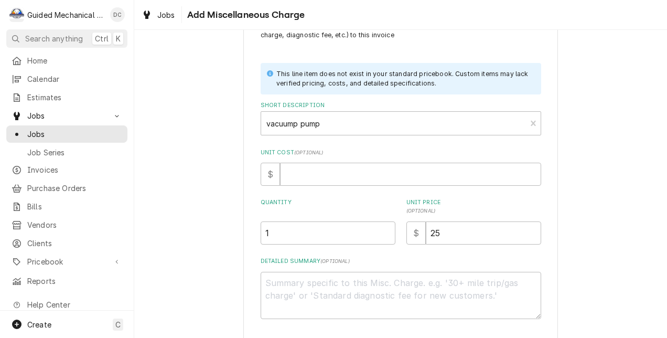
scroll to position [52, 0]
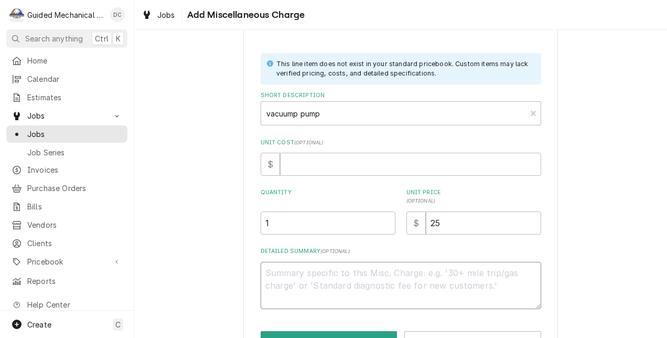
click at [378, 279] on textarea "Detailed Summary ( optional )" at bounding box center [401, 286] width 281 height 48
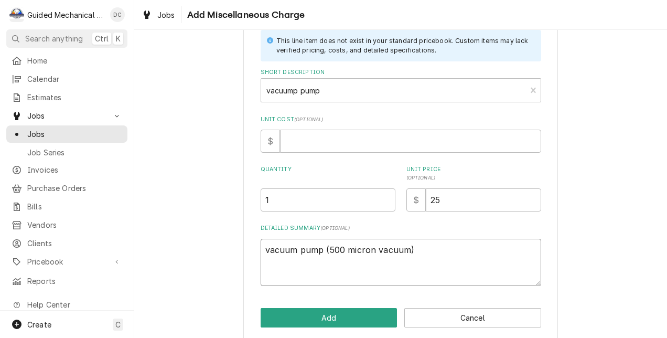
scroll to position [88, 0]
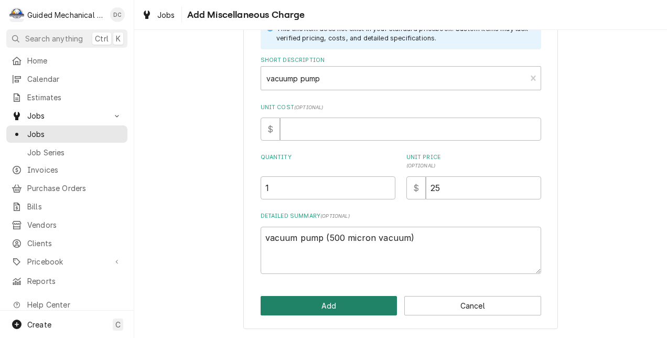
click at [343, 303] on button "Add" at bounding box center [329, 305] width 137 height 19
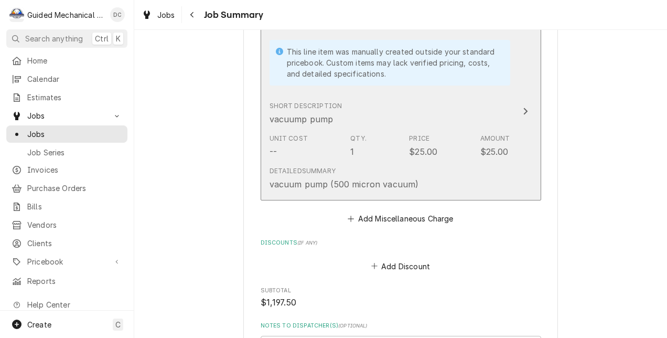
scroll to position [1153, 0]
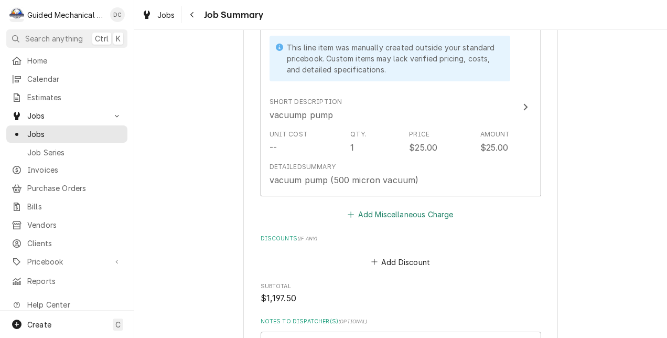
click at [403, 215] on button "Add Miscellaneous Charge" at bounding box center [400, 214] width 109 height 15
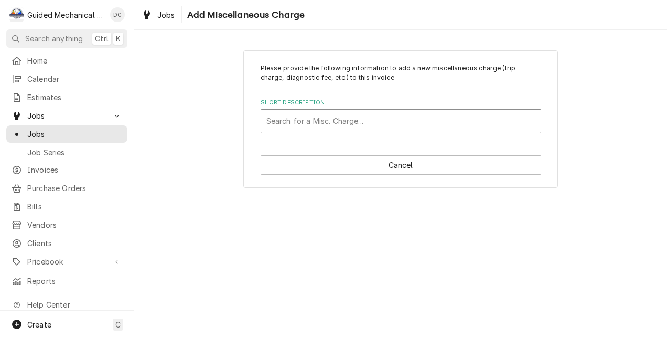
click at [407, 129] on div "Short Description" at bounding box center [401, 121] width 269 height 19
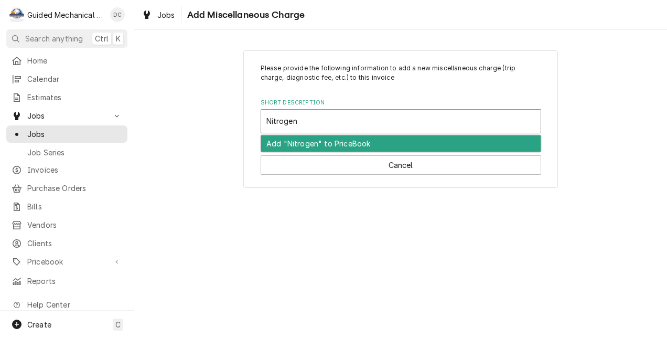
click at [405, 141] on div "Add "Nitrogen" to PriceBook" at bounding box center [401, 143] width 280 height 16
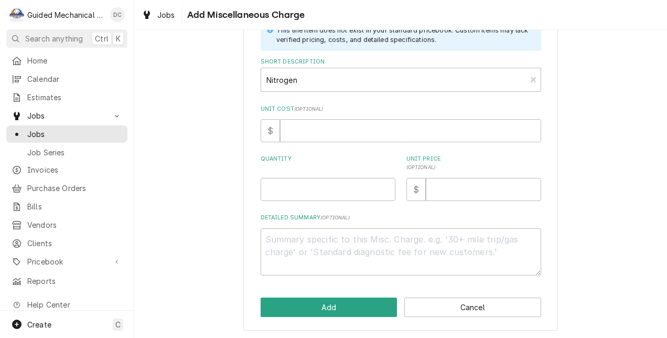
scroll to position [88, 0]
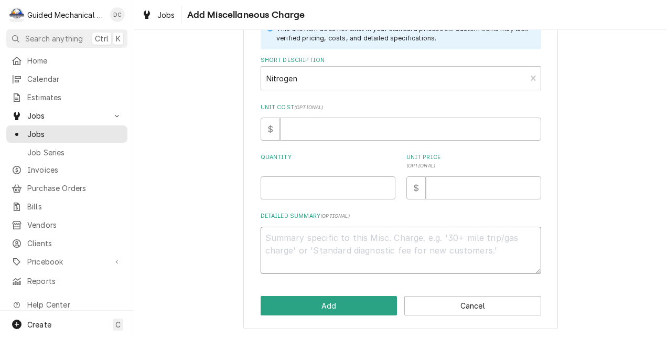
click at [396, 234] on textarea "Detailed Summary ( optional )" at bounding box center [401, 251] width 281 height 48
click at [374, 196] on input "Quantity" at bounding box center [328, 187] width 135 height 23
click at [453, 190] on input "Unit Price ( optional )" at bounding box center [483, 187] width 115 height 23
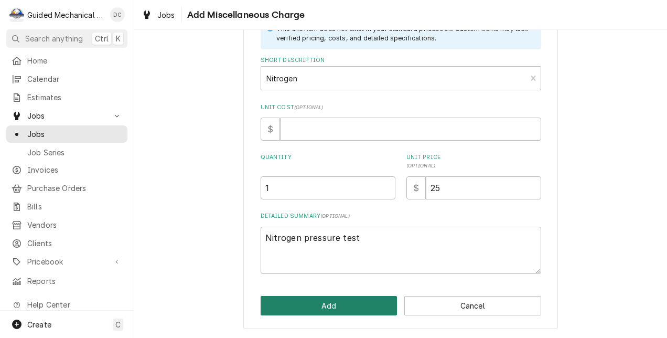
click at [378, 306] on button "Add" at bounding box center [329, 305] width 137 height 19
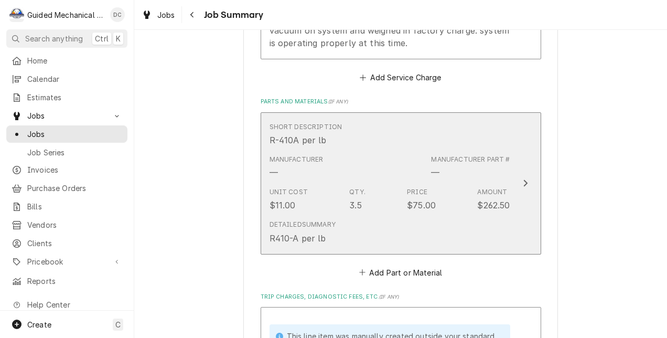
scroll to position [524, 0]
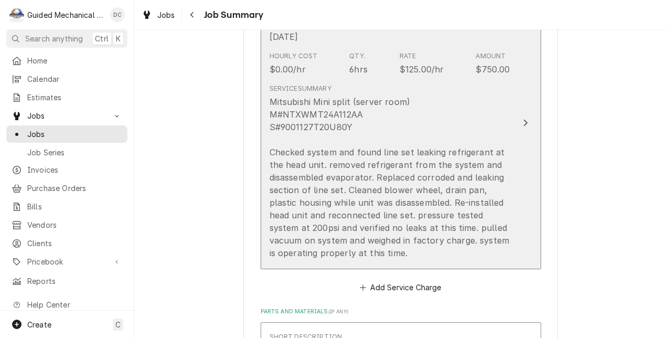
click at [421, 111] on div "Mitsubishi Mini split (server room) M#NTXWMT24A112AA S#9001127T20U80Y Checked s…" at bounding box center [390, 177] width 241 height 164
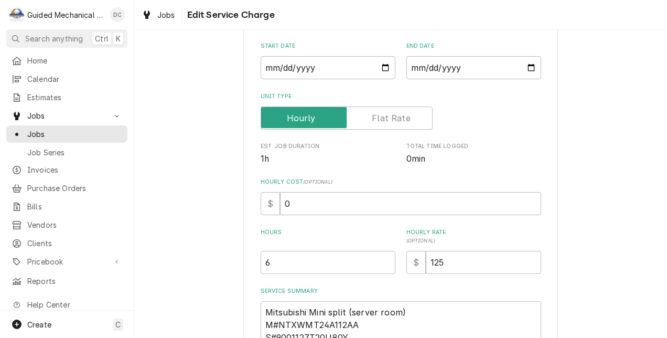
scroll to position [157, 0]
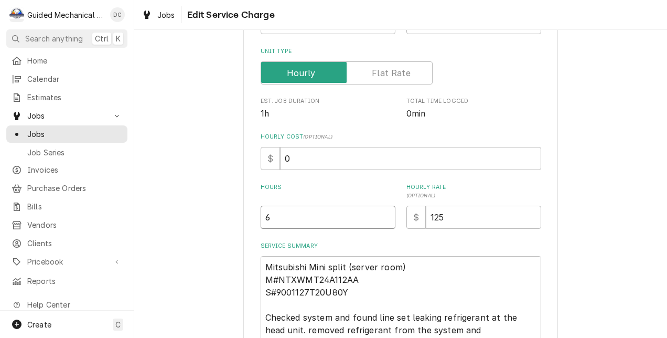
drag, startPoint x: 305, startPoint y: 216, endPoint x: 210, endPoint y: 221, distance: 95.1
click at [210, 221] on div "Use the fields below to edit this service charge Short Description Standard Rat…" at bounding box center [400, 196] width 533 height 624
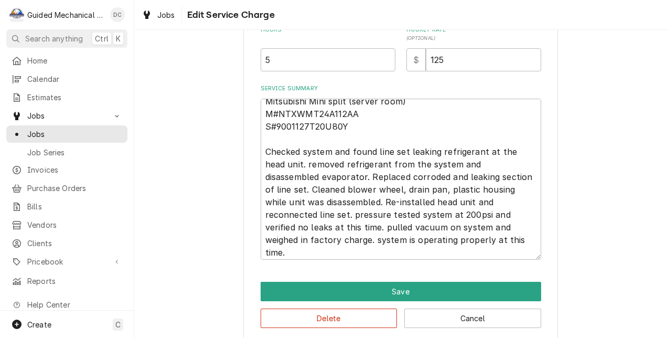
scroll to position [13, 0]
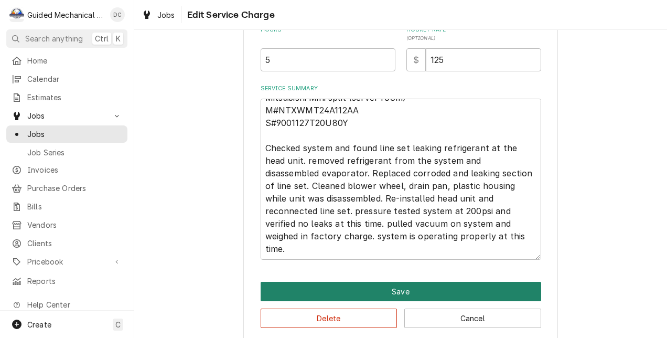
click at [400, 293] on button "Save" at bounding box center [401, 291] width 281 height 19
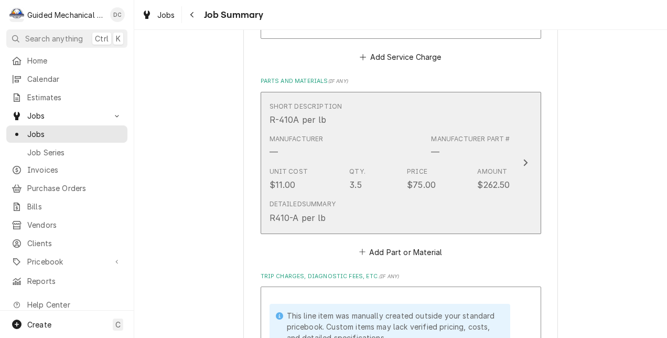
scroll to position [681, 0]
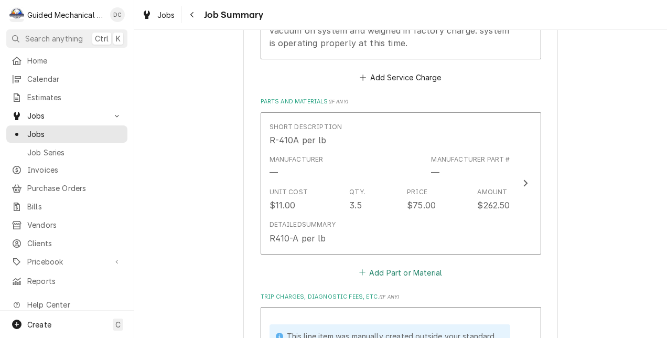
click at [413, 269] on button "Add Part or Material" at bounding box center [400, 272] width 87 height 15
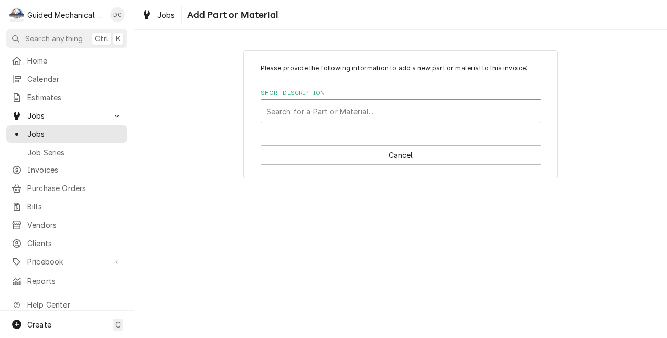
click at [472, 107] on div "Short Description" at bounding box center [401, 111] width 269 height 19
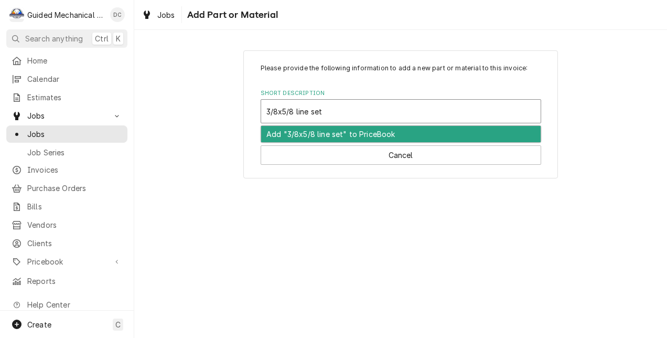
click at [385, 134] on div "Add "3/8x5/8 line set" to PriceBook" at bounding box center [401, 134] width 280 height 16
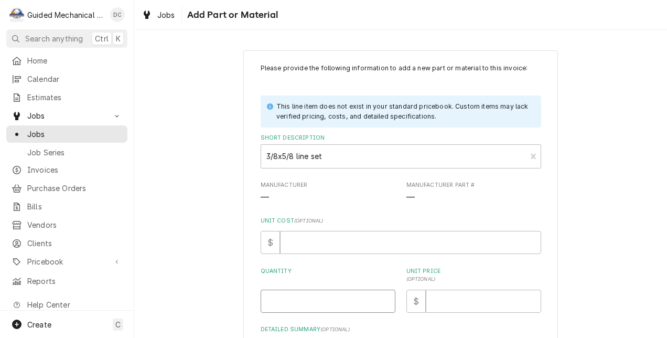
click at [337, 299] on input "Quantity" at bounding box center [328, 301] width 135 height 23
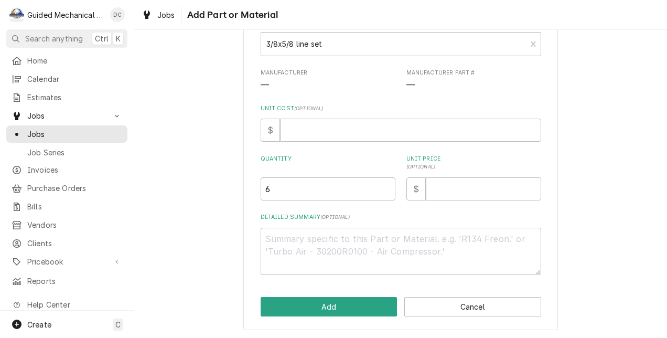
scroll to position [113, 0]
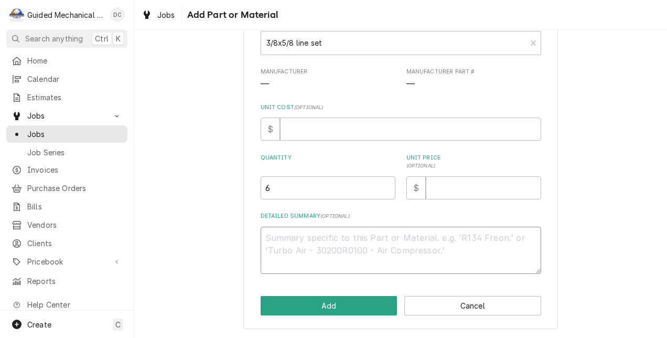
click at [430, 234] on textarea "Detailed Summary ( optional )" at bounding box center [401, 251] width 281 height 48
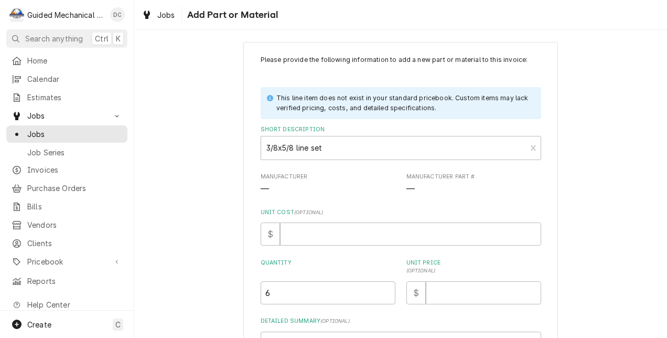
scroll to position [0, 0]
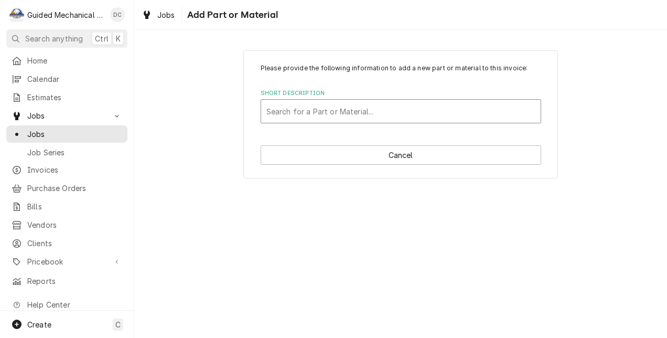
click at [450, 112] on div "Short Description" at bounding box center [401, 111] width 269 height 19
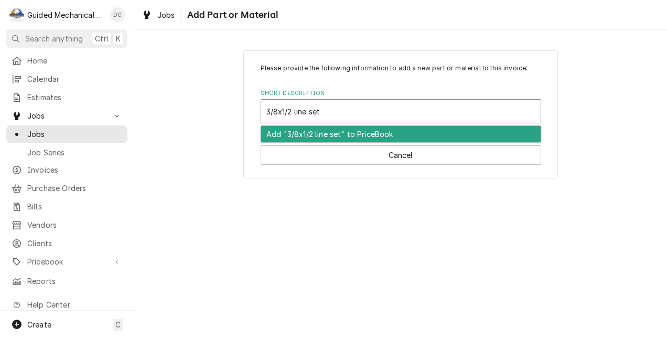
click at [419, 134] on div "Add "3/8x1/2 line set" to PriceBook" at bounding box center [401, 134] width 280 height 16
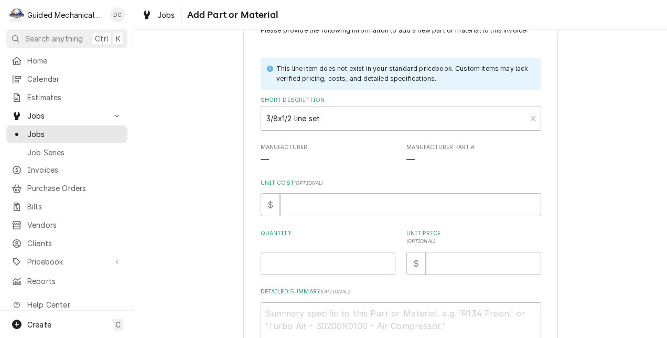
scroll to position [105, 0]
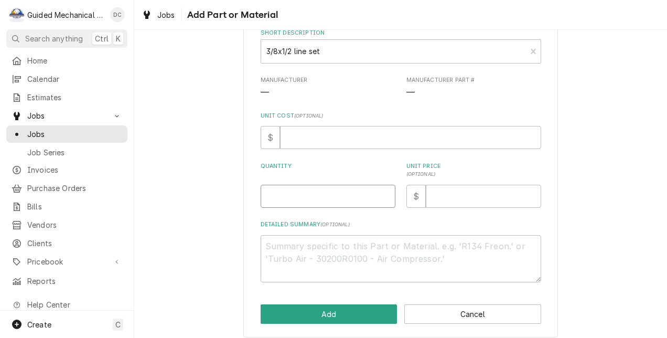
click at [363, 200] on input "Quantity" at bounding box center [328, 196] width 135 height 23
click at [470, 203] on input "Unit Price ( optional )" at bounding box center [483, 196] width 115 height 23
click at [430, 251] on textarea "Detailed Summary ( optional )" at bounding box center [401, 259] width 281 height 48
click at [274, 249] on textarea "3/8 liquid line with 1/2 vapor line insulated" at bounding box center [401, 259] width 281 height 48
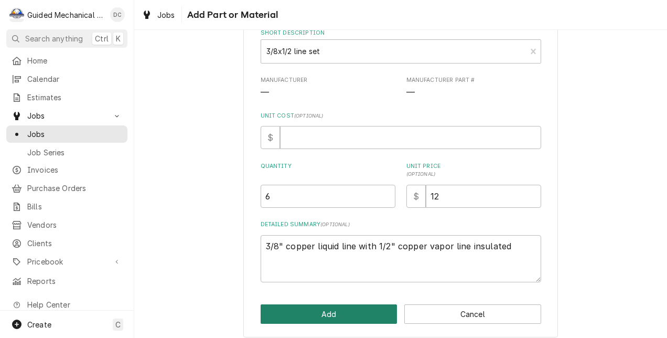
click at [359, 313] on button "Add" at bounding box center [329, 313] width 137 height 19
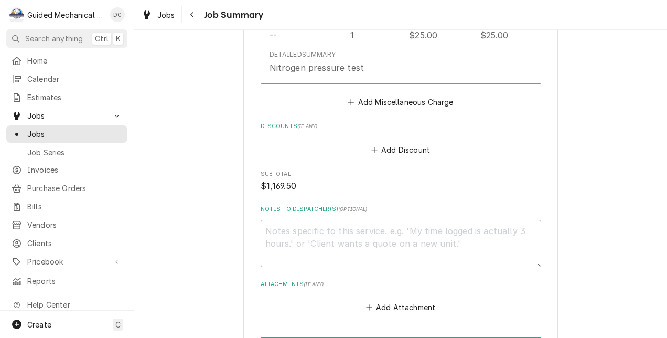
scroll to position [1770, 0]
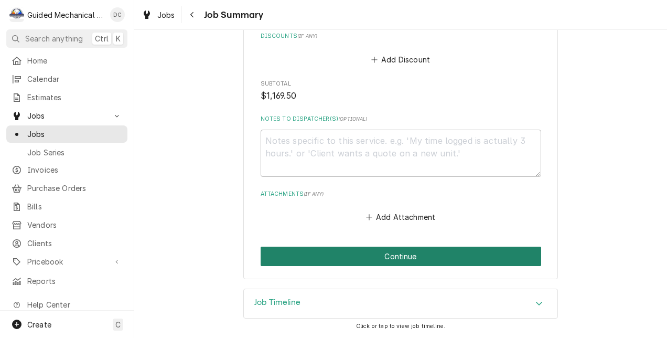
click at [425, 258] on button "Continue" at bounding box center [401, 256] width 281 height 19
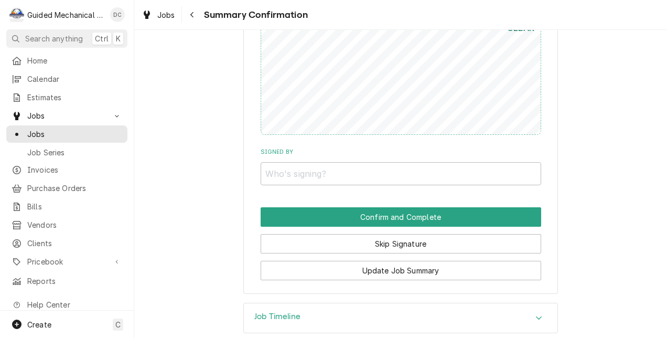
scroll to position [1521, 0]
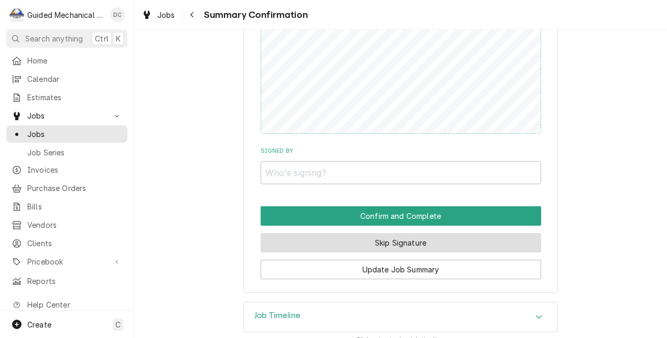
click at [455, 249] on button "Skip Signature" at bounding box center [401, 242] width 281 height 19
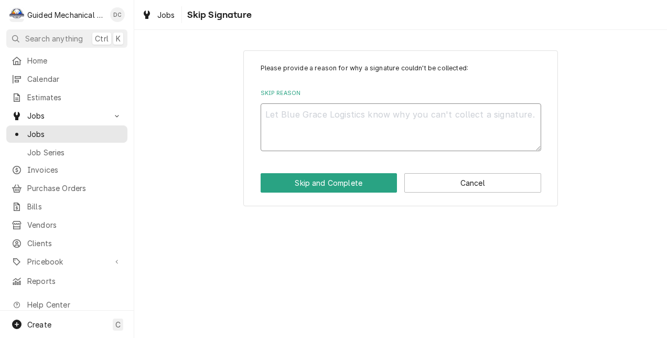
click at [462, 122] on textarea "Skip Reason" at bounding box center [401, 127] width 281 height 48
type textarea "x"
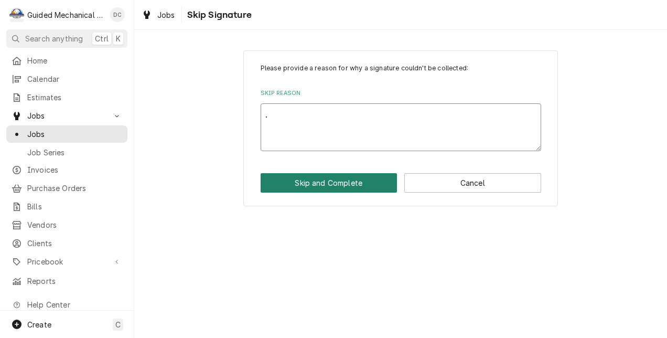
type textarea "."
click at [358, 179] on button "Skip and Complete" at bounding box center [329, 182] width 137 height 19
type textarea "x"
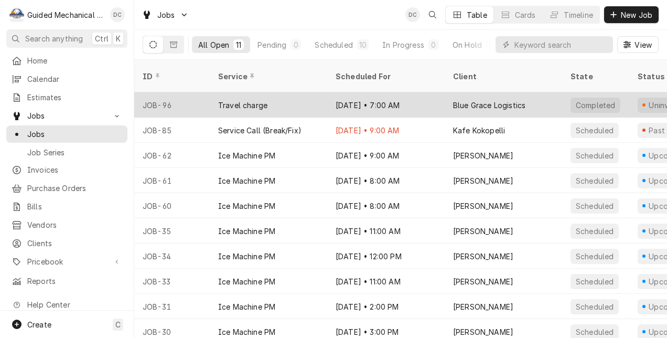
click at [256, 92] on div "Travel charge" at bounding box center [269, 104] width 118 height 25
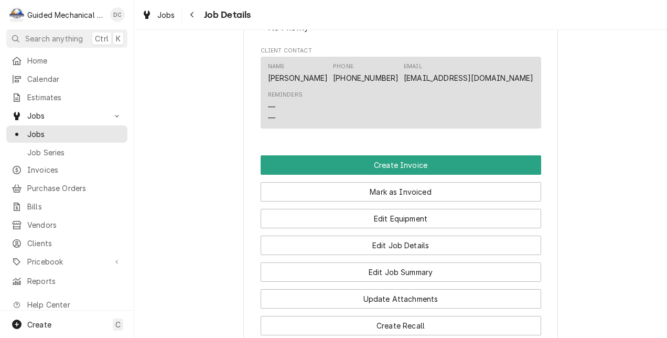
scroll to position [1049, 0]
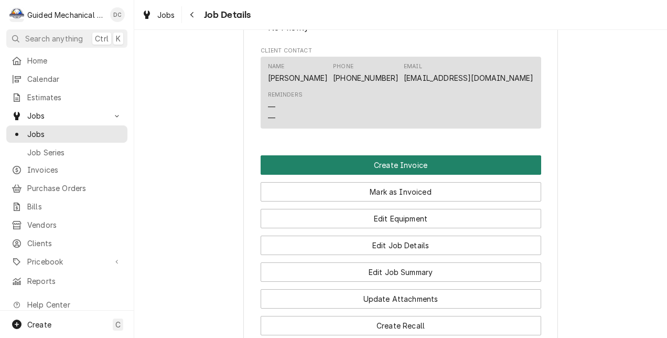
click at [403, 174] on button "Create Invoice" at bounding box center [401, 164] width 281 height 19
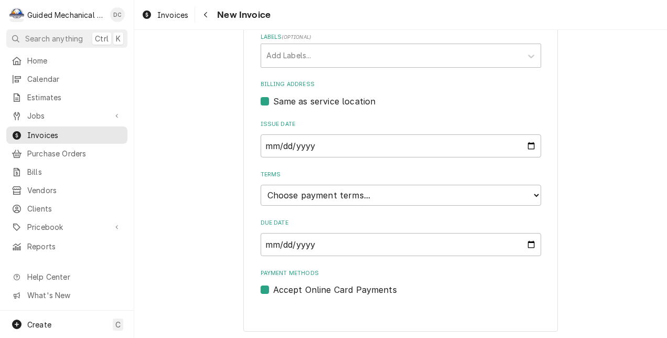
scroll to position [791, 0]
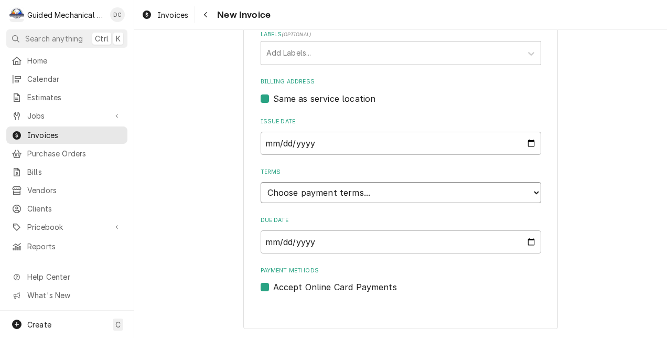
click at [528, 191] on select "Choose payment terms... Same Day Net 7 Net 14 Net 21 Net 30 Net 45 Net 60 Net 90" at bounding box center [401, 192] width 281 height 21
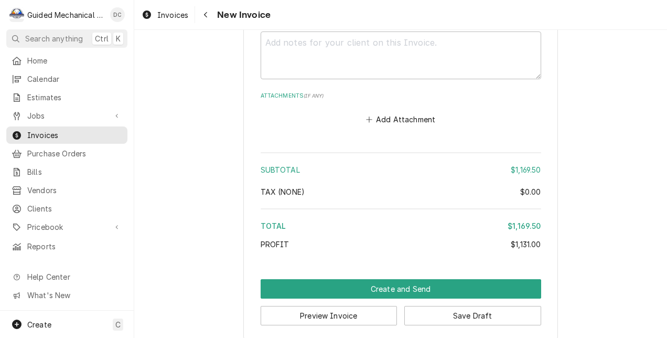
scroll to position [3020, 0]
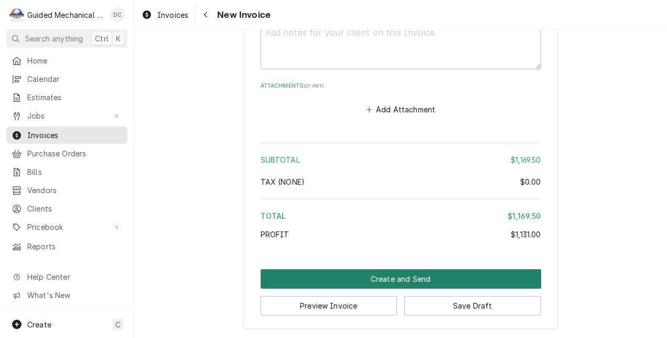
click at [438, 278] on button "Create and Send" at bounding box center [401, 278] width 281 height 19
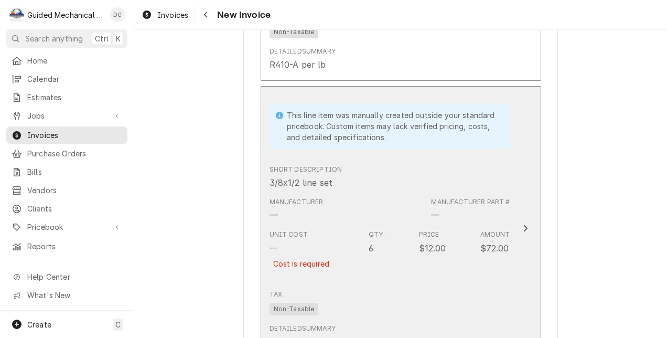
scroll to position [1836, 0]
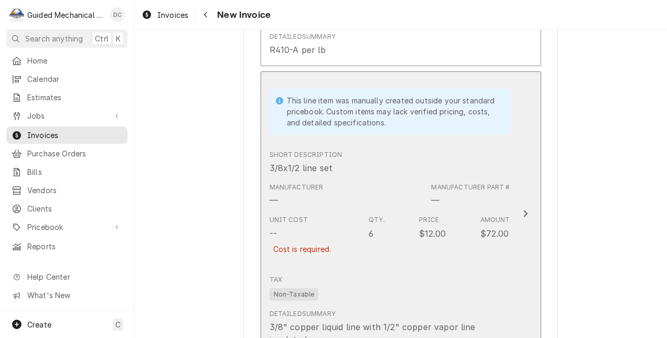
click at [523, 217] on icon "Update Line Item" at bounding box center [525, 213] width 5 height 8
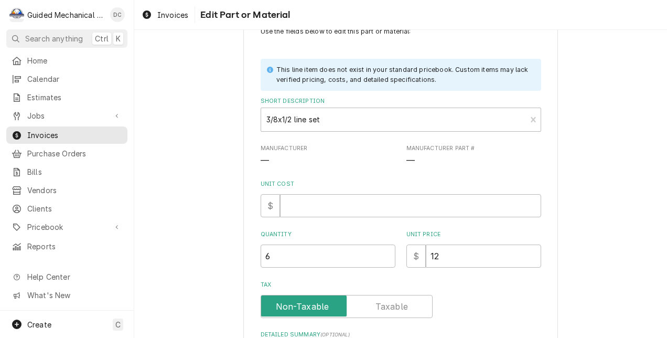
scroll to position [52, 0]
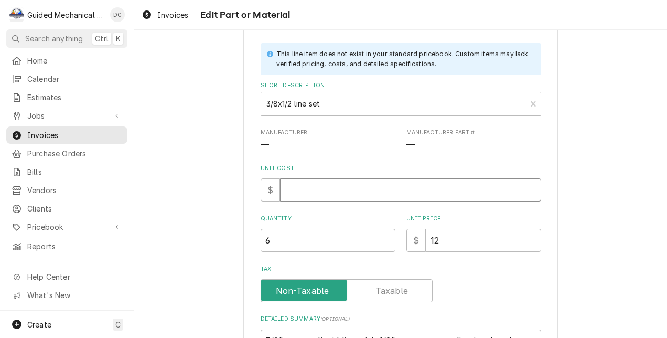
click at [346, 188] on input "Unit Cost" at bounding box center [410, 189] width 261 height 23
type textarea "x"
type input "6"
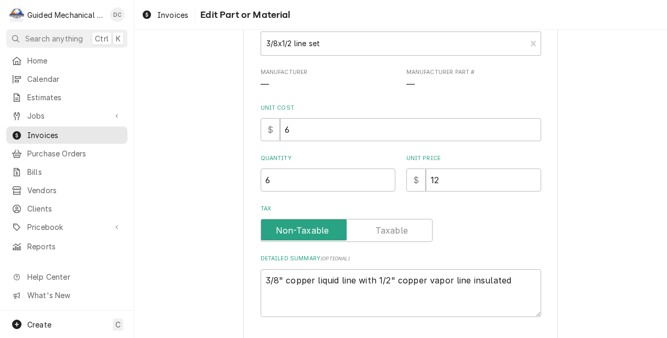
scroll to position [157, 0]
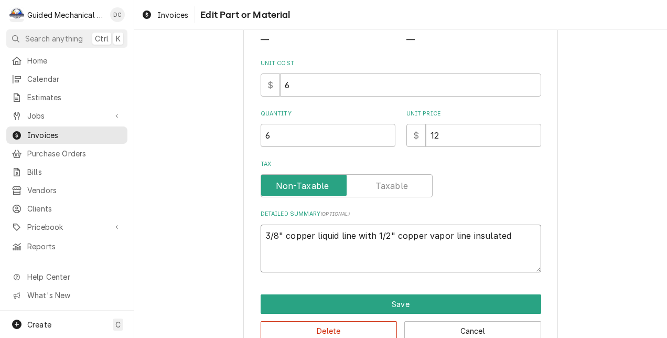
click at [513, 236] on textarea "3/8" copper liquid line with 1/2" copper vapor line insulated" at bounding box center [401, 249] width 281 height 48
type textarea "x"
type textarea "3/8" copper liquid line with 1/2" copper vapor line insulated"
type textarea "x"
type textarea "3/8" copper liquid line with 1/2" copper vapor line insulated b"
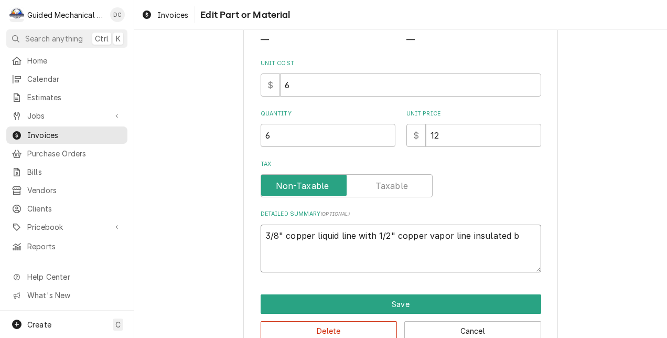
type textarea "x"
type textarea "3/8" copper liquid line with 1/2" copper vapor line insulated by"
type textarea "x"
type textarea "3/8" copper liquid line with 1/2" copper vapor line insulated by"
type textarea "x"
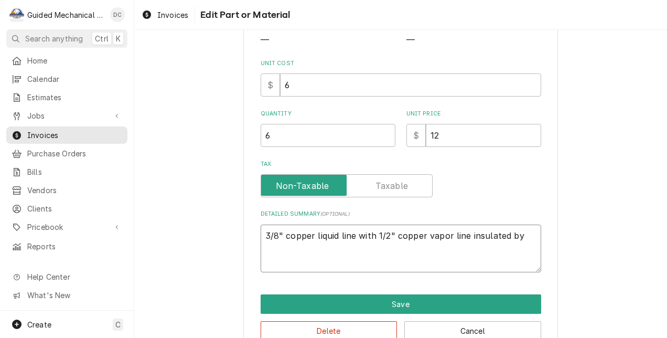
type textarea "3/8" copper liquid line with 1/2" copper vapor line insulated by t"
type textarea "x"
type textarea "3/8" copper liquid line with 1/2" copper vapor line insulated by th"
type textarea "x"
type textarea "3/8" copper liquid line with 1/2" copper vapor line insulated by the"
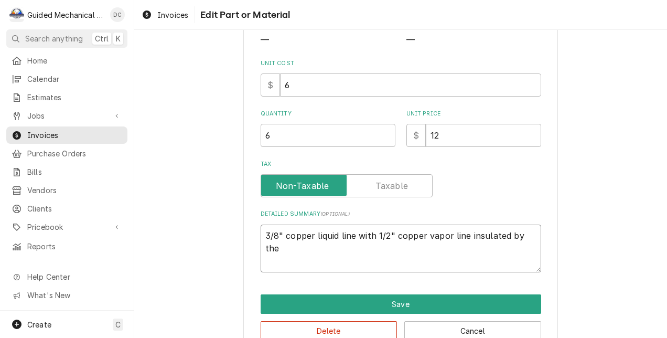
type textarea "x"
type textarea "3/8" copper liquid line with 1/2" copper vapor line insulated by the"
type textarea "x"
type textarea "3/8" copper liquid line with 1/2" copper vapor line insulated by the f"
type textarea "x"
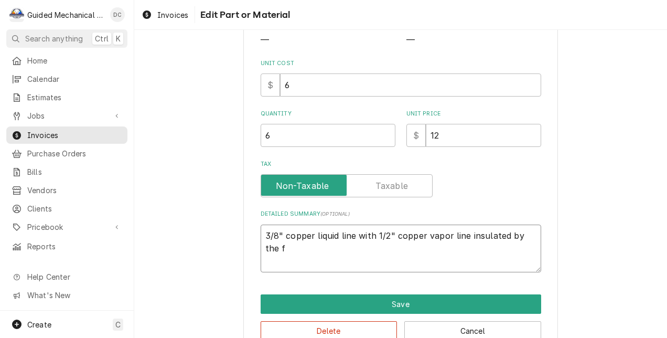
type textarea "3/8" copper liquid line with 1/2" copper vapor line insulated by the fo"
type textarea "x"
type textarea "3/8" copper liquid line with 1/2" copper vapor line insulated by the foo"
type textarea "x"
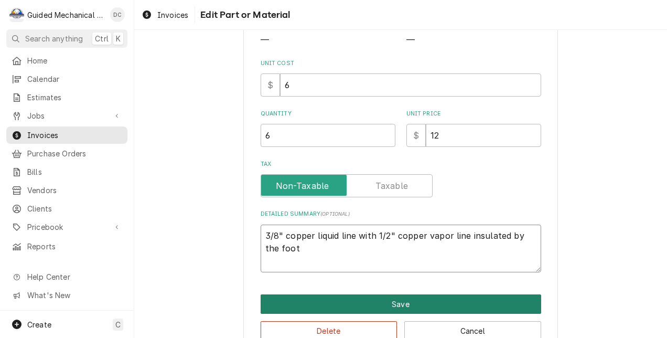
type textarea "3/8" copper liquid line with 1/2" copper vapor line insulated by the foot"
click at [463, 301] on button "Save" at bounding box center [401, 303] width 281 height 19
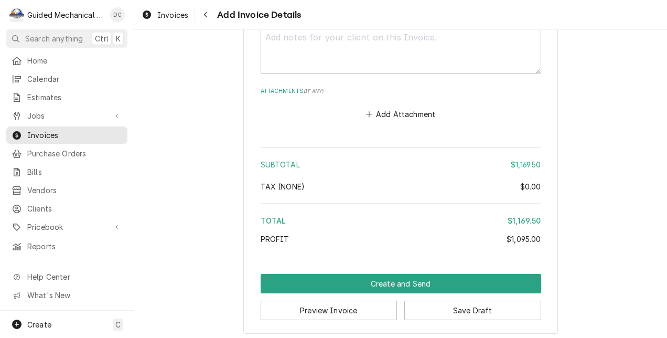
scroll to position [3071, 0]
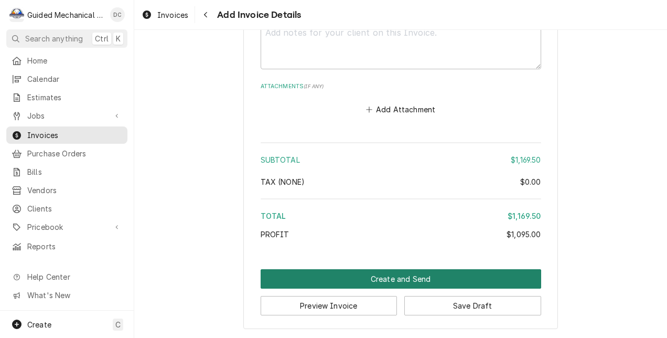
click at [488, 273] on button "Create and Send" at bounding box center [401, 278] width 281 height 19
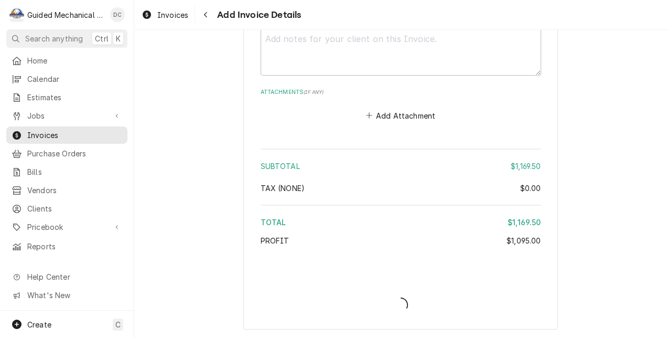
type textarea "x"
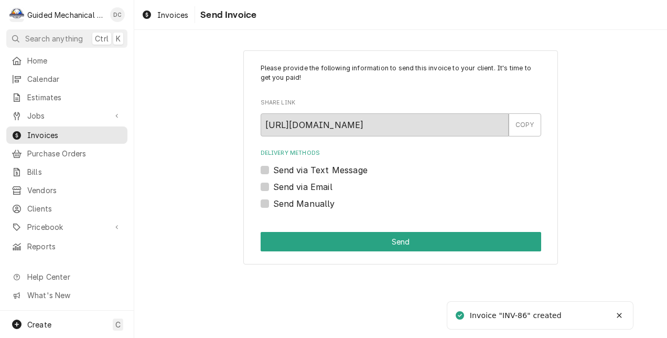
click at [273, 185] on label "Send via Email" at bounding box center [302, 186] width 59 height 13
click at [273, 185] on input "Send via Email" at bounding box center [413, 191] width 281 height 23
checkbox input "true"
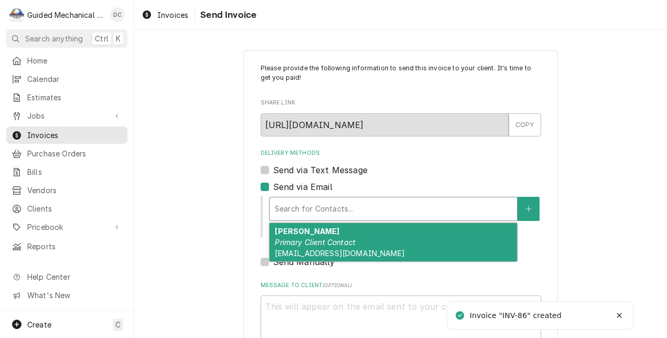
click at [338, 204] on div "Delivery Methods" at bounding box center [393, 208] width 237 height 19
click at [363, 248] on div "[PERSON_NAME] Primary Client Contact [EMAIL_ADDRESS][DOMAIN_NAME]" at bounding box center [394, 242] width 248 height 38
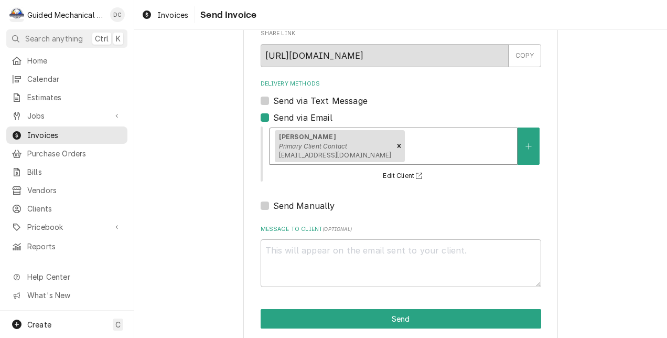
scroll to position [82, 0]
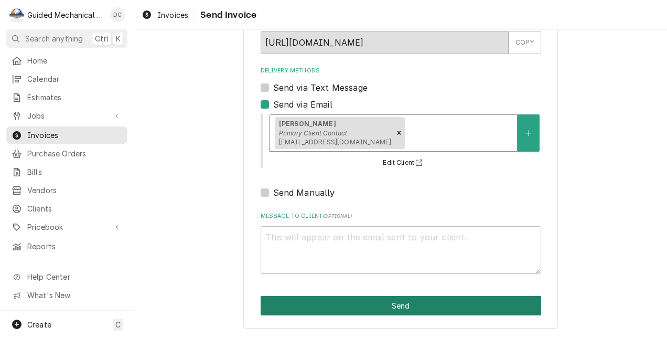
click at [483, 304] on button "Send" at bounding box center [401, 305] width 281 height 19
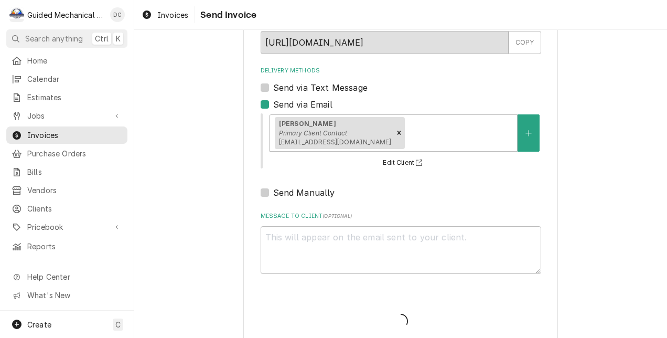
type textarea "x"
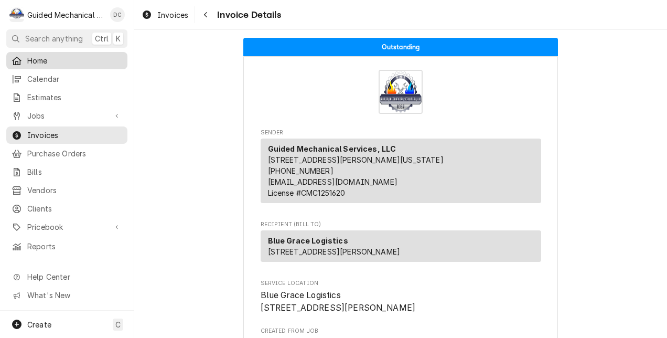
click at [72, 55] on span "Home" at bounding box center [74, 60] width 95 height 11
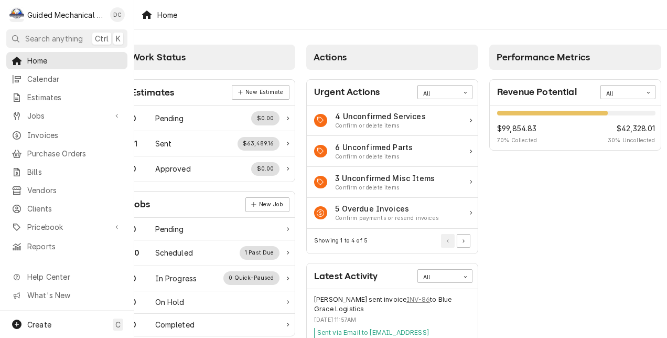
scroll to position [0, 37]
click at [642, 95] on div "Card Data Filter Control" at bounding box center [648, 92] width 13 height 13
click at [638, 156] on div "This Quarter" at bounding box center [628, 155] width 54 height 12
click at [646, 90] on icon "Card Data Filter Control" at bounding box center [648, 92] width 5 height 5
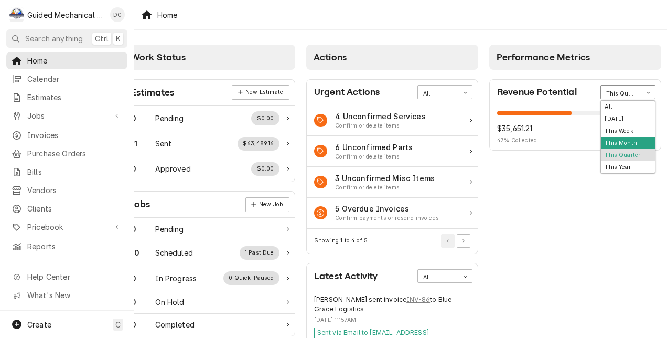
click at [601, 142] on div "This Month" at bounding box center [628, 143] width 54 height 12
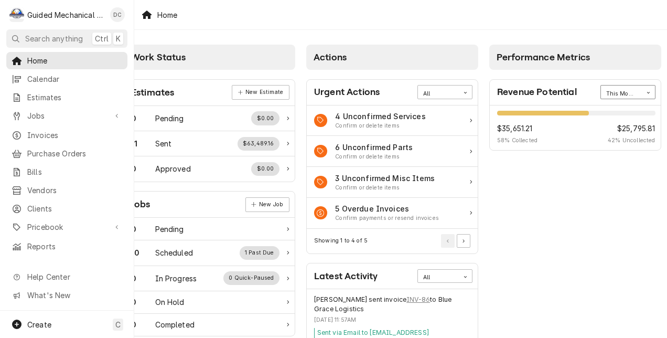
click at [646, 93] on icon "Card Data Filter Control" at bounding box center [648, 92] width 5 height 5
click at [636, 131] on div "This Week" at bounding box center [628, 131] width 54 height 12
click at [646, 92] on icon "Card Data Filter Control" at bounding box center [648, 92] width 5 height 5
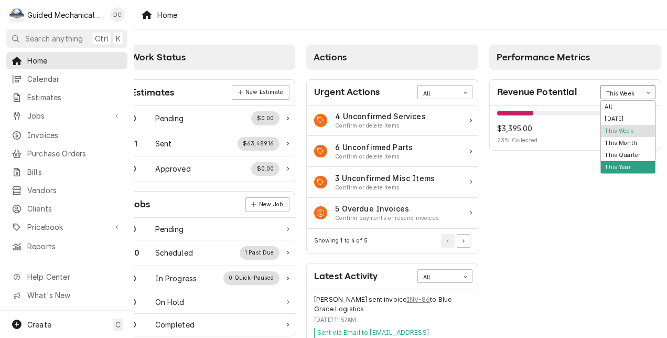
click at [625, 167] on div "This Year" at bounding box center [628, 167] width 54 height 12
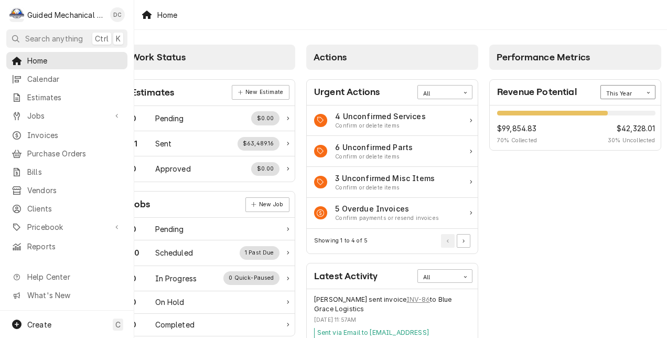
click at [646, 90] on icon "Card Data Filter Control" at bounding box center [648, 92] width 5 height 5
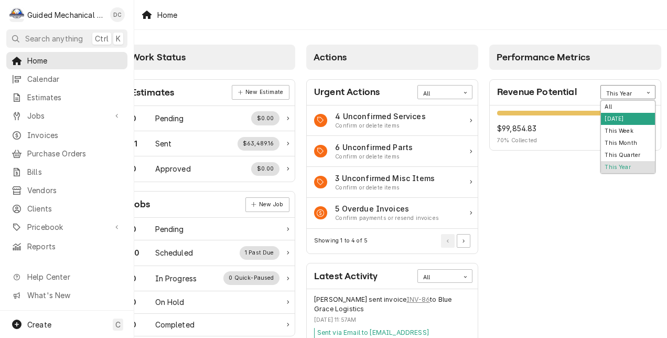
click at [631, 113] on div "Today" at bounding box center [628, 119] width 54 height 12
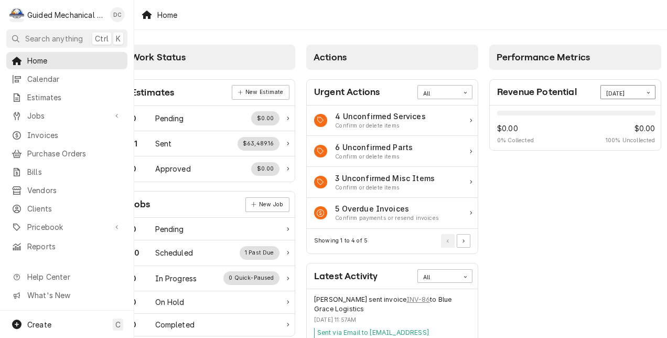
click at [642, 97] on div "Card Data Filter Control" at bounding box center [648, 92] width 13 height 13
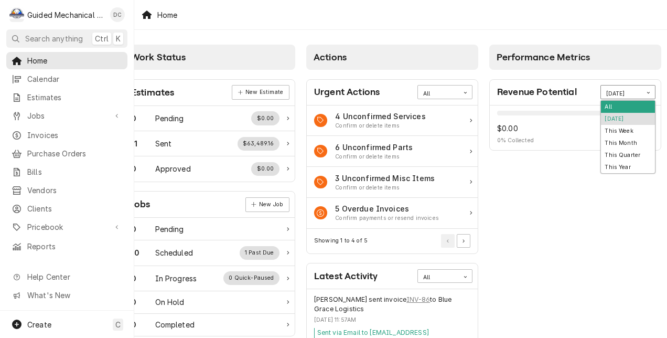
click at [634, 107] on div "All" at bounding box center [628, 107] width 54 height 12
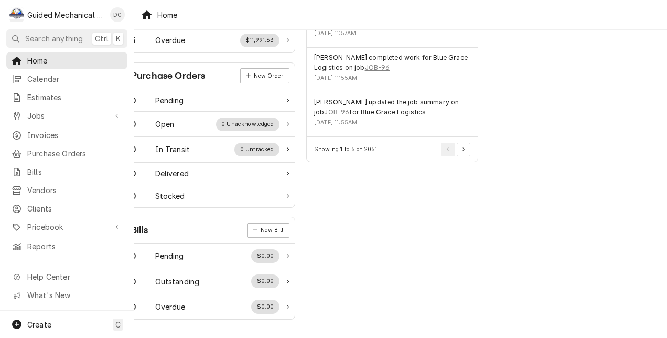
scroll to position [400, 0]
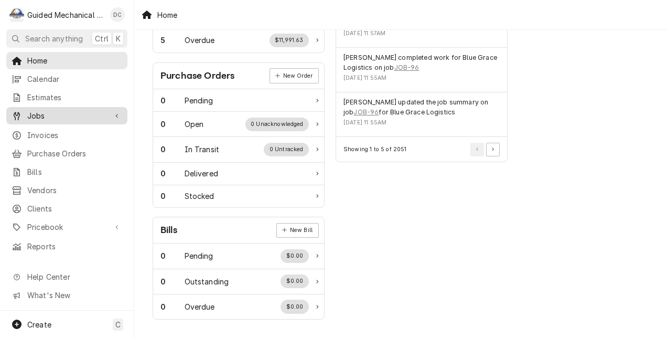
click at [74, 112] on span "Jobs" at bounding box center [66, 115] width 79 height 11
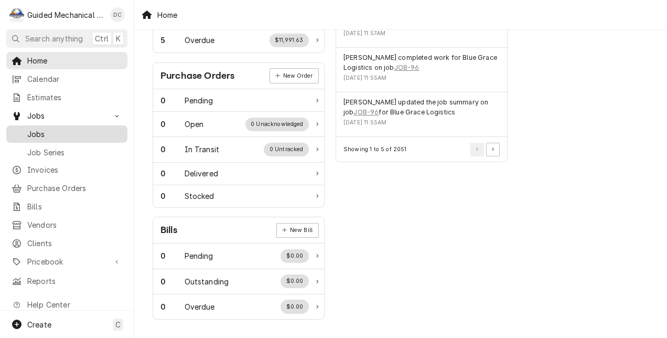
click at [80, 133] on span "Jobs" at bounding box center [74, 134] width 95 height 11
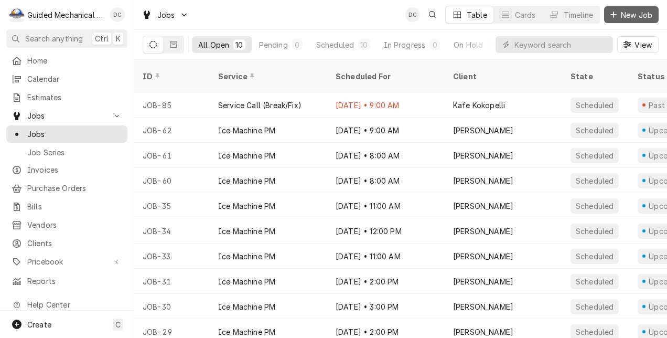
click at [627, 12] on span "New Job" at bounding box center [637, 14] width 36 height 11
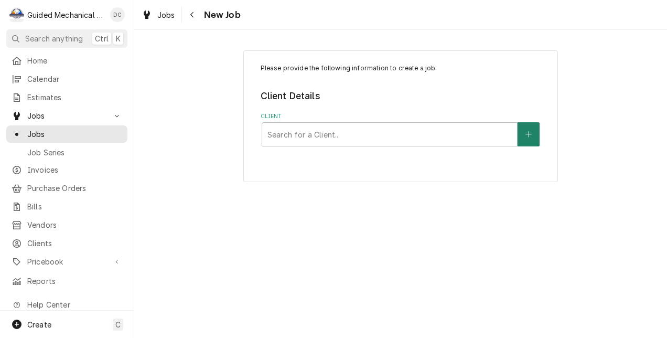
click at [533, 141] on button "Client" at bounding box center [529, 134] width 22 height 24
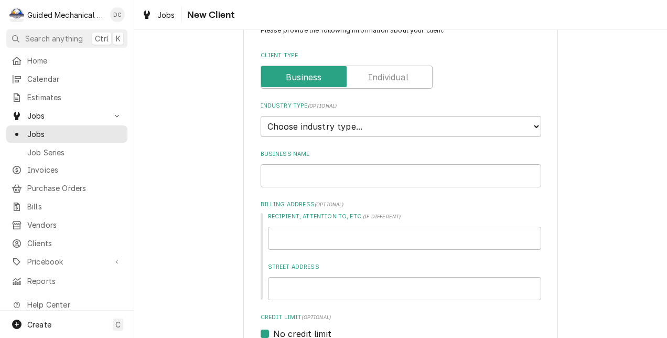
scroll to position [61, 0]
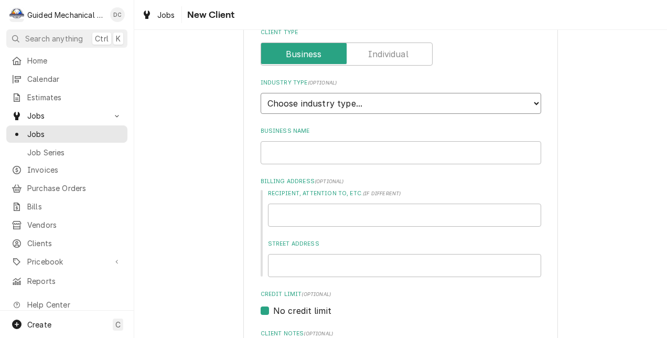
click at [425, 104] on select "Choose industry type... Residential Commercial Industrial Government" at bounding box center [401, 103] width 281 height 21
select select "2"
click at [261, 93] on select "Choose industry type... Residential Commercial Industrial Government" at bounding box center [401, 103] width 281 height 21
click at [382, 150] on input "Business Name" at bounding box center [401, 152] width 281 height 23
click at [379, 157] on input "Business Name" at bounding box center [401, 152] width 281 height 23
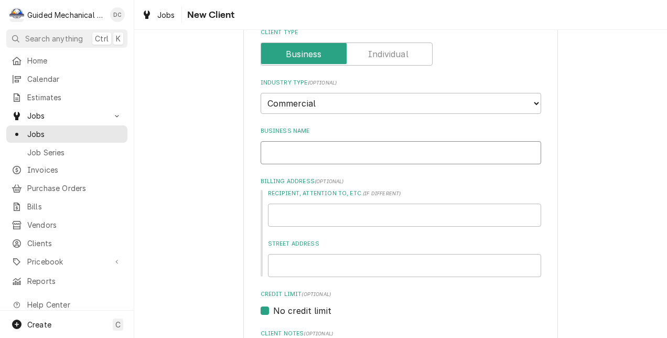
paste input "[PERSON_NAME] Post Acute & Rehab"
type textarea "x"
type input "[PERSON_NAME] Post Acute & Rehab"
type textarea "x"
type input "[PERSON_NAME] Post Acute & Rehab"
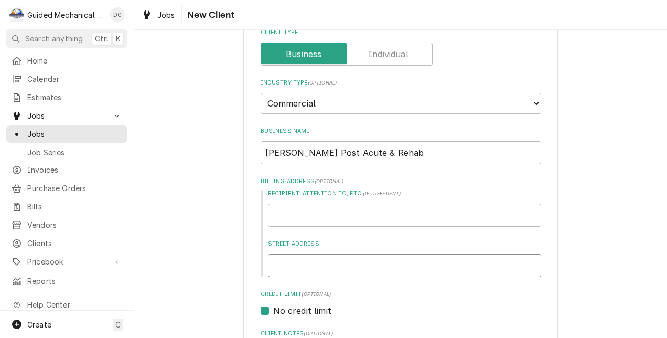
click at [296, 262] on input "Street Address" at bounding box center [404, 265] width 273 height 23
paste input "4610 S Manhattan Ave"
type textarea "x"
type input "4610 S Manhattan Ave"
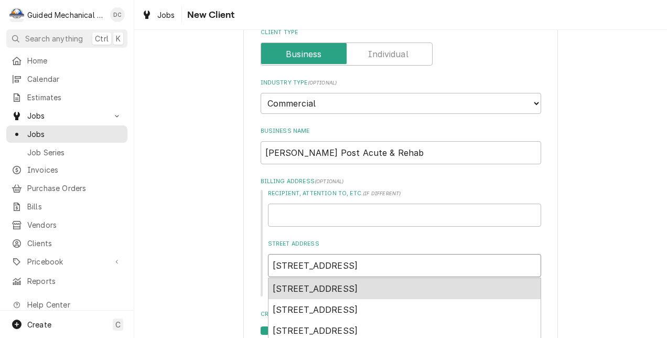
click at [358, 289] on span "4610 South Manhattan Avenue, Tampa, FL, USA" at bounding box center [316, 288] width 86 height 10
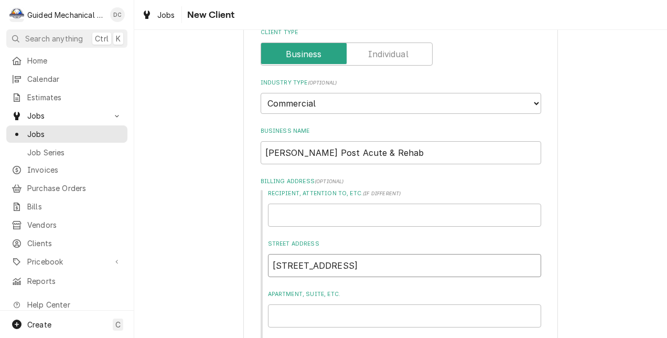
type textarea "x"
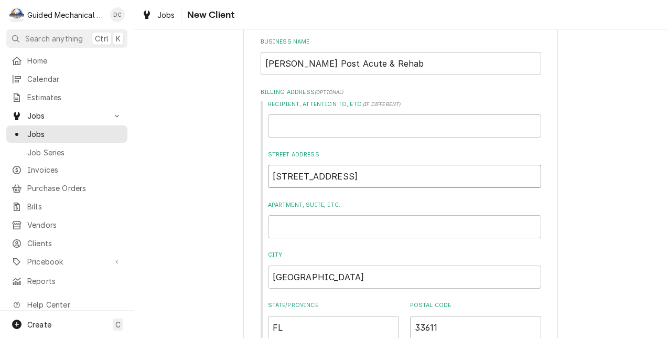
scroll to position [166, 0]
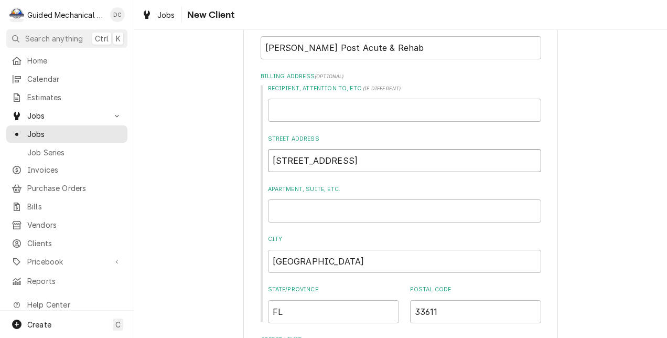
click at [397, 156] on input "4610 S Manhattan Ave" at bounding box center [404, 160] width 273 height 23
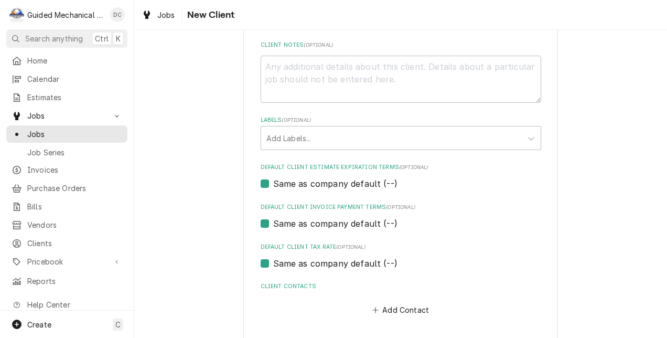
scroll to position [544, 0]
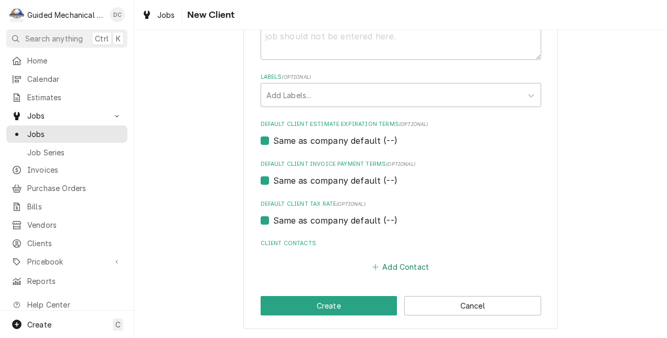
type input "4610 S Manhattan Ave"
click at [406, 265] on button "Add Contact" at bounding box center [400, 266] width 60 height 15
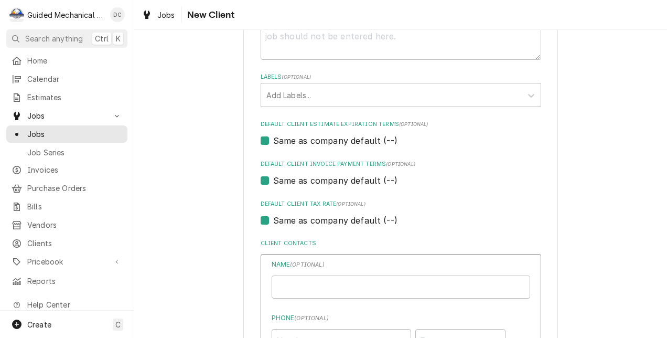
type textarea "x"
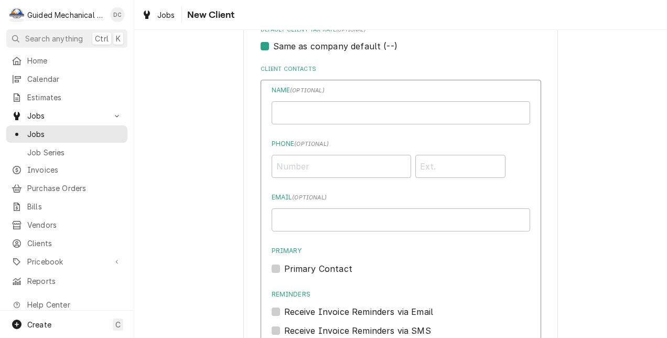
scroll to position [753, 0]
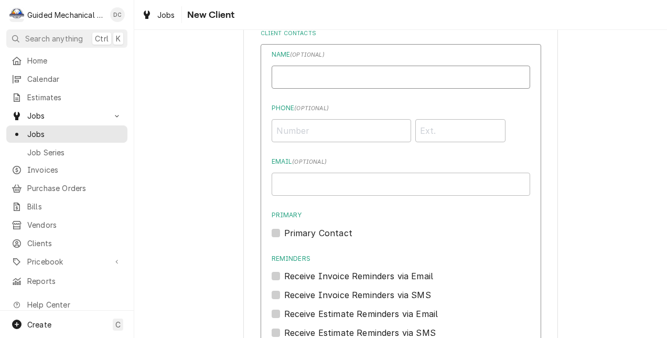
click at [365, 72] on input "Business Name" at bounding box center [401, 77] width 259 height 23
paste input "David Perugini"
type input "David Perugini"
click at [344, 136] on input "Phone ( optional )" at bounding box center [342, 130] width 140 height 23
paste input "(727) 465-4330"
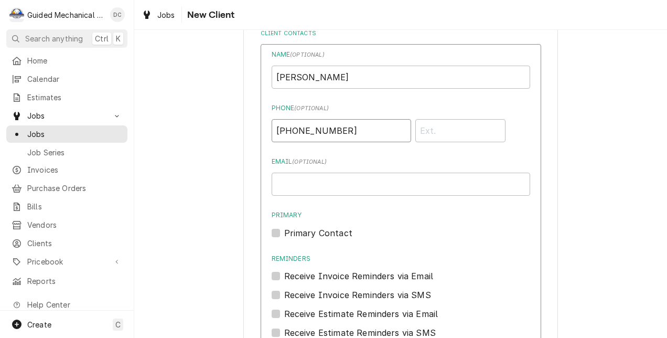
type input "(727) 465-4330"
click at [284, 232] on label "Primary Contact" at bounding box center [318, 233] width 68 height 13
click at [284, 232] on input "Primary" at bounding box center [413, 238] width 259 height 23
checkbox input "true"
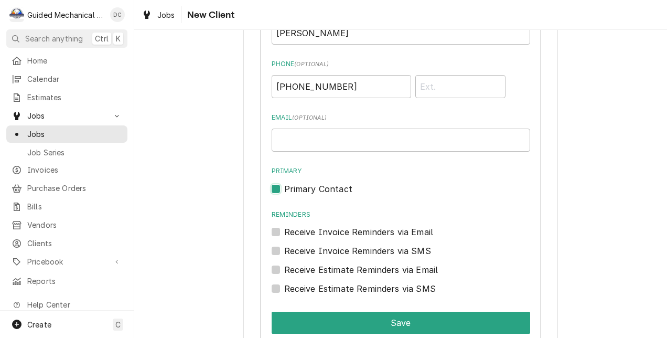
scroll to position [858, 0]
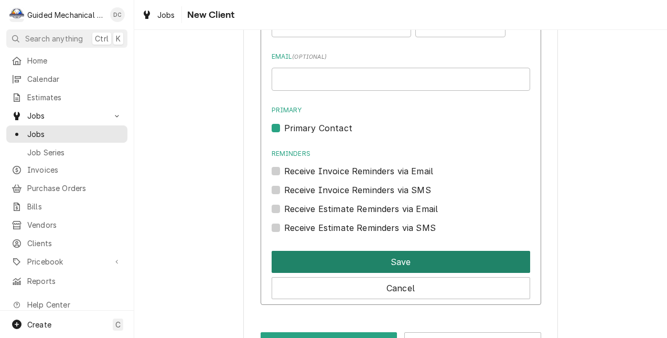
click at [465, 257] on button "Save" at bounding box center [401, 262] width 259 height 22
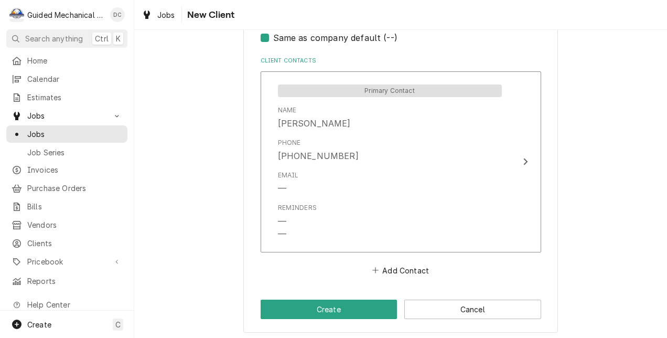
scroll to position [729, 0]
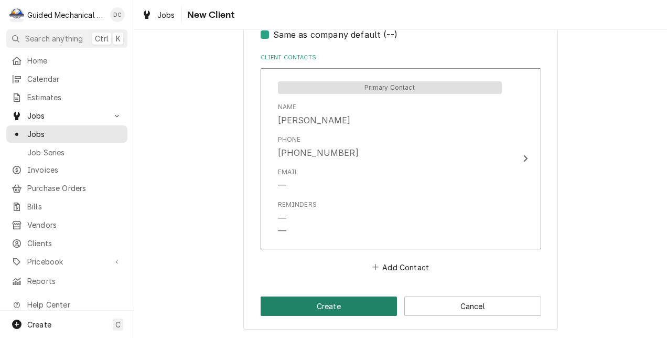
click at [265, 305] on button "Create" at bounding box center [329, 305] width 137 height 19
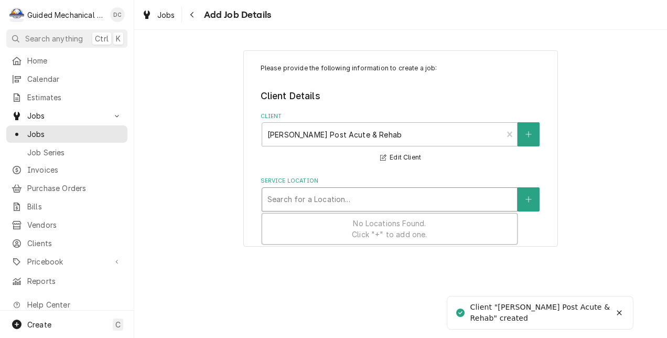
click at [478, 198] on div "Service Location" at bounding box center [390, 199] width 244 height 19
click at [527, 202] on icon "Create New Location" at bounding box center [529, 199] width 6 height 7
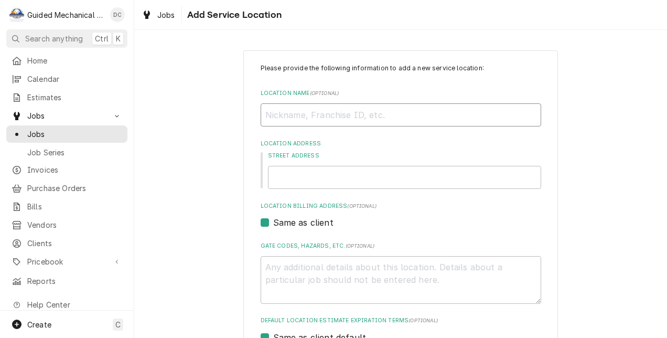
click at [389, 116] on input "Location Name ( optional )" at bounding box center [401, 114] width 281 height 23
paste input "[PERSON_NAME] Post Acute & Rehab"
type textarea "x"
type input "[PERSON_NAME] Post Acute & Rehab"
type textarea "x"
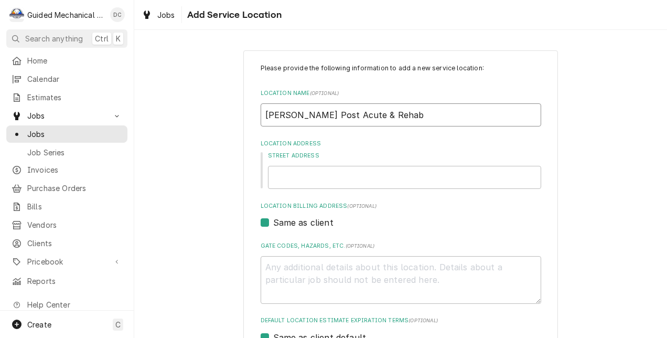
type input "[PERSON_NAME] Post Acute & Rehab"
click at [358, 176] on input "Street Address" at bounding box center [404, 177] width 273 height 23
paste input "4610 S Manhattan Ave"
type textarea "x"
type input "4610 S Manhattan Ave"
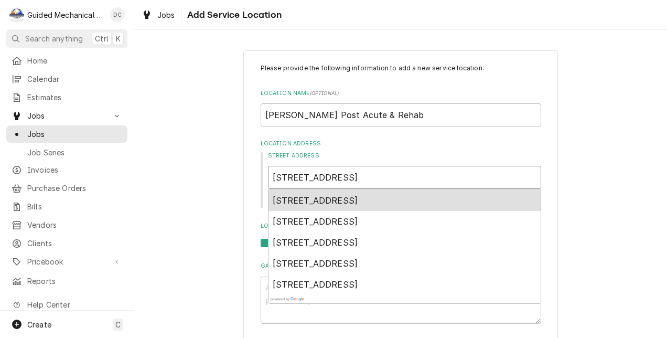
click at [485, 201] on div "4610 South Manhattan Avenue, Tampa, FL, USA" at bounding box center [405, 200] width 272 height 21
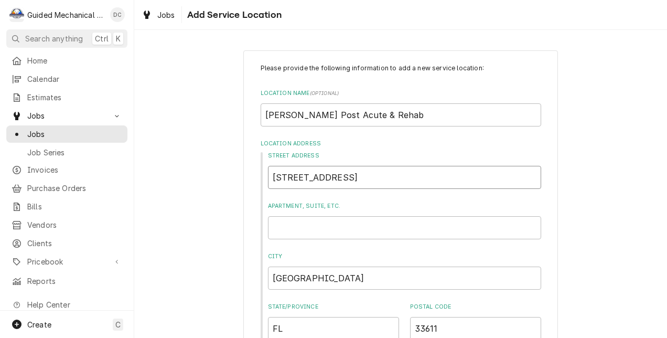
type textarea "x"
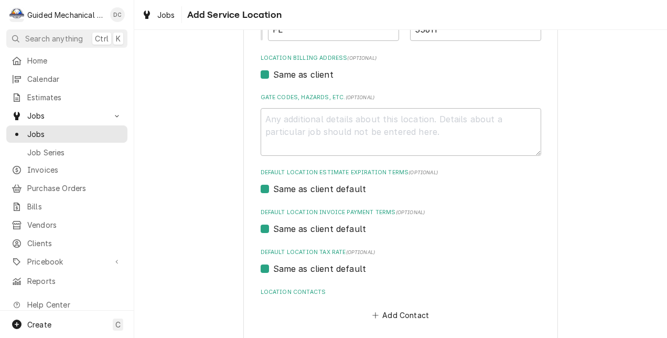
scroll to position [347, 0]
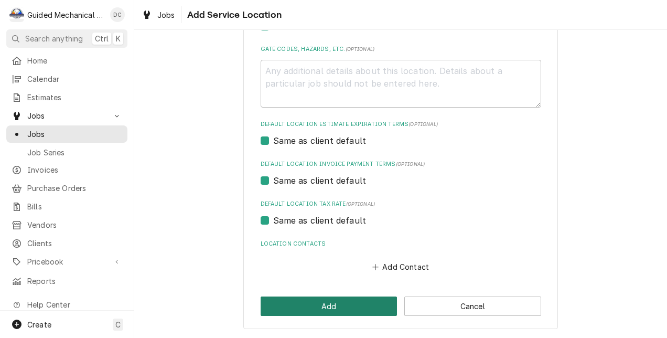
type input "4610 S Manhattan Ave"
click at [388, 306] on button "Add" at bounding box center [329, 305] width 137 height 19
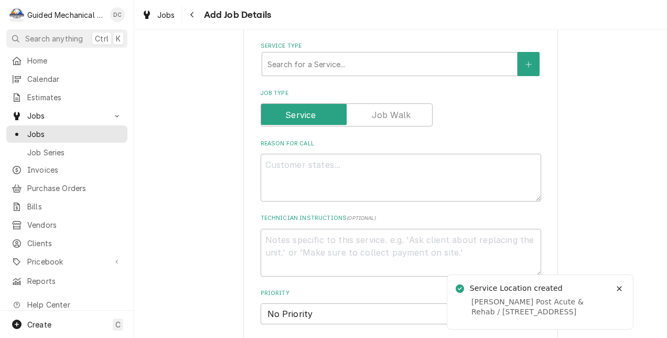
scroll to position [367, 0]
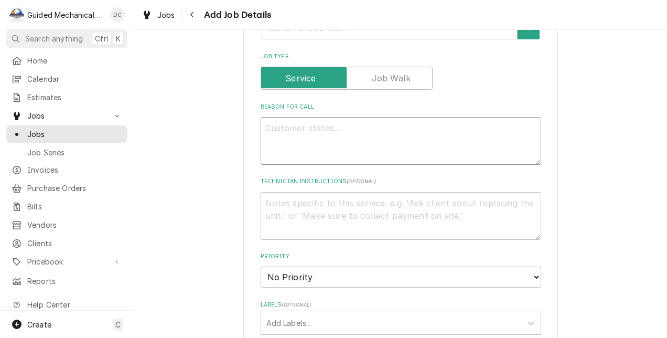
click at [421, 136] on textarea "Reason For Call" at bounding box center [401, 141] width 281 height 48
type textarea "x"
type textarea "l"
type textarea "x"
type textarea "lo"
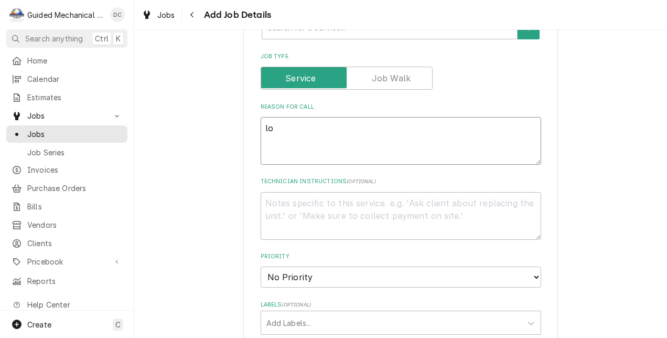
type textarea "x"
type textarea "low"
type textarea "x"
type textarea "low"
type textarea "x"
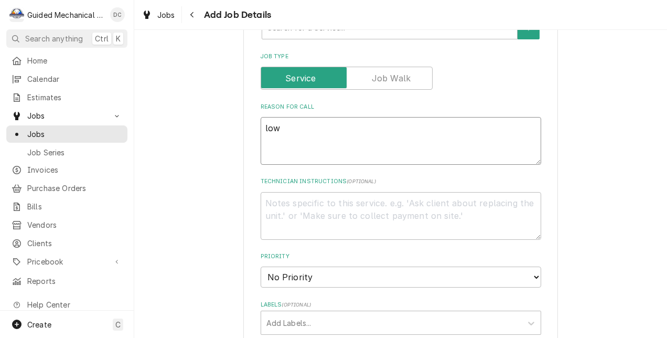
type textarea "low i"
type textarea "x"
type textarea "low ic"
type textarea "x"
type textarea "low ice"
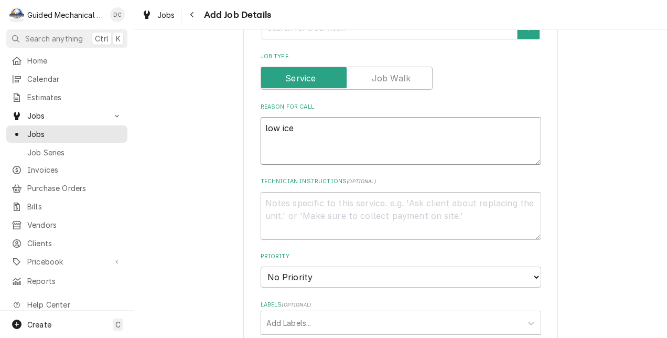
type textarea "x"
type textarea "low ice"
type textarea "x"
type textarea "low ice p"
type textarea "x"
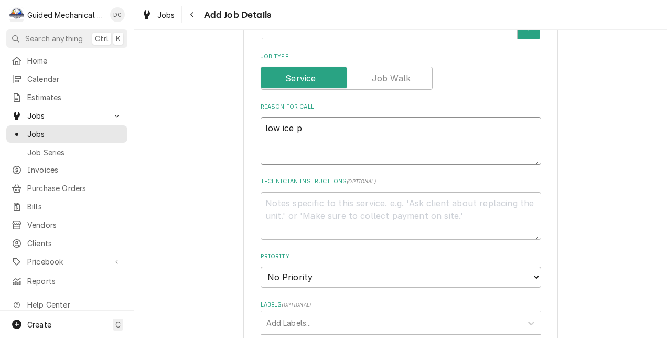
type textarea "low ice pr"
type textarea "x"
type textarea "low ice pro"
type textarea "x"
type textarea "low ice prod"
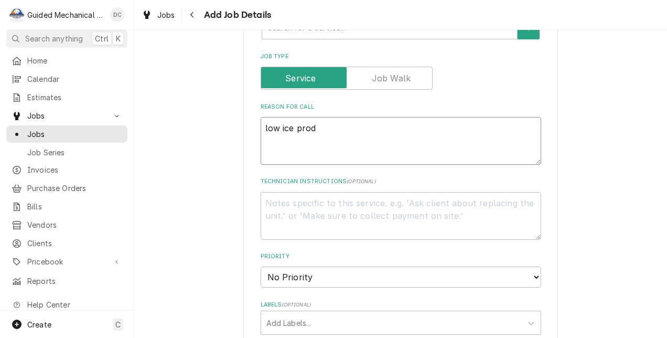
type textarea "x"
type textarea "low ice produ"
type textarea "x"
type textarea "low ice produc"
type textarea "x"
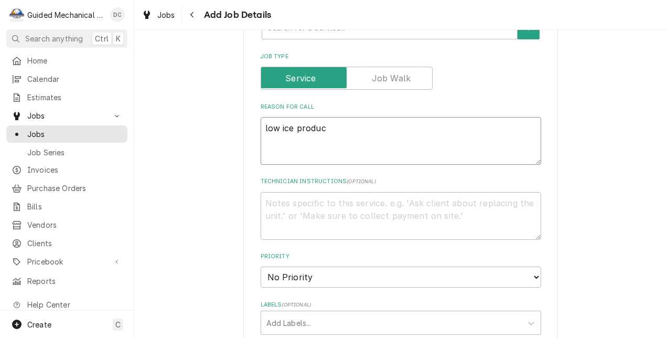
type textarea "low ice product"
type textarea "x"
type textarea "low ice producti"
type textarea "x"
type textarea "low ice productio"
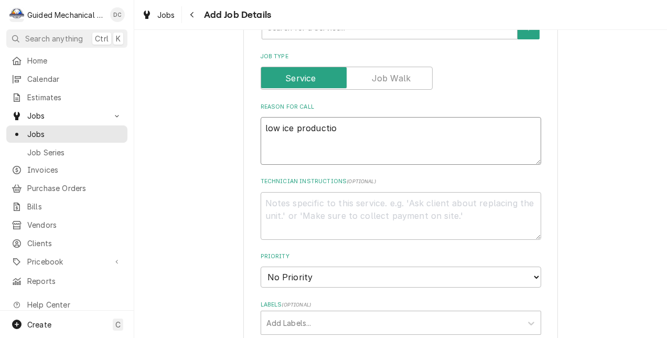
type textarea "x"
type textarea "low ice production"
type textarea "x"
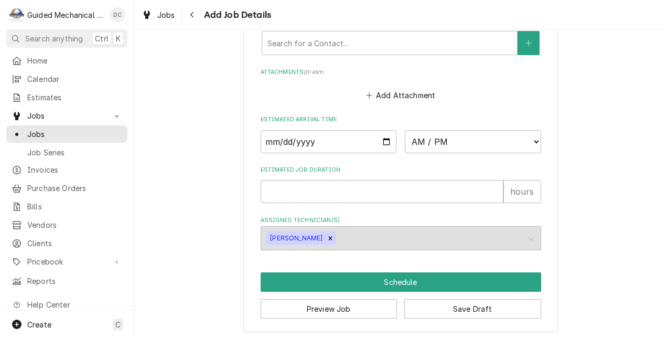
scroll to position [786, 0]
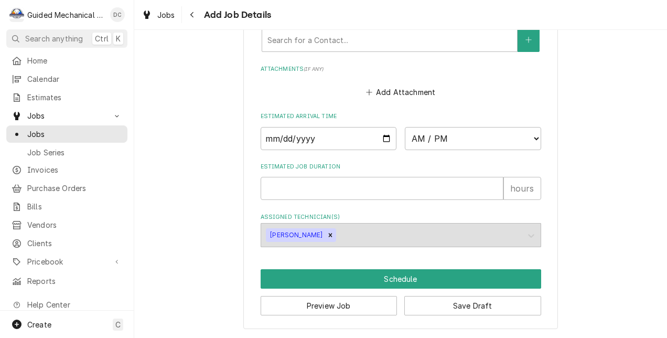
type textarea "low ice production"
click at [380, 134] on input "Date" at bounding box center [329, 138] width 136 height 23
type input "2025-10-14"
type textarea "x"
click at [528, 133] on select "AM / PM 6:00 AM 6:15 AM 6:30 AM 6:45 AM 7:00 AM 7:15 AM 7:30 AM 7:45 AM 8:00 AM…" at bounding box center [473, 138] width 136 height 23
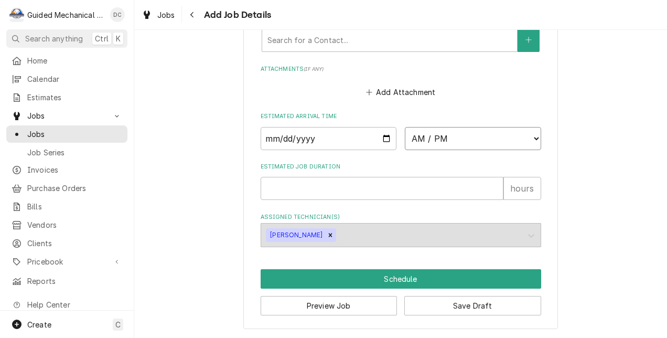
select select "14:00:00"
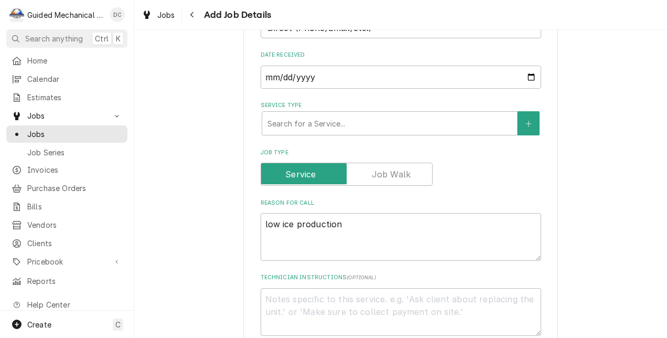
scroll to position [261, 0]
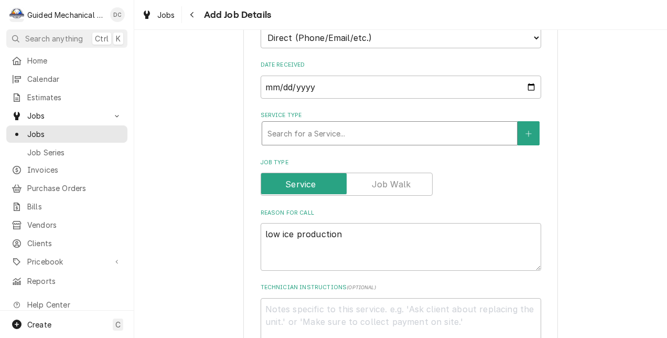
click at [440, 130] on div "Service Type" at bounding box center [390, 133] width 244 height 19
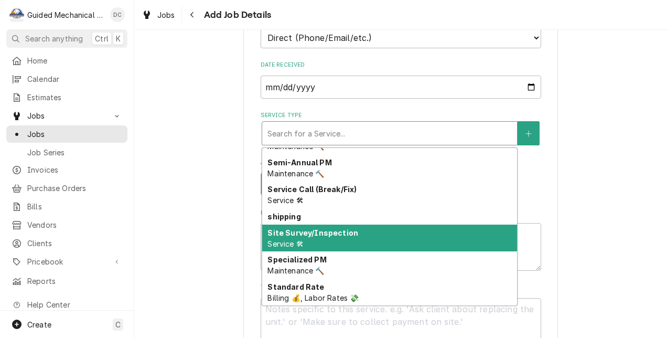
scroll to position [643, 0]
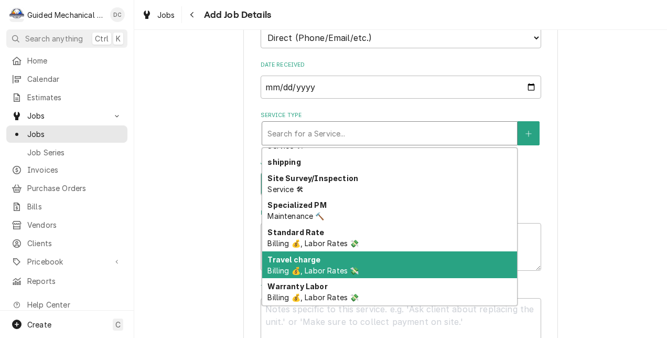
click at [378, 264] on div "Travel charge Billing 💰, Labor Rates 💸" at bounding box center [389, 264] width 255 height 27
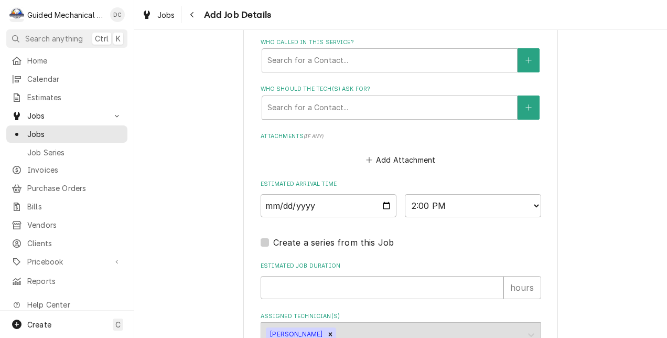
scroll to position [835, 0]
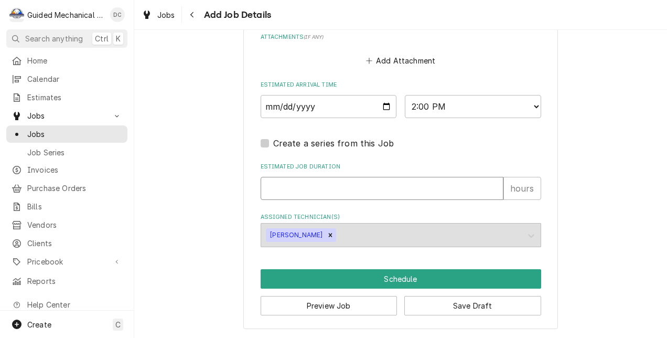
click at [406, 180] on input "Estimated Job Duration" at bounding box center [382, 188] width 243 height 23
type textarea "x"
type input "1"
type textarea "x"
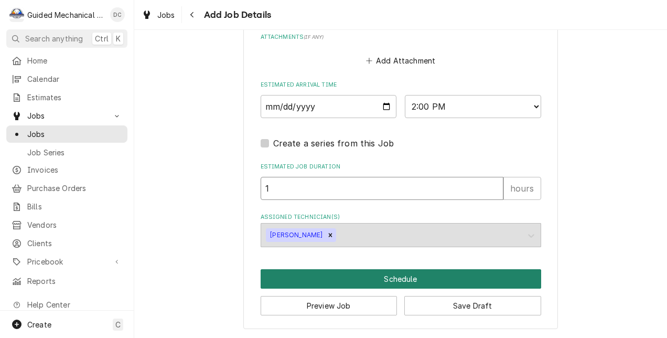
type input "1"
click at [438, 275] on button "Schedule" at bounding box center [401, 278] width 281 height 19
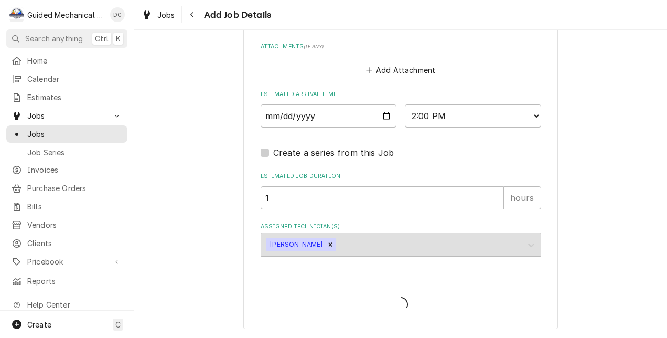
type textarea "x"
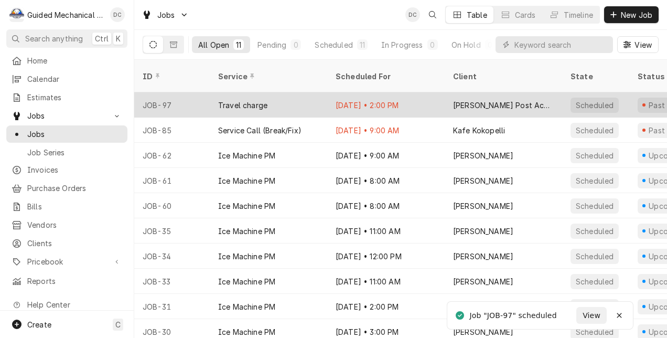
click at [536, 100] on div "[PERSON_NAME] Post Acute & Rehab" at bounding box center [503, 105] width 101 height 11
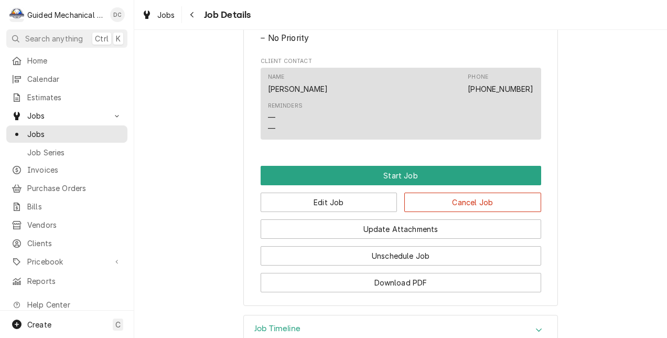
scroll to position [525, 0]
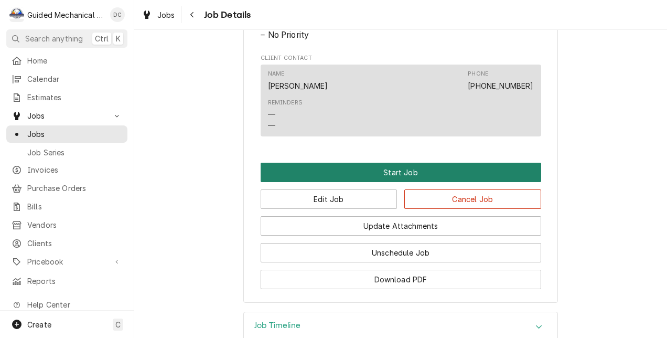
click at [403, 182] on button "Start Job" at bounding box center [401, 172] width 281 height 19
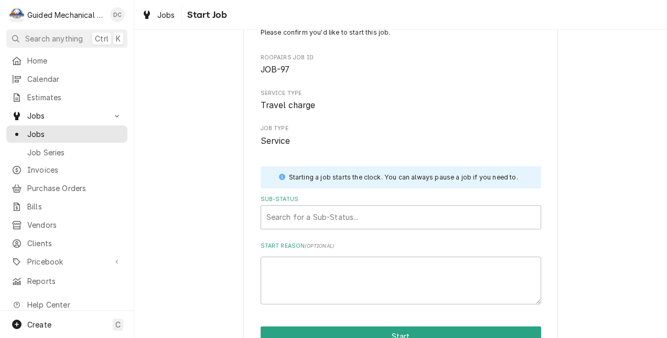
scroll to position [52, 0]
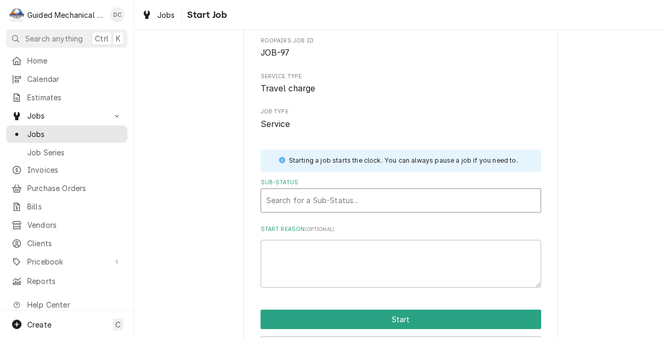
click at [398, 202] on div "Sub-Status" at bounding box center [401, 200] width 269 height 19
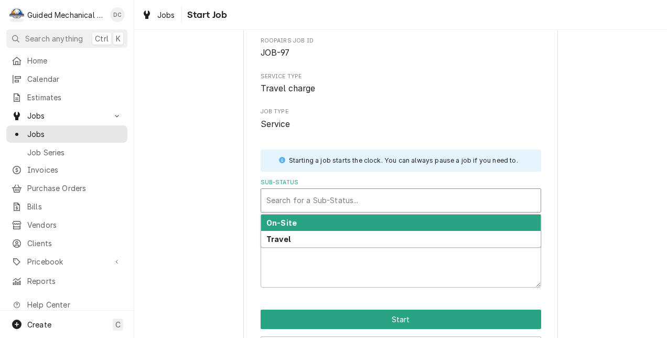
click at [380, 225] on div "On-Site" at bounding box center [401, 223] width 280 height 16
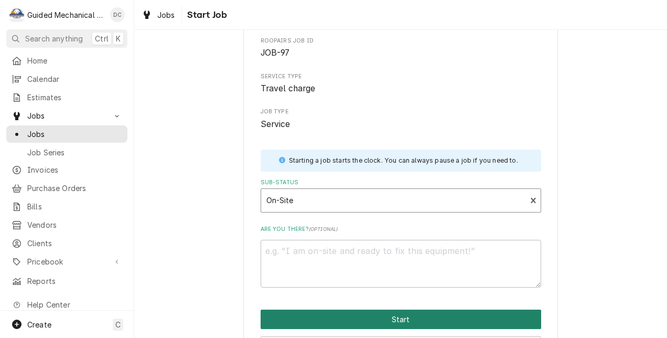
click at [396, 317] on button "Start" at bounding box center [401, 319] width 281 height 19
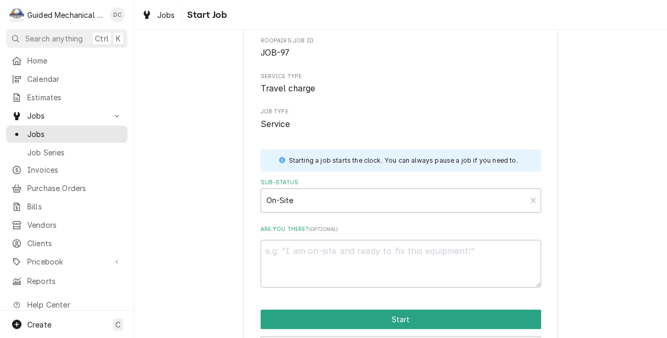
type textarea "x"
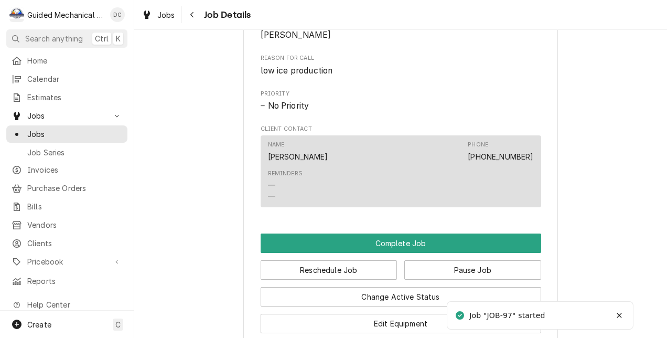
scroll to position [734, 0]
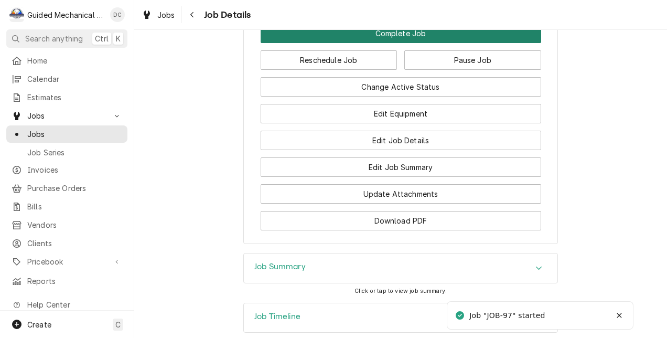
click at [410, 43] on button "Complete Job" at bounding box center [401, 33] width 281 height 19
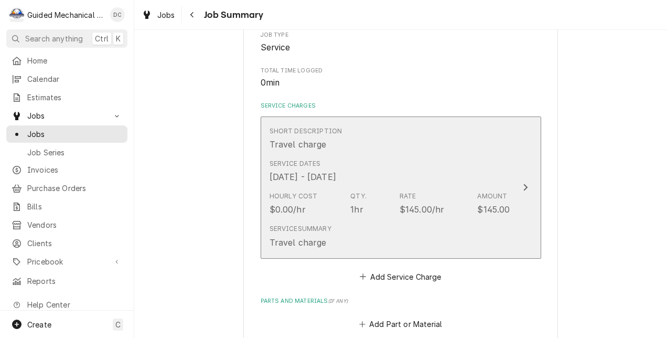
scroll to position [210, 0]
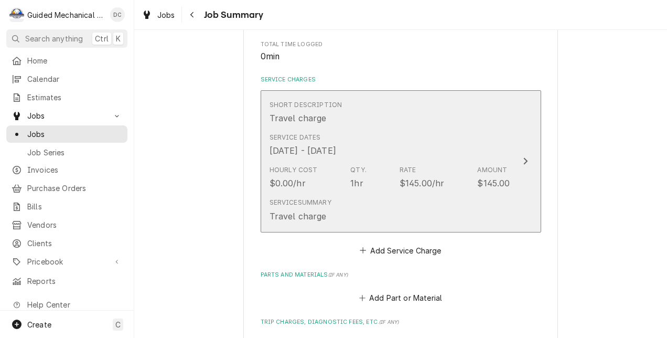
click at [499, 168] on div "Amount" at bounding box center [492, 169] width 30 height 9
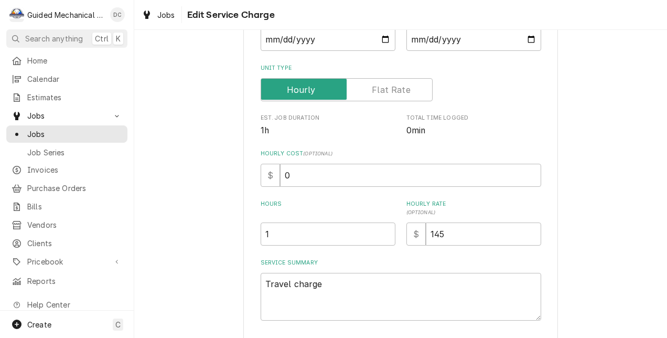
scroll to position [157, 0]
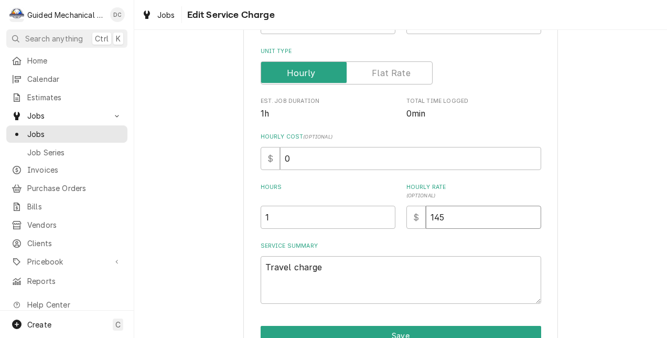
click at [435, 217] on input "145" at bounding box center [483, 217] width 115 height 23
type textarea "x"
type input "125"
type textarea "x"
type input "125"
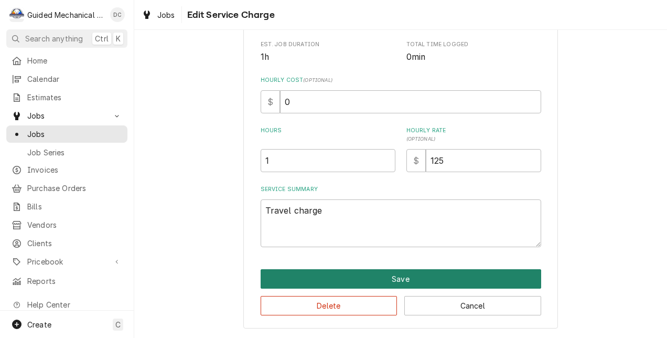
click at [462, 273] on button "Save" at bounding box center [401, 278] width 281 height 19
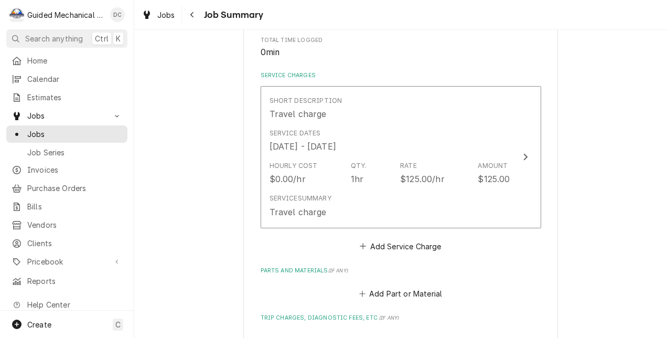
scroll to position [210, 0]
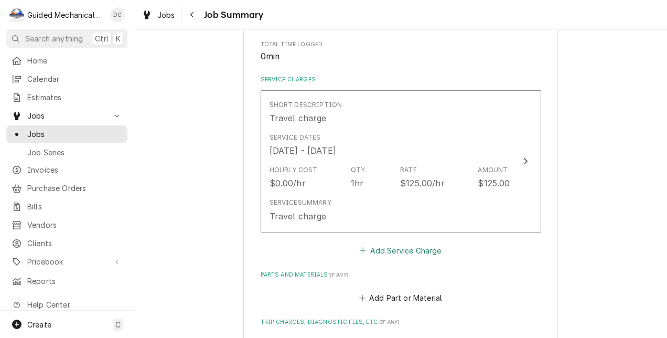
click at [398, 251] on button "Add Service Charge" at bounding box center [400, 250] width 85 height 15
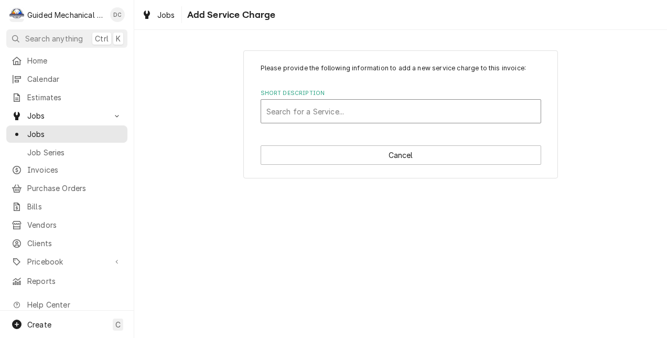
click at [459, 113] on div "Short Description" at bounding box center [401, 111] width 269 height 19
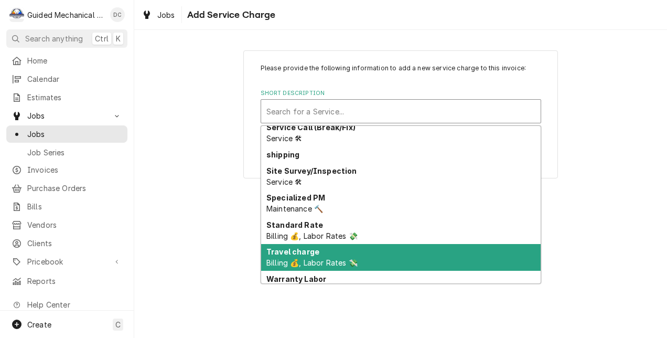
scroll to position [643, 0]
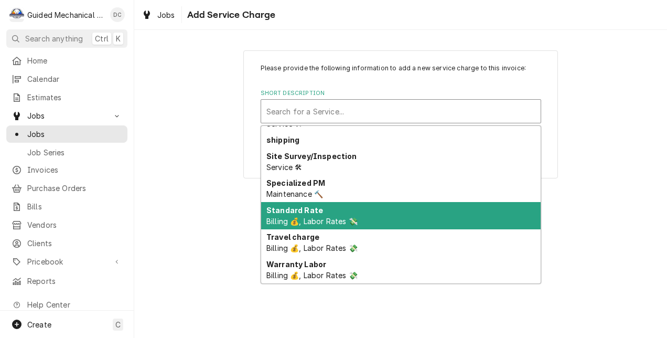
click at [334, 217] on span "Billing 💰, Labor Rates 💸" at bounding box center [312, 221] width 91 height 9
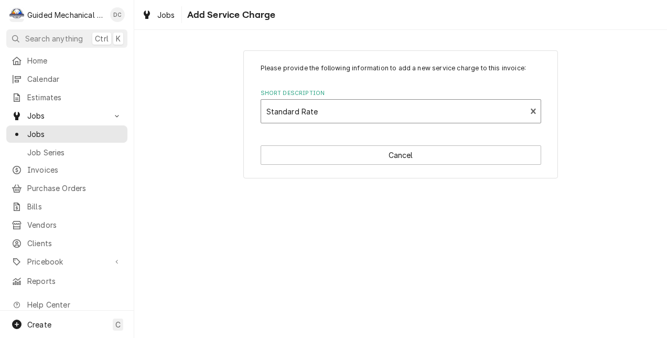
type textarea "x"
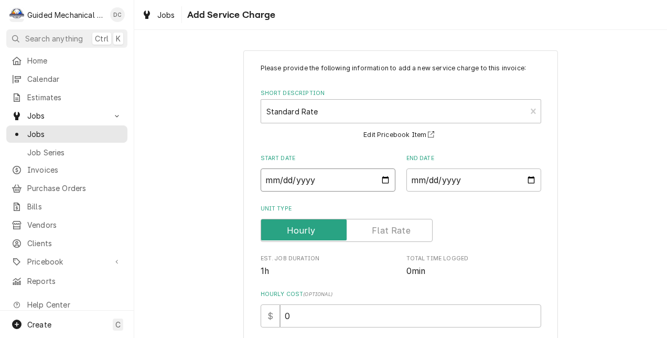
click at [382, 177] on input "Start Date" at bounding box center [328, 179] width 135 height 23
type input "2025-10-14"
type textarea "x"
click at [531, 180] on input "End Date" at bounding box center [474, 179] width 135 height 23
type input "2025-10-14"
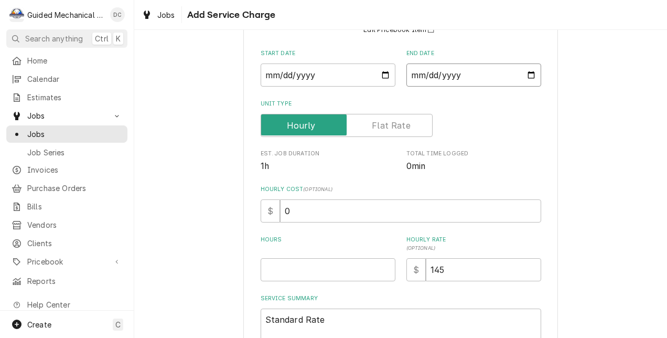
scroll to position [157, 0]
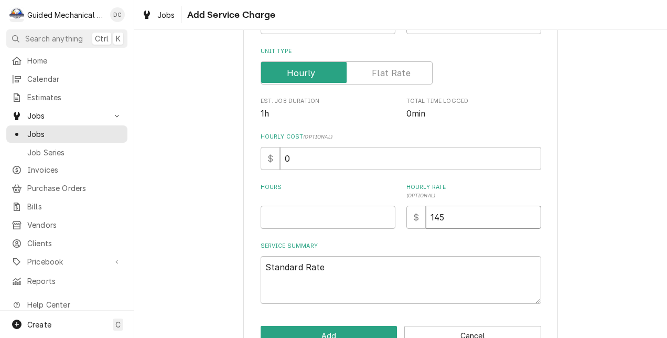
click at [434, 218] on input "145" at bounding box center [483, 217] width 115 height 23
type textarea "x"
type input "125"
type textarea "x"
type input "125"
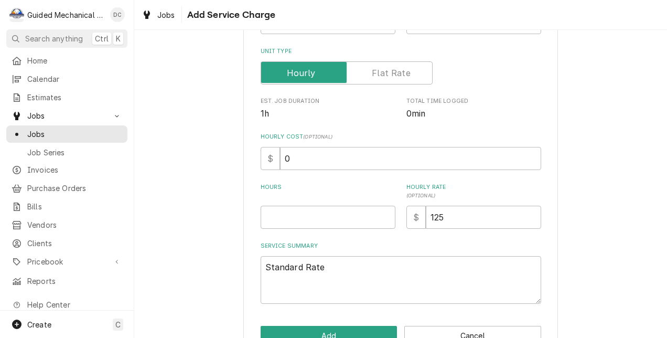
click at [347, 230] on div "Please provide the following information to add a new service charge to this in…" at bounding box center [401, 105] width 281 height 398
click at [351, 221] on input "Hours" at bounding box center [328, 217] width 135 height 23
type textarea "x"
type input "1"
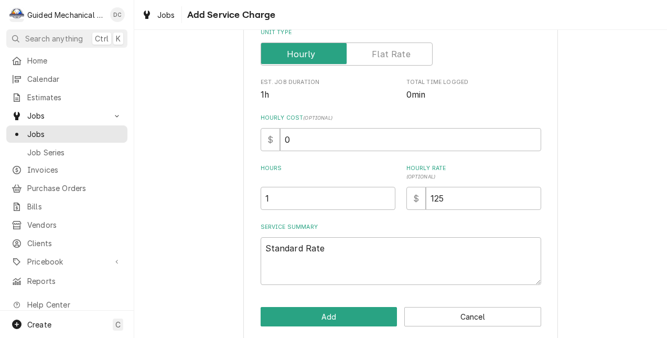
scroll to position [187, 0]
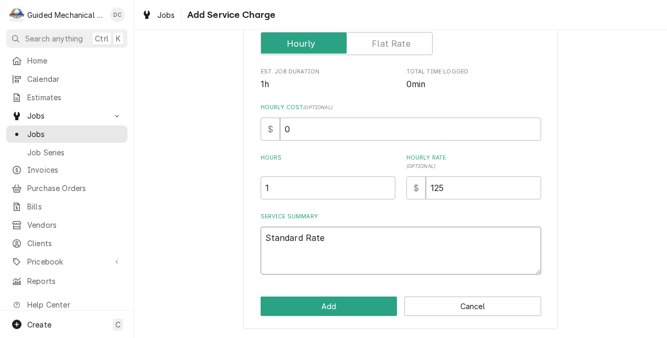
drag, startPoint x: 350, startPoint y: 242, endPoint x: 162, endPoint y: 248, distance: 188.9
click at [162, 248] on div "Please provide the following information to add a new service charge to this in…" at bounding box center [400, 96] width 533 height 484
type textarea "x"
type textarea "S"
type textarea "x"
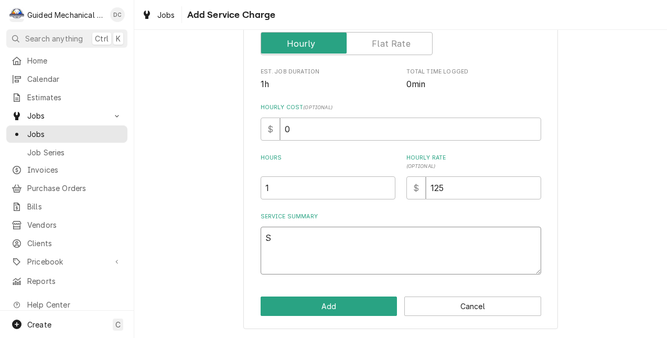
type textarea "Sc"
type textarea "x"
type textarea "Sco"
type textarea "x"
type textarea "Scot"
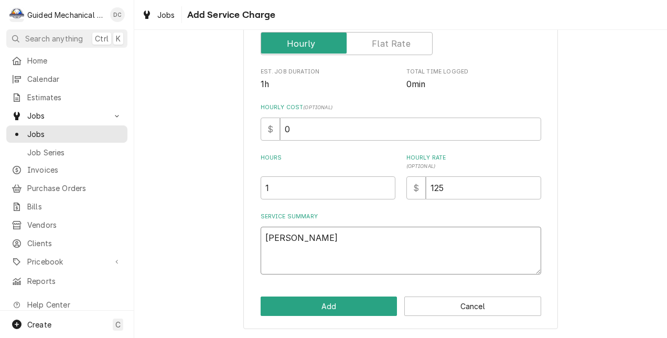
type textarea "x"
type textarea "Scots"
type textarea "x"
type textarea "Scotsm"
type textarea "x"
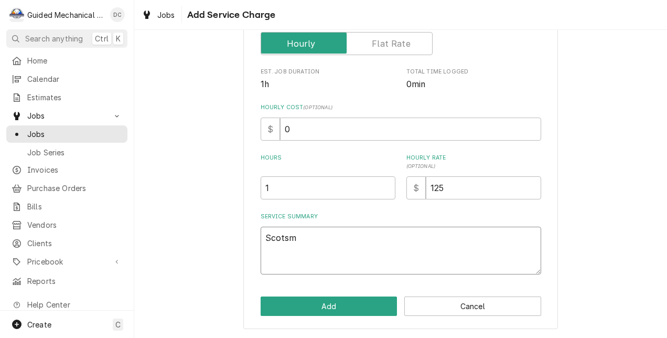
type textarea "Scotsma"
type textarea "x"
type textarea "Scotsman"
type textarea "x"
type textarea "Scotsman"
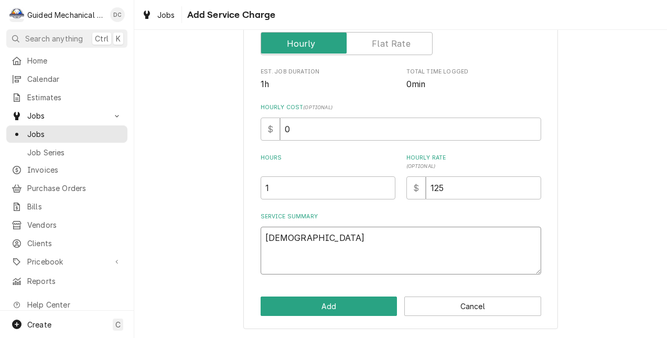
type textarea "x"
type textarea "Scotsman M"
type textarea "x"
type textarea "Scotsman M#"
type textarea "x"
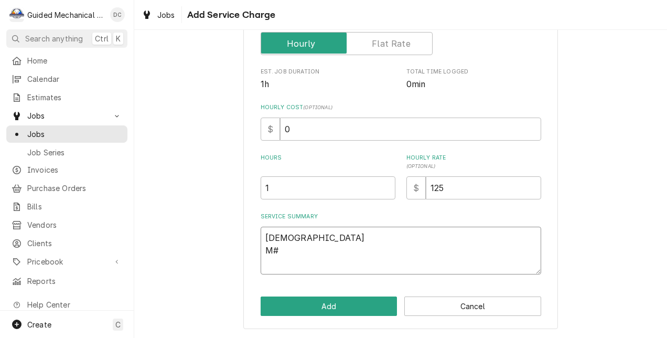
type textarea "Scotsman M#M"
type textarea "x"
type textarea "Scotsman M#MC"
type textarea "x"
type textarea "Scotsman M#MC0"
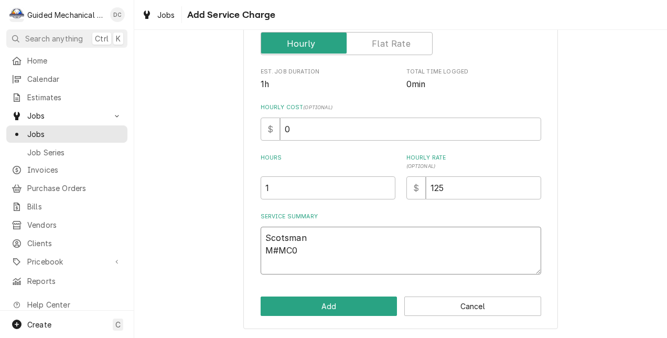
type textarea "x"
type textarea "Scotsman M#MC03"
type textarea "x"
type textarea "Scotsman M#MC033"
type textarea "x"
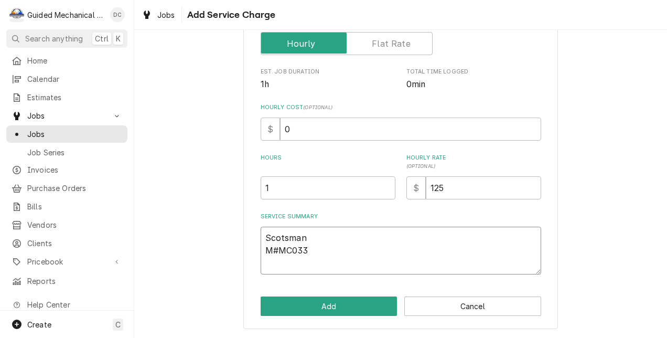
type textarea "Scotsman M#MC0330"
type textarea "x"
type textarea "Scotsman M#MC0330S"
type textarea "x"
type textarea "Scotsman M#MC0330SA"
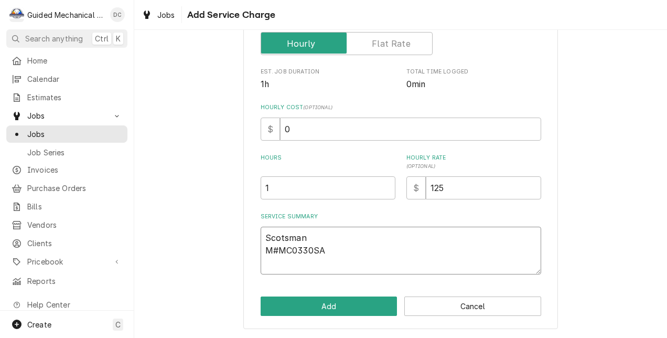
type textarea "x"
type textarea "Scotsman M#MC0330SAX"
type textarea "x"
type textarea "Scotsman M#MC0330SAX-"
type textarea "x"
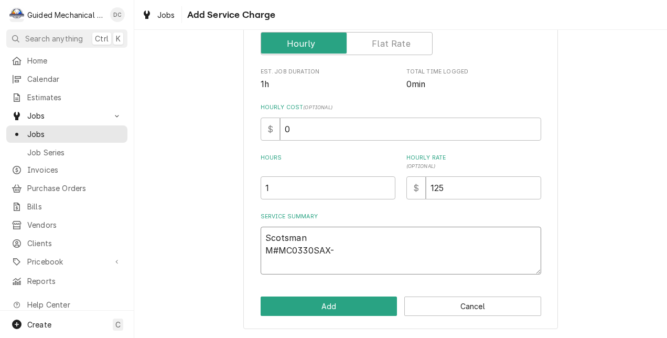
type textarea "Scotsman M#MC0330SAX-1"
type textarea "x"
type textarea "Scotsman M#MC0330SAX-1A"
type textarea "x"
type textarea "Scotsman M#MC0330SAX-1A"
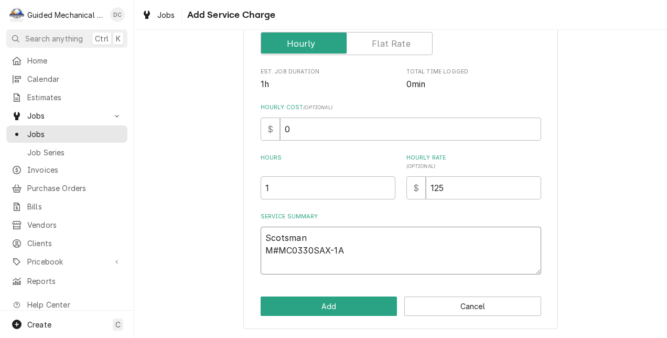
type textarea "x"
type textarea "Scotsman M#MC0330SAX-1A S"
type textarea "x"
type textarea "Scotsman M#MC0330SAX-1A S#"
type textarea "x"
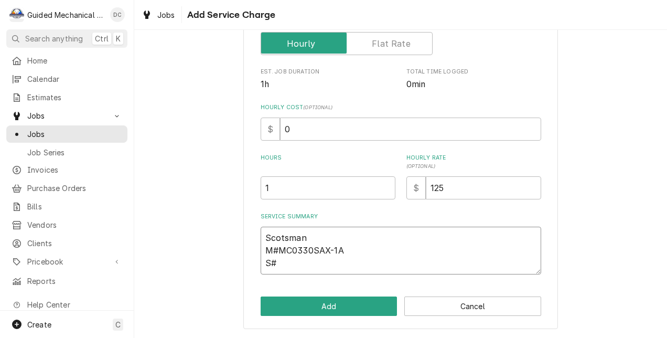
type textarea "Scotsman M#MC0330SAX-1A S#2"
type textarea "x"
type textarea "Scotsman M#MC0330SAX-1A S#25"
type textarea "x"
type textarea "Scotsman M#MC0330SAX-1A S#250"
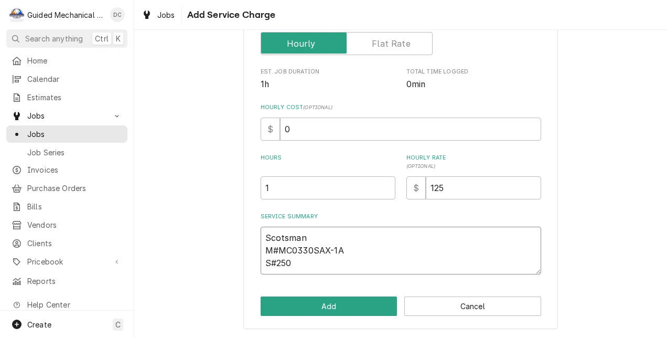
type textarea "x"
type textarea "Scotsman M#MC0330SAX-1A S#2508"
type textarea "x"
type textarea "Scotsman M#MC0330SAX-1A S#25081"
type textarea "x"
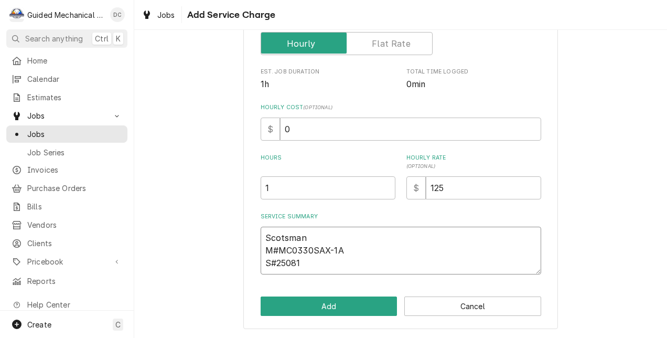
type textarea "Scotsman M#MC0330SAX-1A S#250813"
type textarea "x"
type textarea "Scotsman M#MC0330SAX-1A S#2508132"
type textarea "x"
type textarea "Scotsman M#MC0330SAX-1A S#25081320"
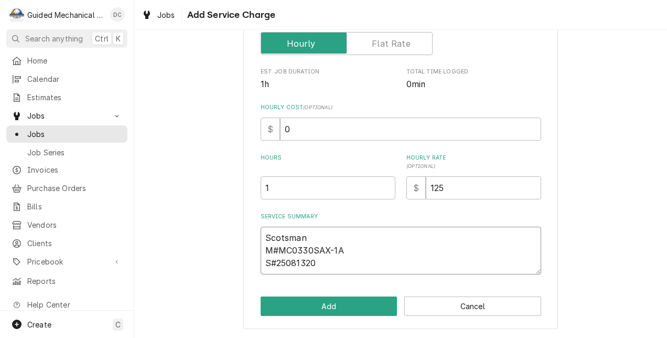
type textarea "x"
type textarea "Scotsman M#MC0330SAX-1A S#250813200"
type textarea "x"
type textarea "Scotsman M#MC0330SAX-1A S#2508132001"
type textarea "x"
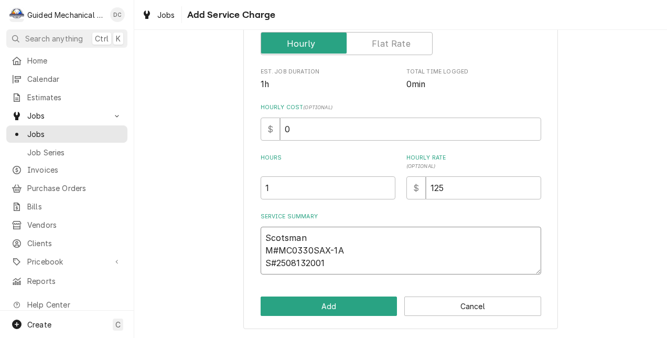
type textarea "Scotsman M#MC0330SAX-1A S#25081320013"
type textarea "x"
type textarea "Scotsman M#MC0330SAX-1A S#250813200139"
type textarea "x"
type textarea "Scotsman M#MC0330SAX-1A S#2508132001393"
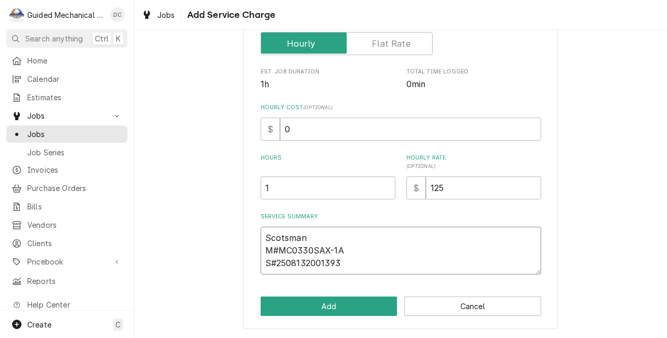
type textarea "x"
type textarea "Scotsman M#MC0330SAX-1A S#25081320013933"
click at [320, 247] on textarea "Scotsman M#MC0330SAX-1A S#25081320013933" at bounding box center [401, 251] width 281 height 48
click at [348, 236] on textarea "Scotsman M#MC0330SAX-1A S#25081320013933" at bounding box center [401, 251] width 281 height 48
type textarea "x"
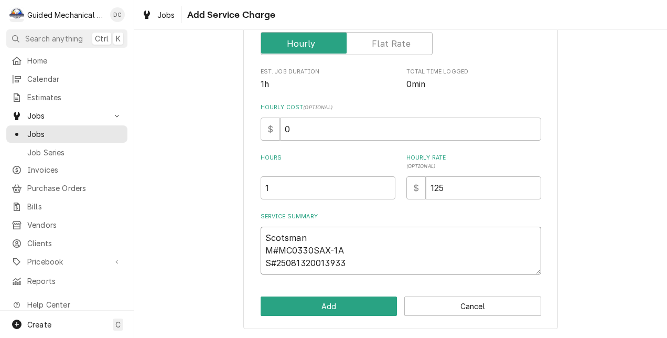
type textarea "Scotsman M#MC0330SAX-1A S#25081320013933"
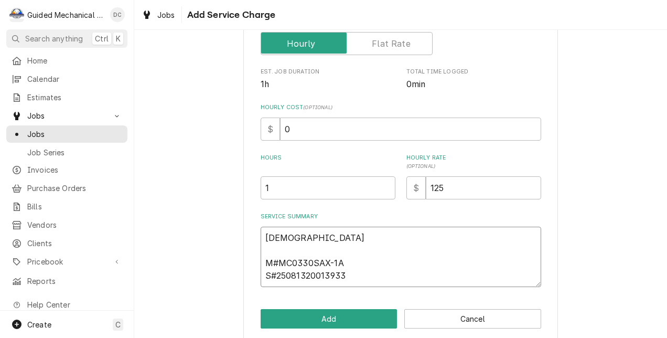
type textarea "x"
type textarea "Scotsman h M#MC0330SAX-1A S#25081320013933"
type textarea "x"
type textarea "Scotsman he M#MC0330SAX-1A S#25081320013933"
type textarea "x"
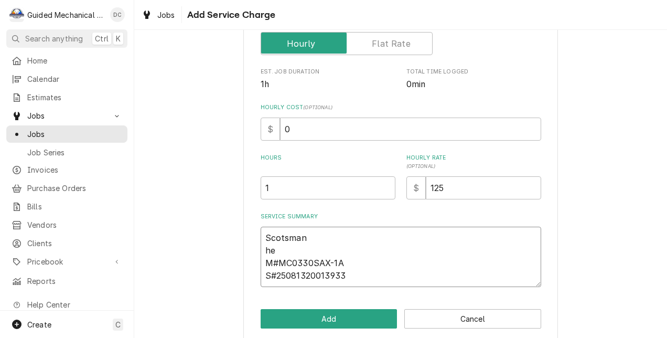
type textarea "Scotsman h M#MC0330SAX-1A S#25081320013933"
type textarea "x"
type textarea "Scotsman M#MC0330SAX-1A S#25081320013933"
type textarea "x"
type textarea "Scotsman I M#MC0330SAX-1A S#25081320013933"
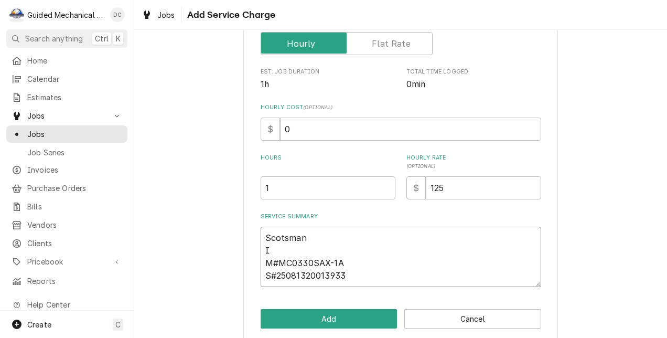
type textarea "x"
type textarea "Scotsman Ic M#MC0330SAX-1A S#25081320013933"
type textarea "x"
type textarea "Scotsman Ice M#MC0330SAX-1A S#25081320013933"
type textarea "x"
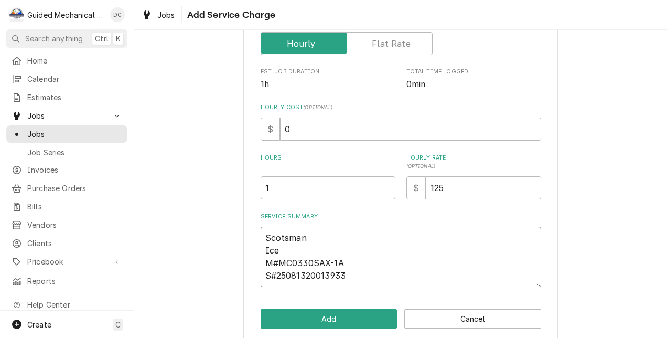
type textarea "Scotsman Ice M#MC0330SAX-1A S#25081320013933"
type textarea "x"
type textarea "Scotsman Ice m M#MC0330SAX-1A S#25081320013933"
type textarea "x"
type textarea "Scotsman Ice ma M#MC0330SAX-1A S#25081320013933"
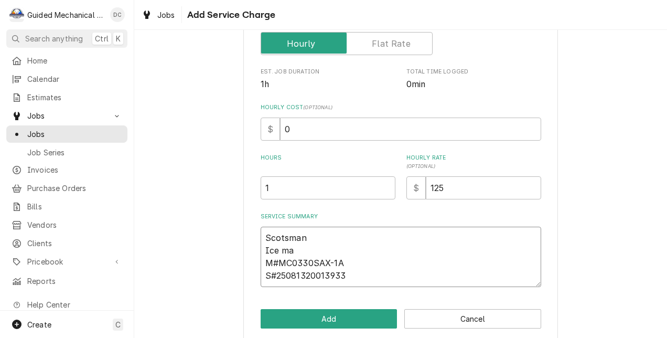
type textarea "x"
type textarea "Scotsman Ice mac M#MC0330SAX-1A S#25081320013933"
type textarea "x"
type textarea "Scotsman Ice mach M#MC0330SAX-1A S#25081320013933"
type textarea "x"
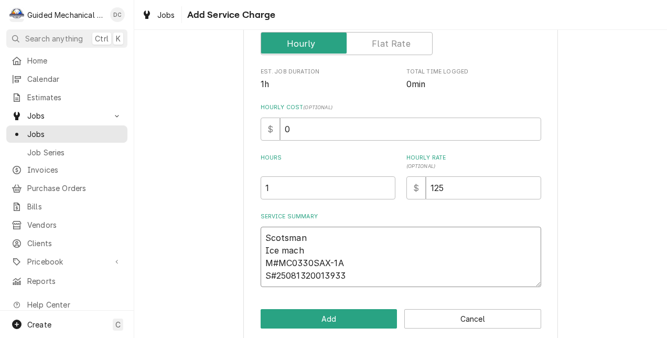
type textarea "Scotsman Ice machi M#MC0330SAX-1A S#25081320013933"
type textarea "x"
type textarea "Scotsman Ice machin M#MC0330SAX-1A S#25081320013933"
type textarea "x"
type textarea "Scotsman Ice machine M#MC0330SAX-1A S#25081320013933"
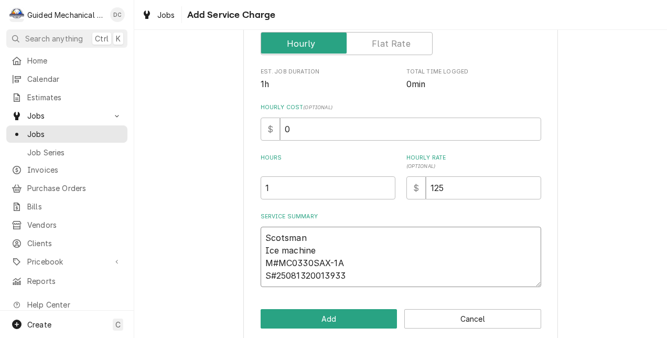
drag, startPoint x: 468, startPoint y: 280, endPoint x: 465, endPoint y: 285, distance: 5.7
click at [467, 282] on textarea "Scotsman Ice machine M#MC0330SAX-1A S#25081320013933" at bounding box center [401, 257] width 281 height 60
type textarea "x"
type textarea "Scotsman Ice machine M#MC0330SAX-1A S#25081320013933"
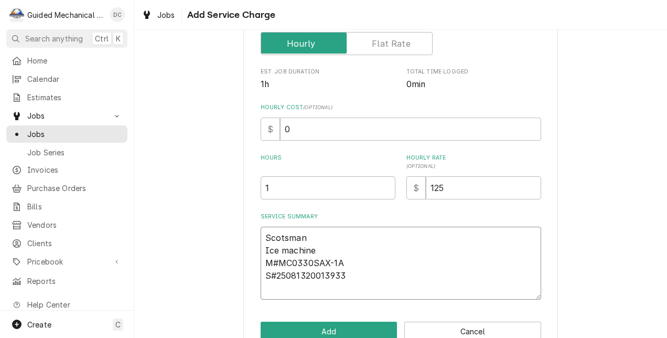
type textarea "x"
type textarea "Scotsman Ice machine M#MC0330SAX-1A S#25081320013933 B"
type textarea "x"
type textarea "Scotsman Ice machine M#MC0330SAX-1A S#25081320013933 Bi"
type textarea "x"
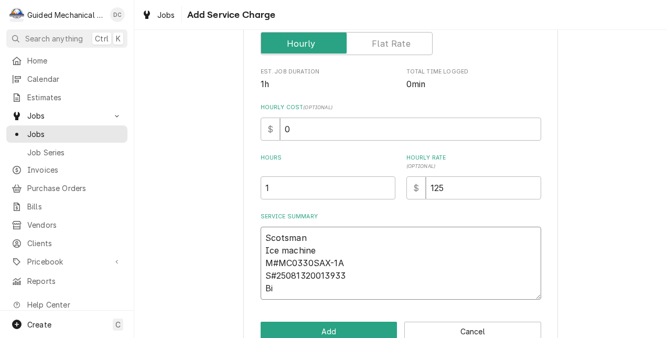
type textarea "Scotsman Ice machine M#MC0330SAX-1A S#25081320013933 Bin"
type textarea "x"
type textarea "Scotsman Ice machine M#MC0330SAX-1A S#25081320013933 Bin"
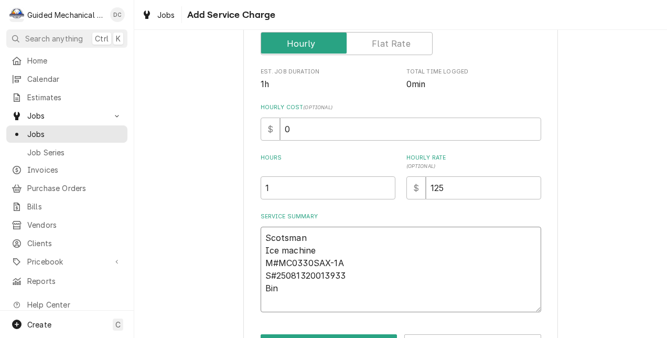
type textarea "x"
type textarea "Scotsman Ice machine M#MC0330SAX-1A S#25081320013933 Bin M"
type textarea "x"
type textarea "Scotsman Ice machine M#MC0330SAX-1A S#25081320013933 Bin M#"
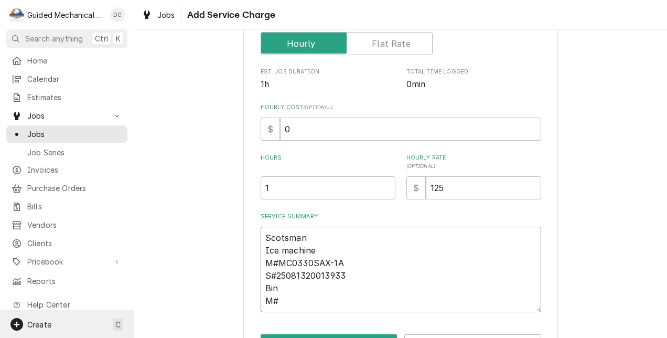
click at [43, 311] on div "Create C" at bounding box center [67, 324] width 134 height 27
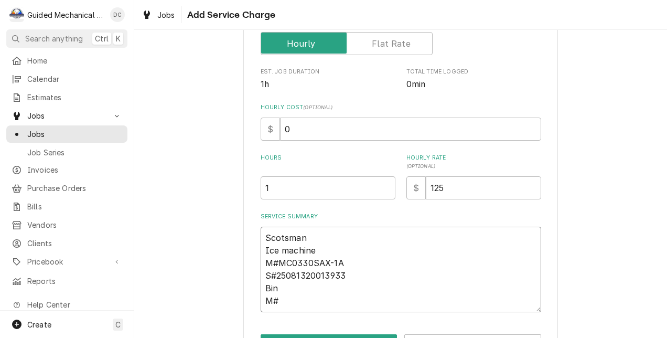
click at [343, 304] on textarea "Scotsman Ice machine M#MC0330SAX-1A S#25081320013933 Bin M#" at bounding box center [401, 270] width 281 height 86
click at [296, 301] on textarea "Scotsman Ice machine M#MC0330SAX-1A S#25081320013933 Bin M#" at bounding box center [401, 270] width 281 height 86
paste textarea "B330P"
type textarea "x"
type textarea "Scotsman Ice machine M#MC0330SAX-1A S#25081320013933 Bin M#B330P"
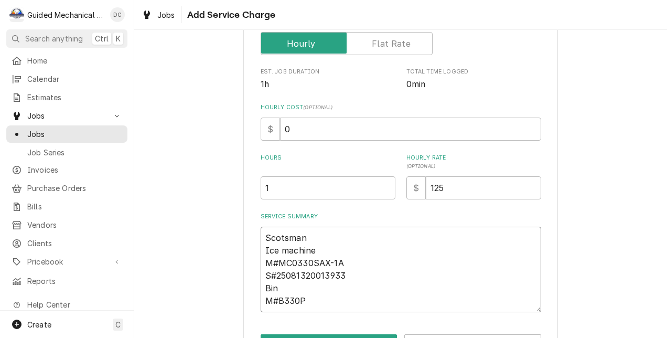
type textarea "x"
type textarea "Scotsman Ice machine M#MC0330SAX-1A S#25081320013933 Bin M#B330P"
type textarea "x"
type textarea "Scotsman Ice machine M#MC0330SAX-1A S#25081320013933 Bin M#B330P S"
type textarea "x"
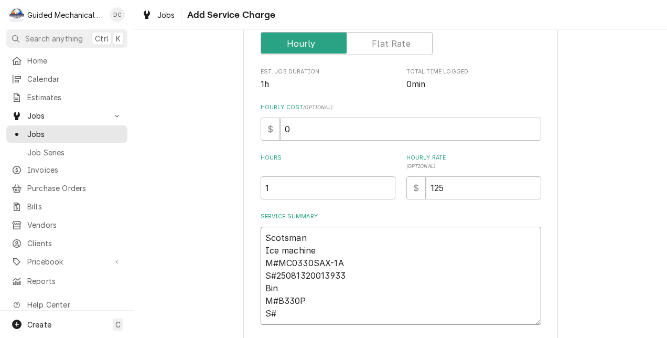
type textarea "Scotsman Ice machine M#MC0330SAX-1A S#25081320013933 Bin M#B330P S#"
click at [297, 313] on textarea "Scotsman Ice machine M#MC0330SAX-1A S#25081320013933 Bin M#B330P S#" at bounding box center [401, 276] width 281 height 98
paste textarea "25081320012605"
type textarea "x"
type textarea "Scotsman Ice machine M#MC0330SAX-1A S#25081320013933 Bin M#B330P S#250813200126…"
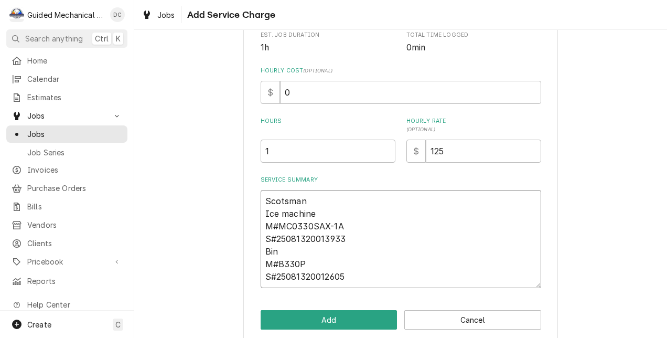
scroll to position [237, 0]
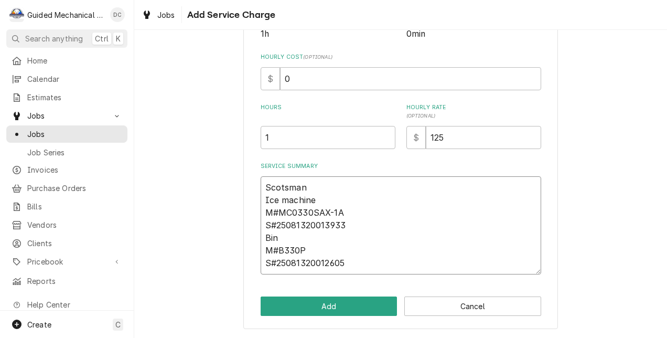
type textarea "x"
type textarea "Scotsman Ice machine M#MC0330SAX-1A S#25081320013933 Bin M#B330P S#250813200126…"
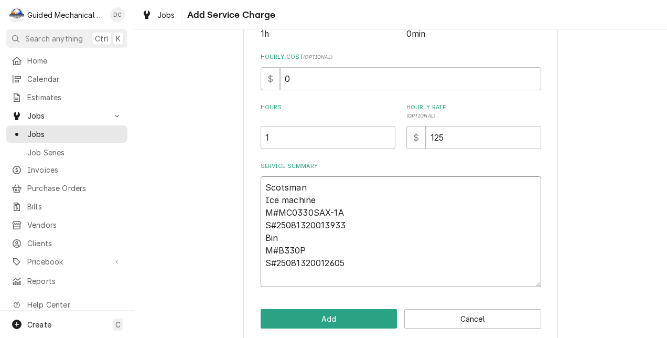
type textarea "x"
type textarea "Scotsman Ice machine M#MC0330SAX-1A S#25081320013933 Bin M#B330P S#250813200126…"
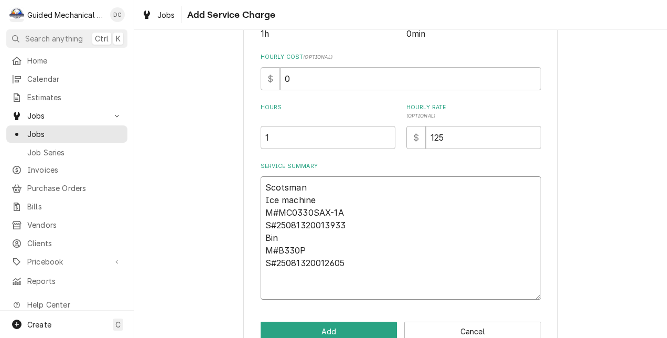
type textarea "x"
type textarea "Scotsman Ice machine M#MC0330SAX-1A S#25081320013933 Bin M#B330P S#250813200126…"
type textarea "x"
type textarea "Scotsman Ice machine M#MC0330SAX-1A S#25081320013933 Bin M#B330P S#250813200126…"
type textarea "x"
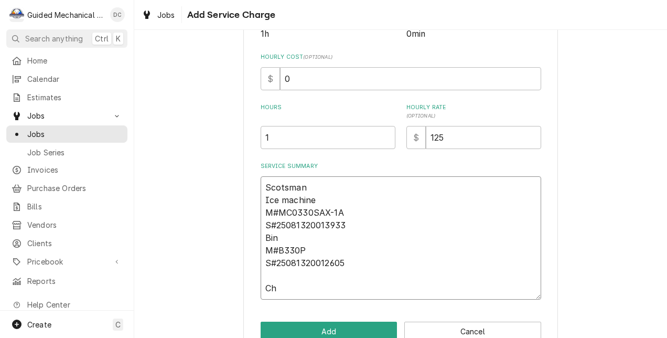
type textarea "Scotsman Ice machine M#MC0330SAX-1A S#25081320013933 Bin M#B330P S#250813200126…"
type textarea "x"
type textarea "Scotsman Ice machine M#MC0330SAX-1A S#25081320013933 Bin M#B330P S#250813200126…"
type textarea "x"
type textarea "Scotsman Ice machine M#MC0330SAX-1A S#25081320013933 Bin M#B330P S#250813200126…"
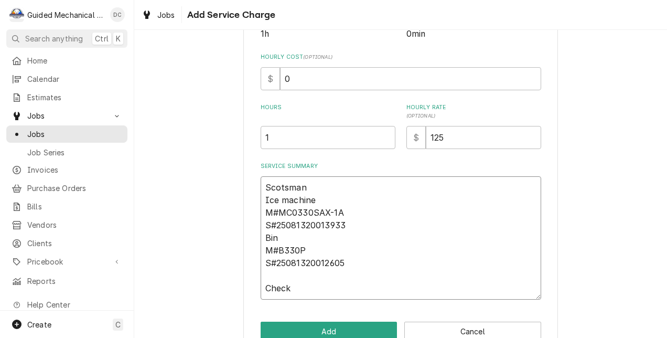
type textarea "x"
type textarea "Scotsman Ice machine M#MC0330SAX-1A S#25081320013933 Bin M#B330P S#250813200126…"
type textarea "x"
type textarea "Scotsman Ice machine M#MC0330SAX-1A S#25081320013933 Bin M#B330P S#250813200126…"
type textarea "x"
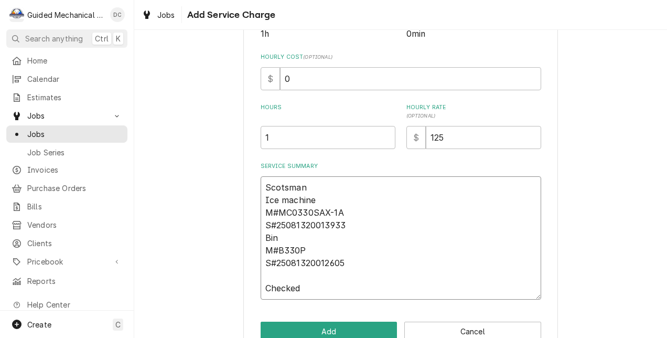
type textarea "Scotsman Ice machine M#MC0330SAX-1A S#25081320013933 Bin M#B330P S#250813200126…"
type textarea "x"
type textarea "Scotsman Ice machine M#MC0330SAX-1A S#25081320013933 Bin M#B330P S#250813200126…"
type textarea "x"
type textarea "Scotsman Ice machine M#MC0330SAX-1A S#25081320013933 Bin M#B330P S#250813200126…"
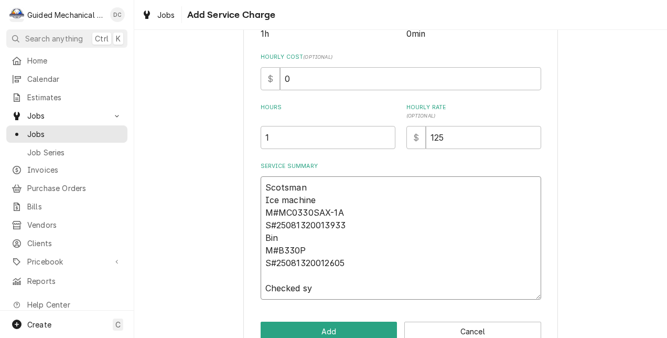
type textarea "x"
type textarea "Scotsman Ice machine M#MC0330SAX-1A S#25081320013933 Bin M#B330P S#250813200126…"
type textarea "x"
type textarea "Scotsman Ice machine M#MC0330SAX-1A S#25081320013933 Bin M#B330P S#250813200126…"
type textarea "x"
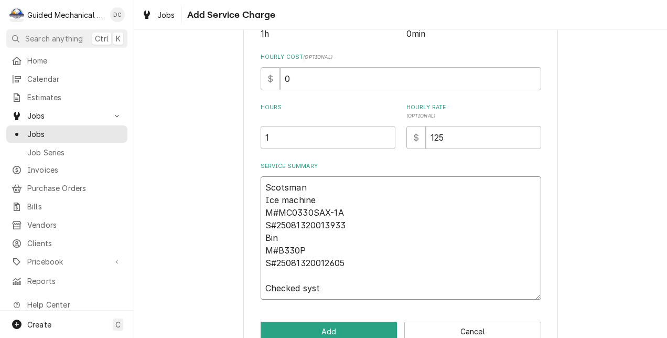
type textarea "Scotsman Ice machine M#MC0330SAX-1A S#25081320013933 Bin M#B330P S#250813200126…"
type textarea "x"
type textarea "Scotsman Ice machine M#MC0330SAX-1A S#25081320013933 Bin M#B330P S#250813200126…"
type textarea "x"
type textarea "Scotsman Ice machine M#MC0330SAX-1A S#25081320013933 Bin M#B330P S#250813200126…"
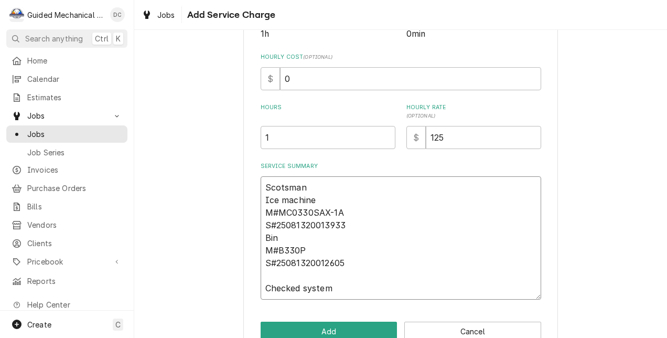
type textarea "x"
type textarea "Scotsman Ice machine M#MC0330SAX-1A S#25081320013933 Bin M#B330P S#250813200126…"
type textarea "x"
type textarea "Scotsman Ice machine M#MC0330SAX-1A S#25081320013933 Bin M#B330P S#250813200126…"
type textarea "x"
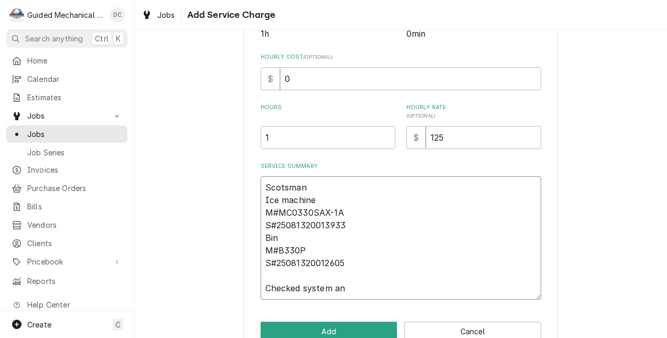
type textarea "Scotsman Ice machine M#MC0330SAX-1A S#25081320013933 Bin M#B330P S#250813200126…"
type textarea "x"
type textarea "Scotsman Ice machine M#MC0330SAX-1A S#25081320013933 Bin M#B330P S#250813200126…"
type textarea "x"
type textarea "Scotsman Ice machine M#MC0330SAX-1A S#25081320013933 Bin M#B330P S#250813200126…"
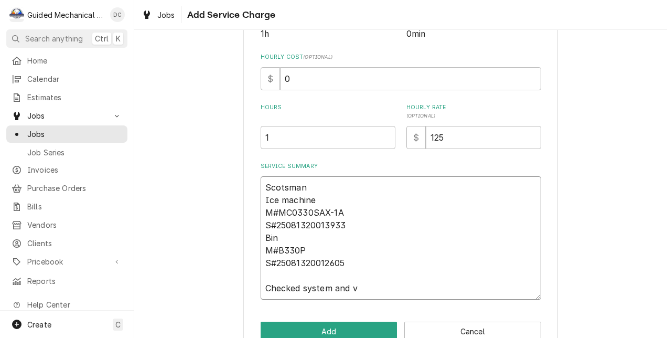
type textarea "x"
type textarea "Scotsman Ice machine M#MC0330SAX-1A S#25081320013933 Bin M#B330P S#250813200126…"
type textarea "x"
type textarea "Scotsman Ice machine M#MC0330SAX-1A S#25081320013933 Bin M#B330P S#250813200126…"
type textarea "x"
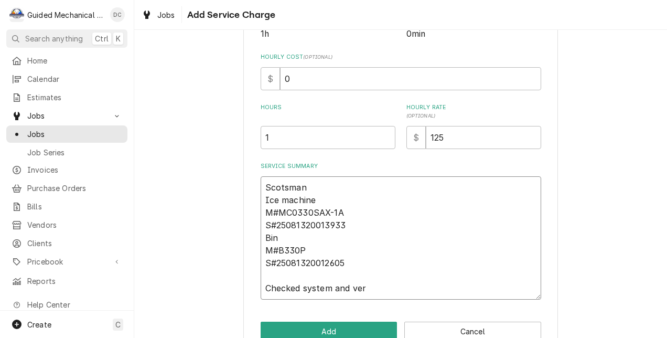
type textarea "Scotsman Ice machine M#MC0330SAX-1A S#25081320013933 Bin M#B330P S#250813200126…"
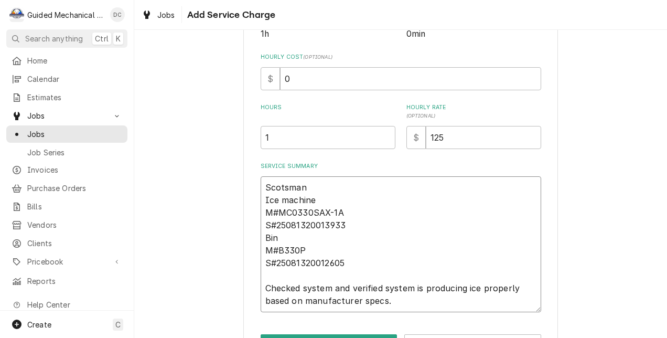
click at [398, 299] on textarea "Scotsman Ice machine M#MC0330SAX-1A S#25081320013933 Bin M#B330P S#250813200126…" at bounding box center [401, 244] width 281 height 136
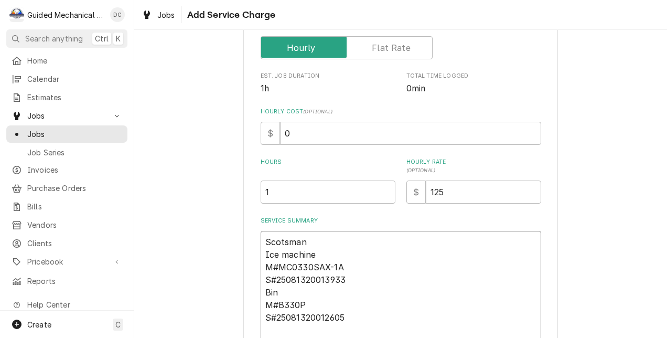
scroll to position [287, 0]
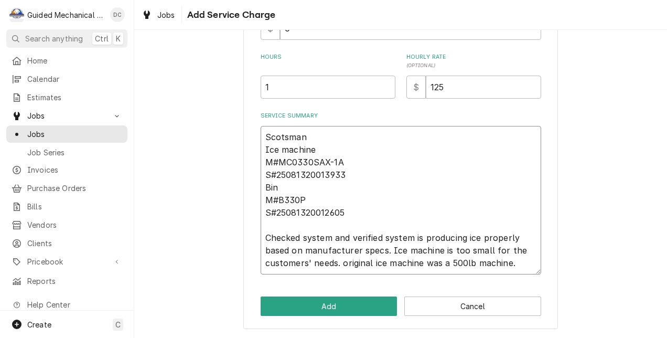
click at [526, 261] on textarea "Scotsman Ice machine M#MC0330SAX-1A S#25081320013933 Bin M#B330P S#250813200126…" at bounding box center [401, 200] width 281 height 148
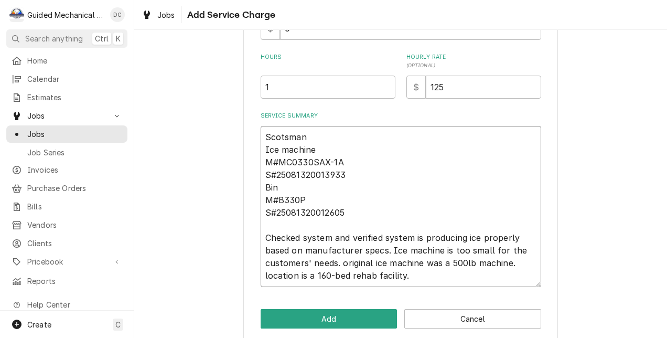
click at [264, 274] on textarea "Scotsman Ice machine M#MC0330SAX-1A S#25081320013933 Bin M#B330P S#250813200126…" at bounding box center [401, 206] width 281 height 161
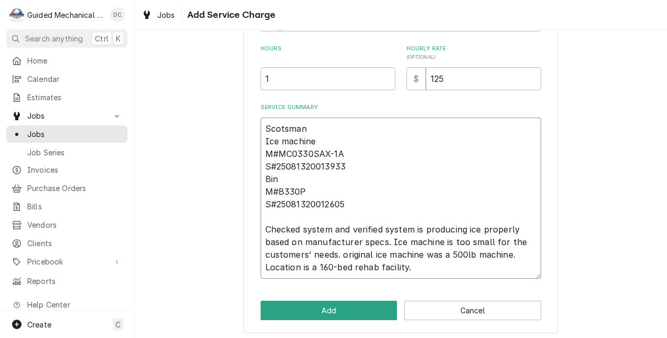
scroll to position [300, 0]
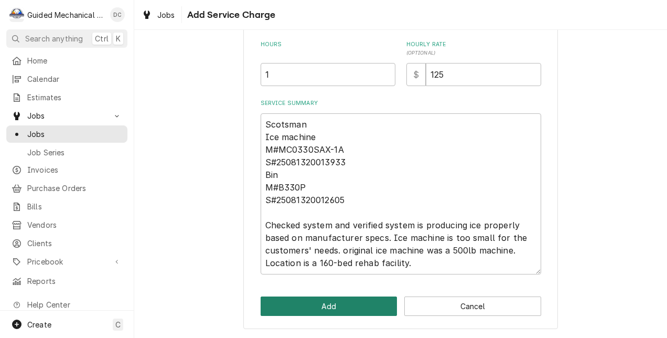
click at [370, 304] on button "Add" at bounding box center [329, 305] width 137 height 19
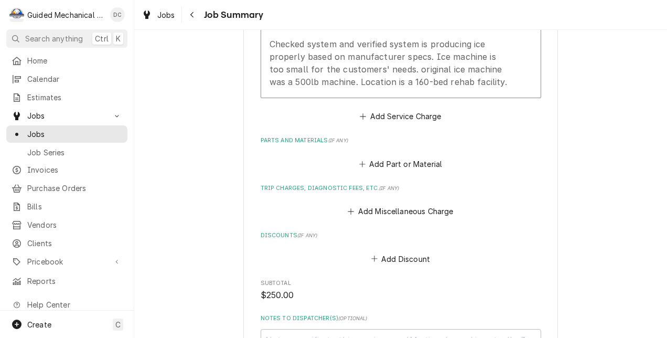
scroll to position [829, 0]
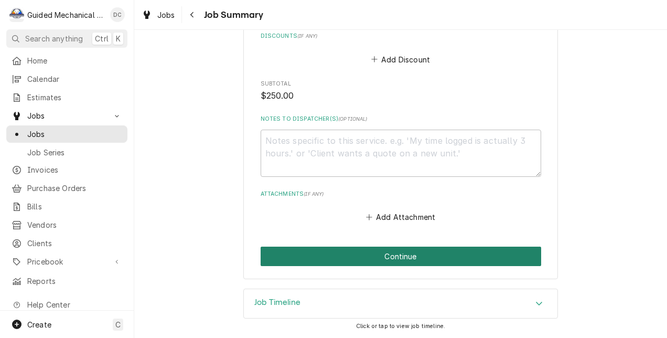
click at [467, 256] on button "Continue" at bounding box center [401, 256] width 281 height 19
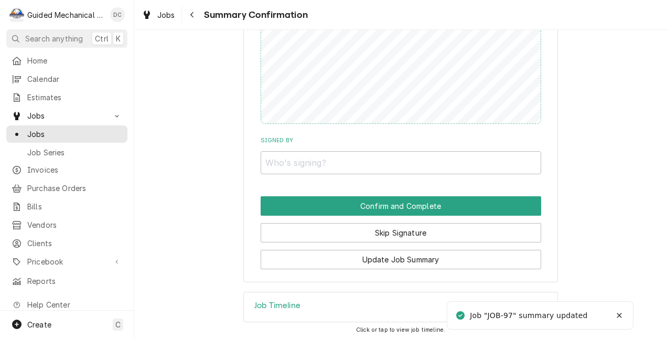
scroll to position [835, 0]
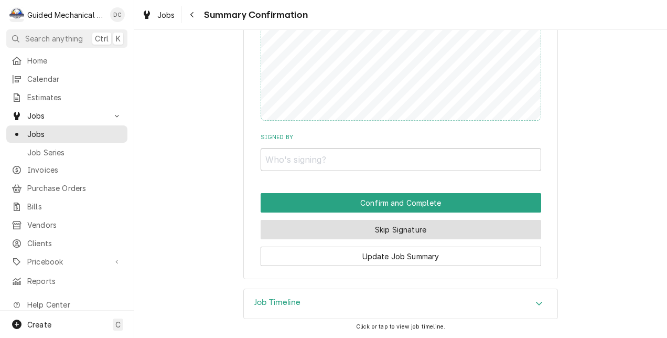
click at [409, 223] on button "Skip Signature" at bounding box center [401, 229] width 281 height 19
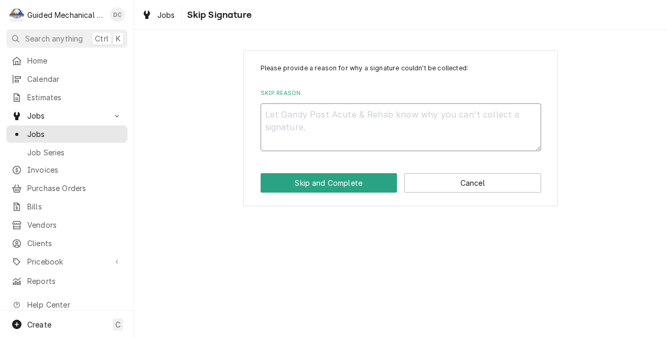
click at [430, 137] on textarea "Skip Reason" at bounding box center [401, 127] width 281 height 48
type textarea "x"
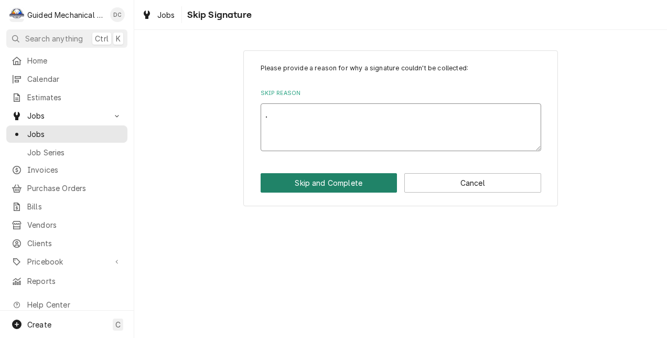
type textarea "."
click at [325, 183] on button "Skip and Complete" at bounding box center [329, 182] width 137 height 19
type textarea "x"
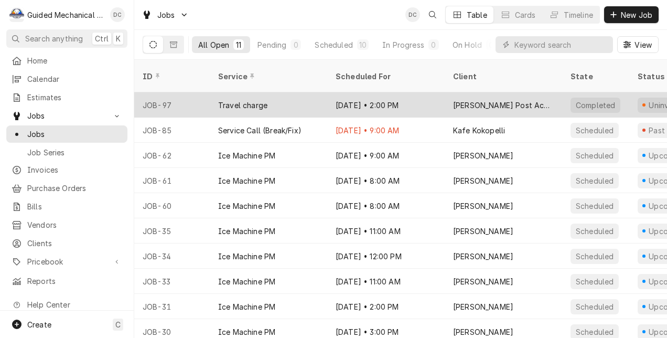
click at [370, 92] on div "[DATE] • 2:00 PM" at bounding box center [386, 104] width 118 height 25
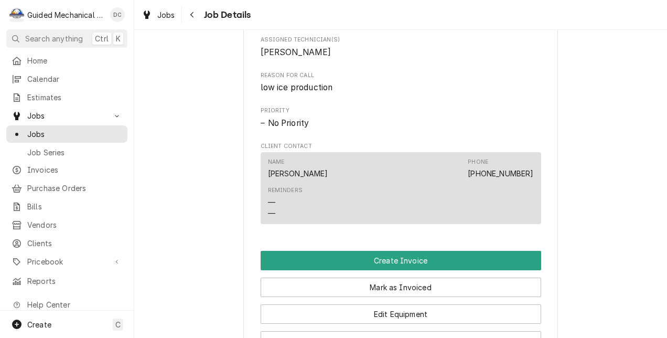
scroll to position [525, 0]
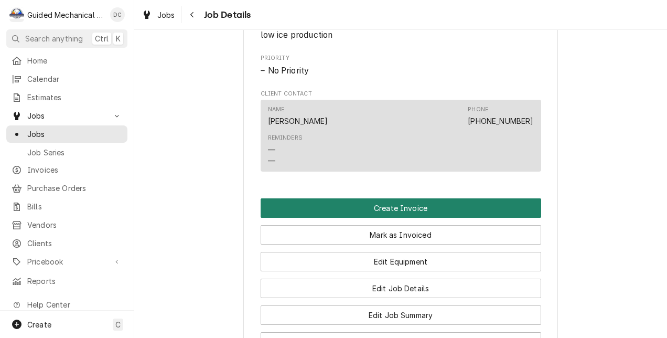
click at [379, 218] on button "Create Invoice" at bounding box center [401, 207] width 281 height 19
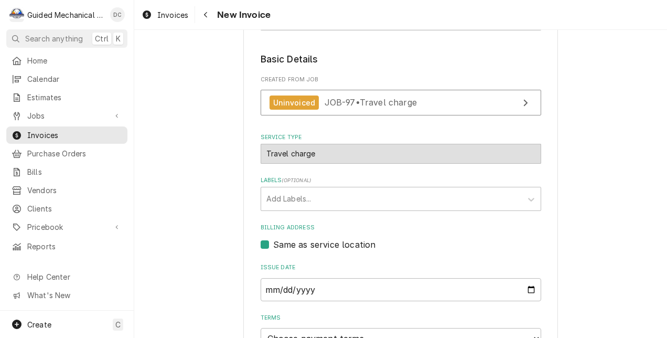
scroll to position [157, 0]
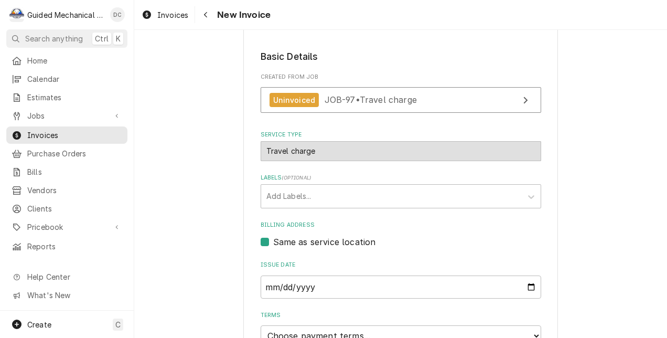
click at [273, 243] on label "Same as service location" at bounding box center [324, 242] width 103 height 13
click at [273, 243] on input "Same as service location" at bounding box center [413, 247] width 281 height 23
checkbox input "false"
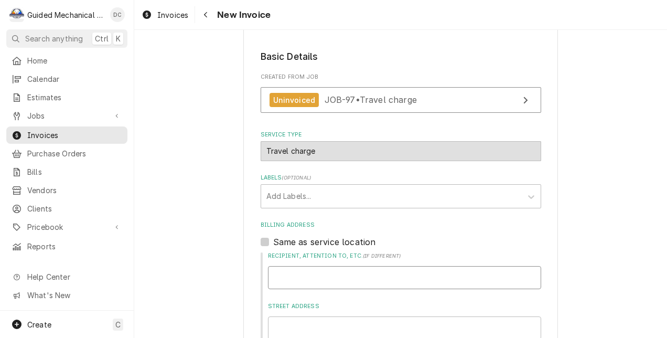
click at [303, 285] on input "Recipient, Attention To, etc. ( if different )" at bounding box center [404, 277] width 273 height 23
click at [369, 276] on input "Recipient, Attention To, etc. ( if different )" at bounding box center [404, 277] width 273 height 23
paste input "Direct Supply"
type input "Direct Supply"
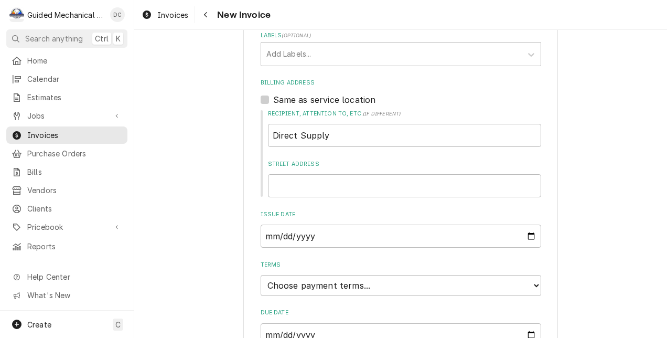
scroll to position [315, 0]
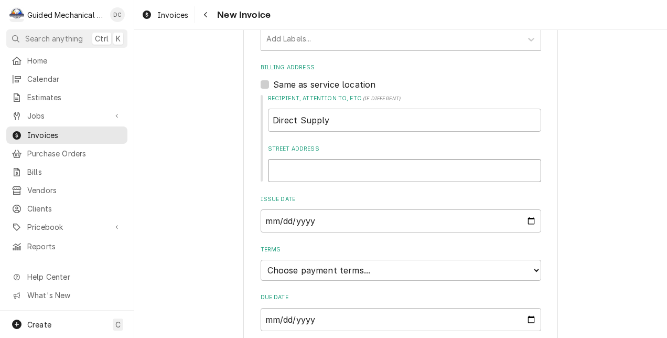
click at [400, 168] on input "Street Address" at bounding box center [404, 170] width 273 height 23
paste input "[STREET_ADDRESS]"
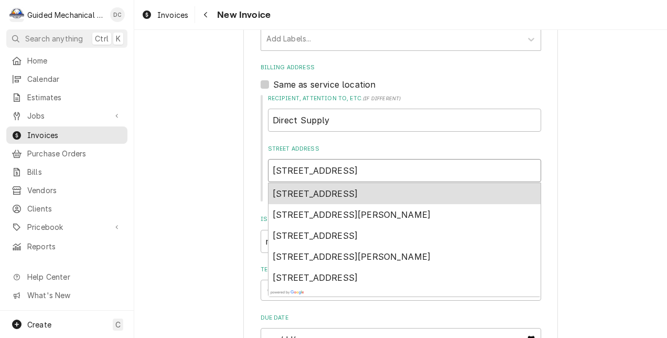
click at [470, 190] on div "[STREET_ADDRESS]" at bounding box center [405, 193] width 272 height 21
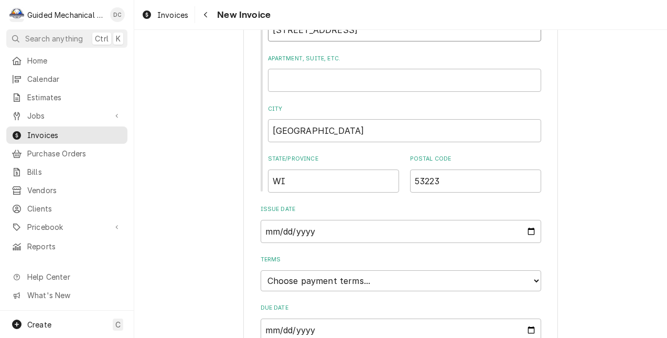
scroll to position [472, 0]
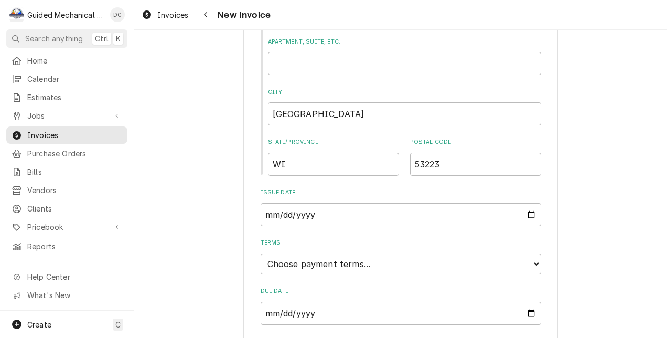
type input "[STREET_ADDRESS]"
click at [532, 265] on select "Choose payment terms... Same Day Net 7 Net 14 Net 21 Net 30 Net 45 Net 60 Net 90" at bounding box center [401, 263] width 281 height 21
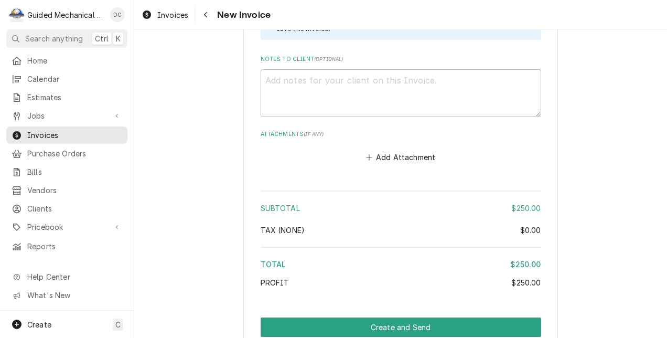
scroll to position [1668, 0]
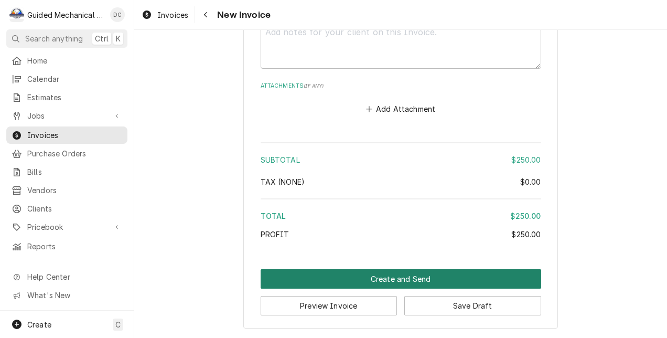
click at [439, 276] on button "Create and Send" at bounding box center [401, 278] width 281 height 19
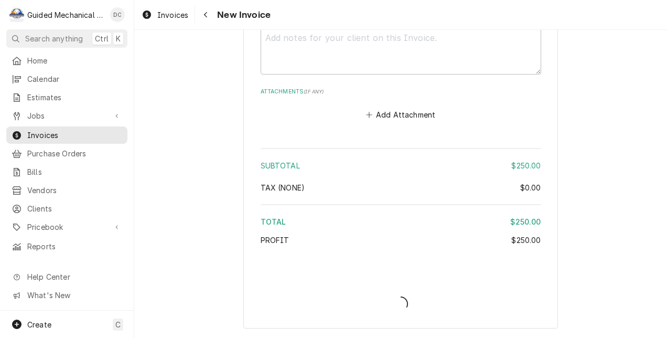
type textarea "x"
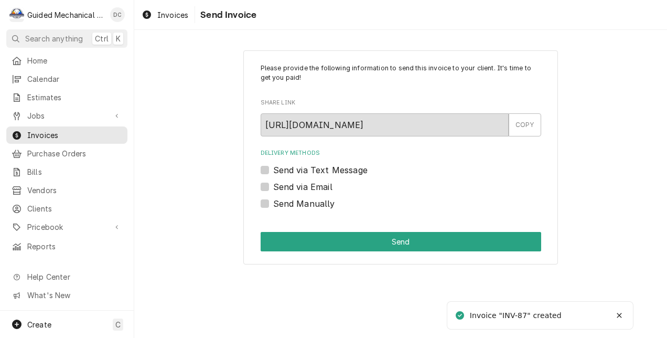
click at [273, 205] on label "Send Manually" at bounding box center [304, 203] width 62 height 13
click at [273, 205] on input "Send Manually" at bounding box center [413, 208] width 281 height 23
checkbox input "true"
click at [524, 127] on div "COPY" at bounding box center [525, 124] width 33 height 23
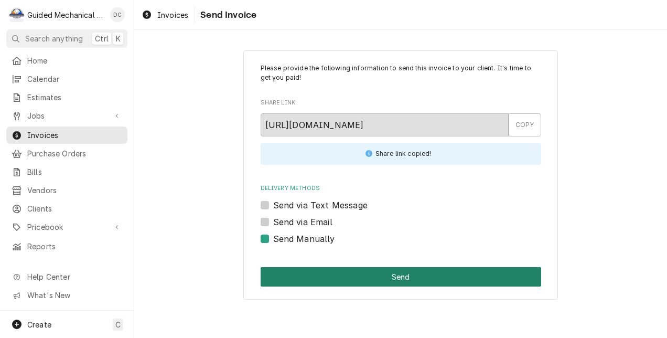
click at [456, 277] on button "Send" at bounding box center [401, 276] width 281 height 19
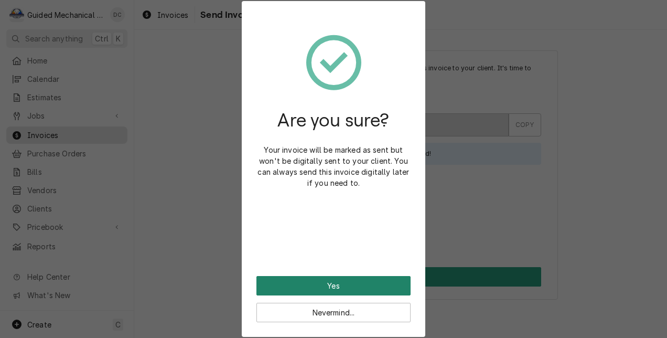
click at [380, 284] on button "Yes" at bounding box center [334, 285] width 154 height 19
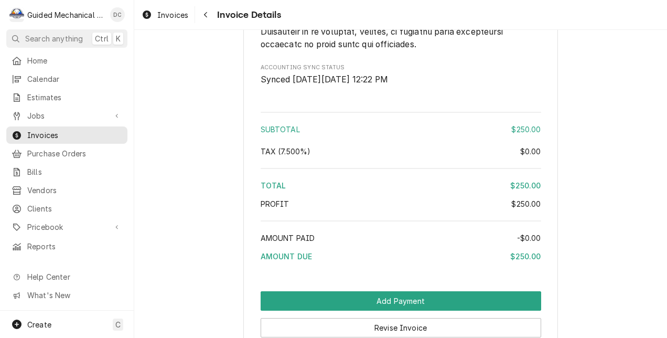
scroll to position [1667, 0]
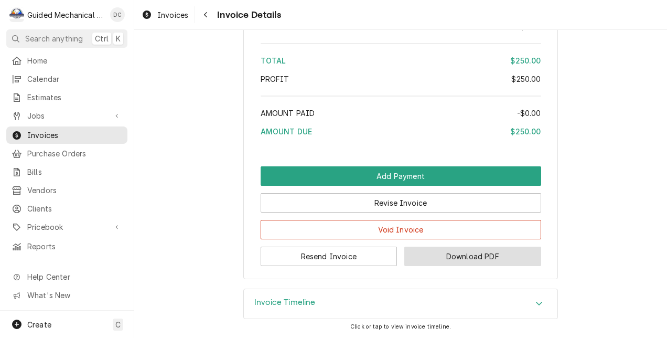
click at [463, 260] on button "Download PDF" at bounding box center [472, 256] width 137 height 19
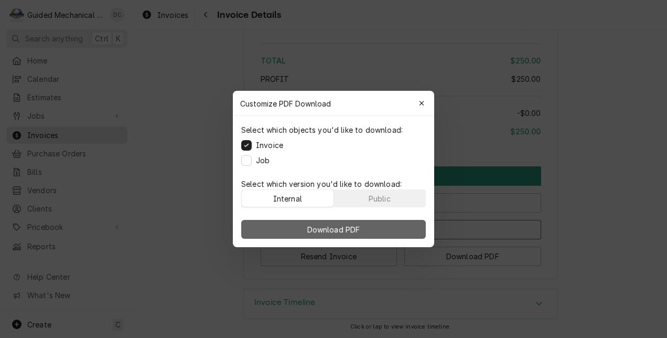
click at [321, 227] on span "Download PDF" at bounding box center [333, 229] width 57 height 11
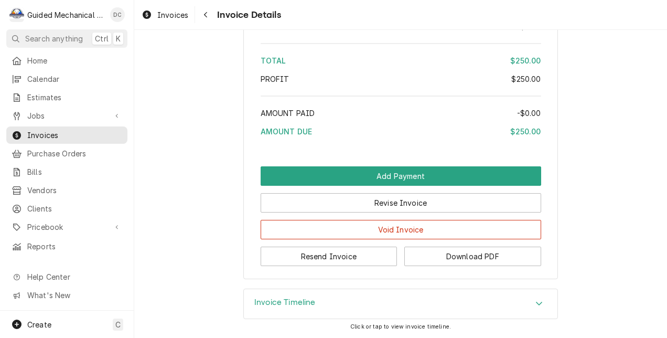
click at [399, 110] on div "Amount Paid" at bounding box center [389, 113] width 257 height 11
click at [364, 256] on button "Resend Invoice" at bounding box center [329, 256] width 137 height 19
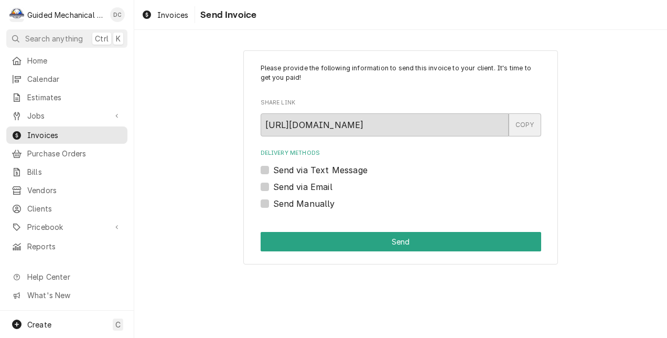
click at [536, 123] on div "COPY" at bounding box center [525, 124] width 33 height 23
click at [64, 130] on span "Invoices" at bounding box center [74, 135] width 95 height 11
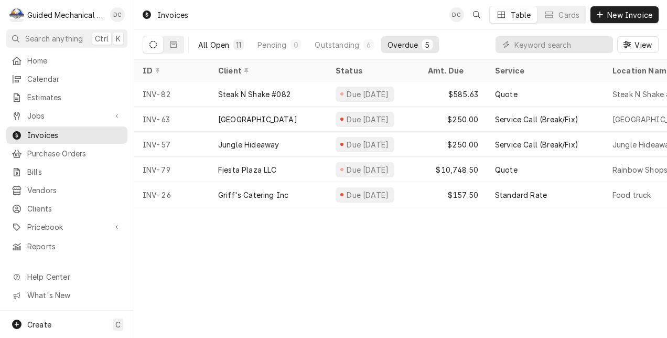
click at [220, 44] on div "All Open" at bounding box center [213, 44] width 31 height 11
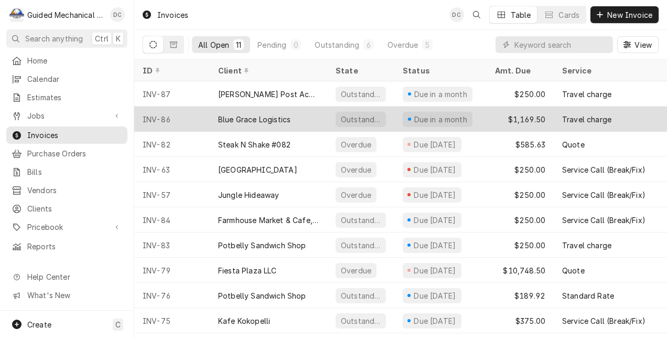
click at [289, 118] on div "Blue Grace Logistics" at bounding box center [254, 119] width 72 height 11
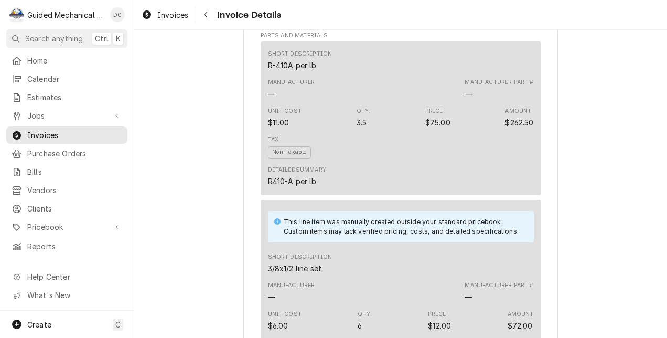
scroll to position [1102, 0]
